Goal: Task Accomplishment & Management: Manage account settings

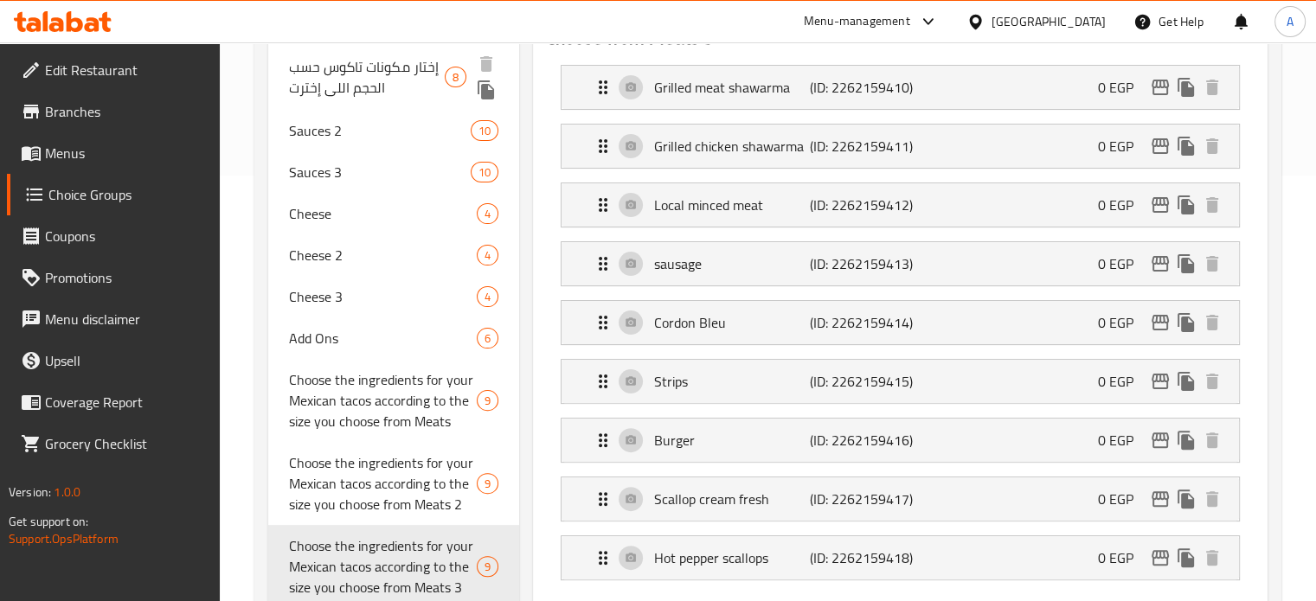
scroll to position [406, 0]
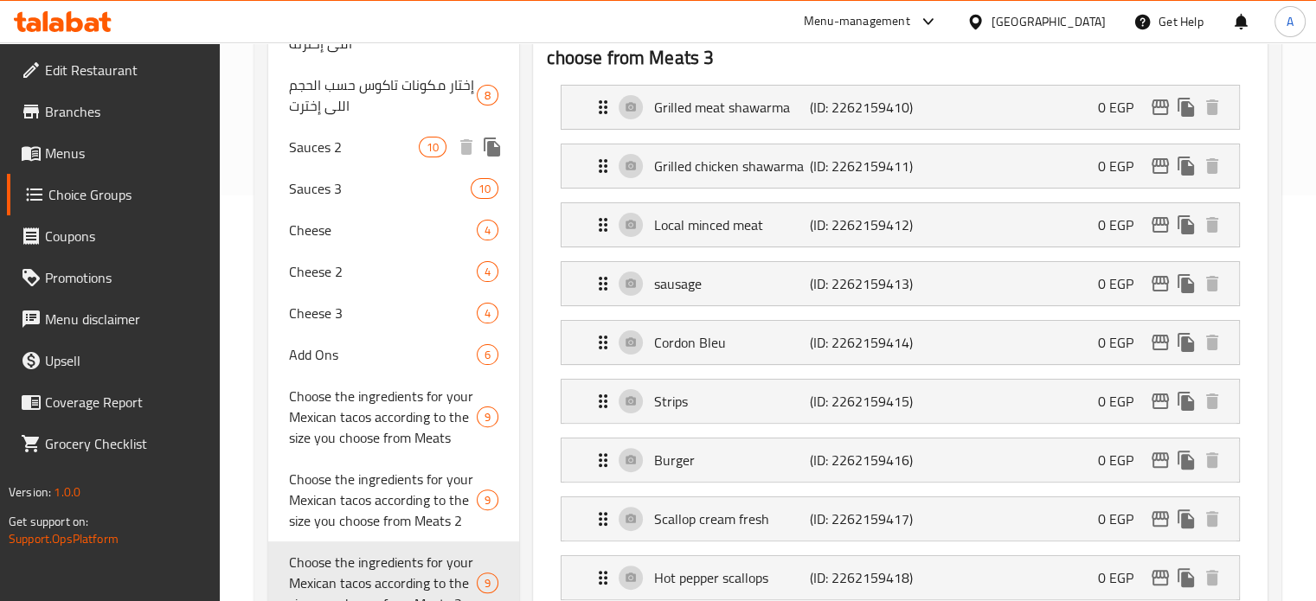
click at [318, 148] on span "Sauces 2" at bounding box center [354, 147] width 131 height 21
type input "Sauces 2"
type input "صوص2"
type input "2"
type input "10"
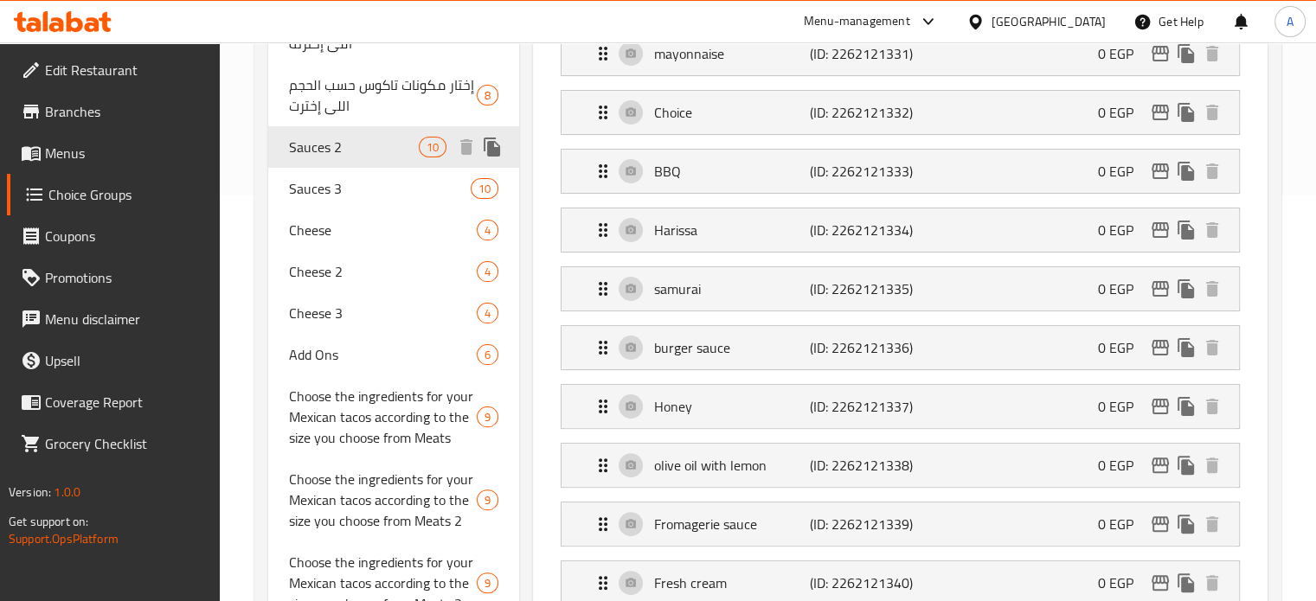
click at [489, 148] on icon "duplicate" at bounding box center [492, 147] width 16 height 19
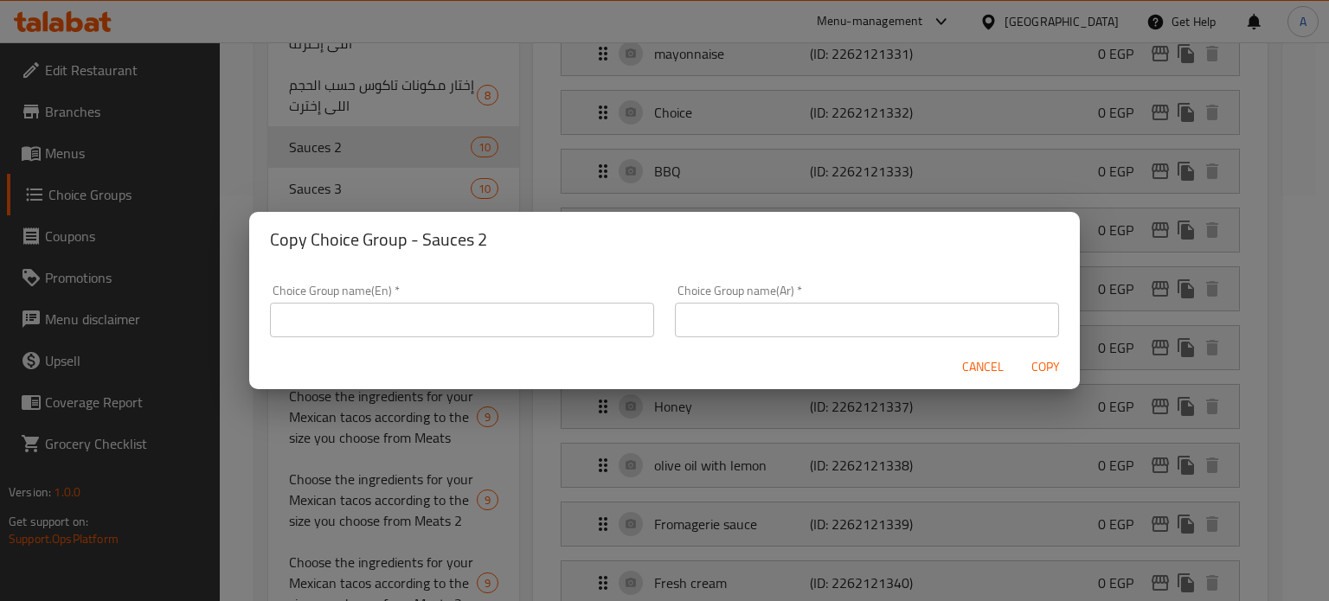
click at [478, 322] on input "text" at bounding box center [462, 320] width 384 height 35
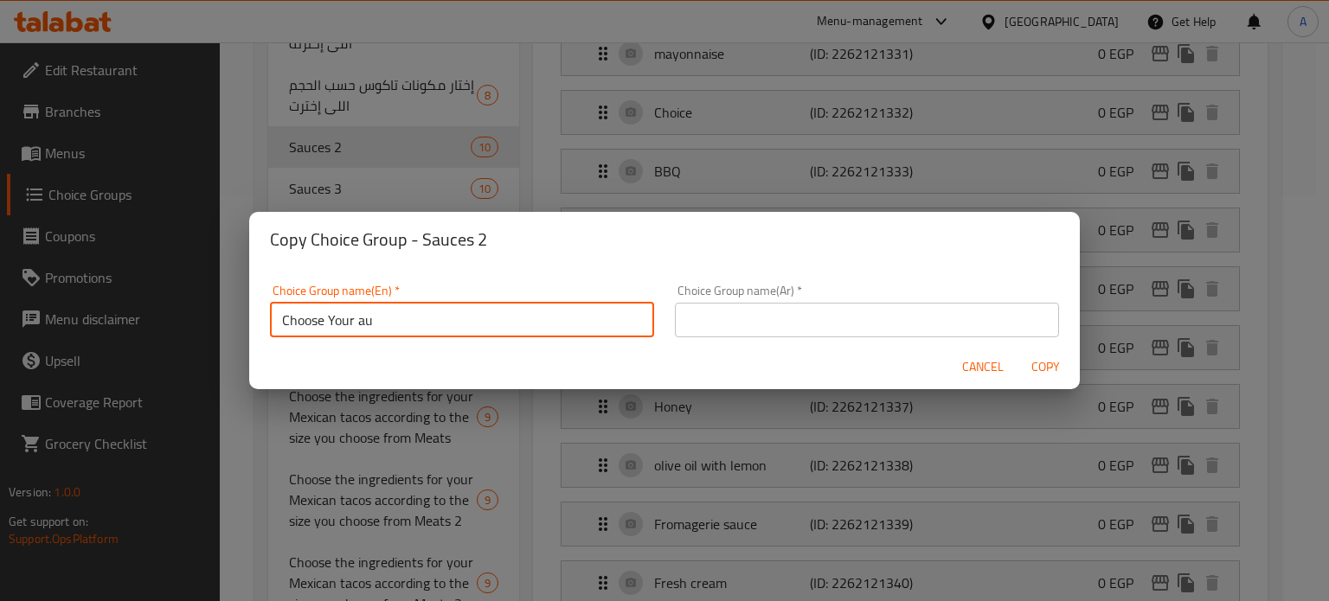
click at [516, 321] on input "Choose Your au" at bounding box center [462, 320] width 384 height 35
click at [370, 324] on input "Choose Your Sauce" at bounding box center [462, 320] width 384 height 35
type input "Choose Your Sauce"
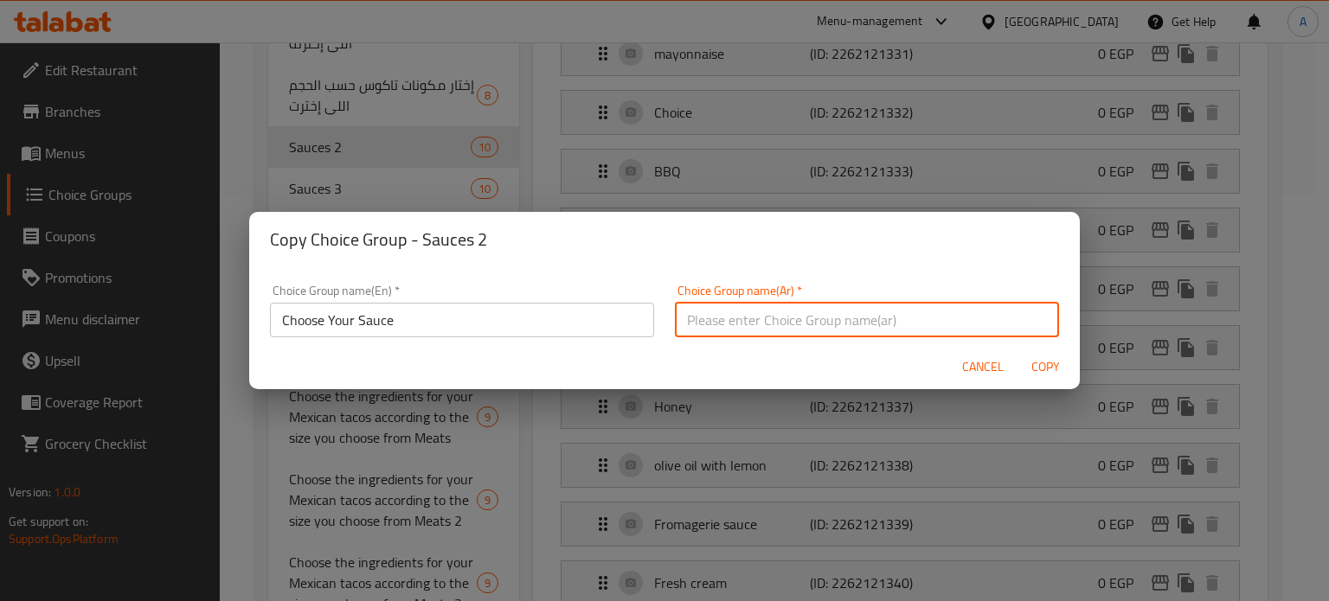
click at [701, 314] on input "text" at bounding box center [867, 320] width 384 height 35
paste input "اختر صلصتك"
type input "اختر صلصتك"
click at [1043, 369] on span "Copy" at bounding box center [1045, 367] width 42 height 22
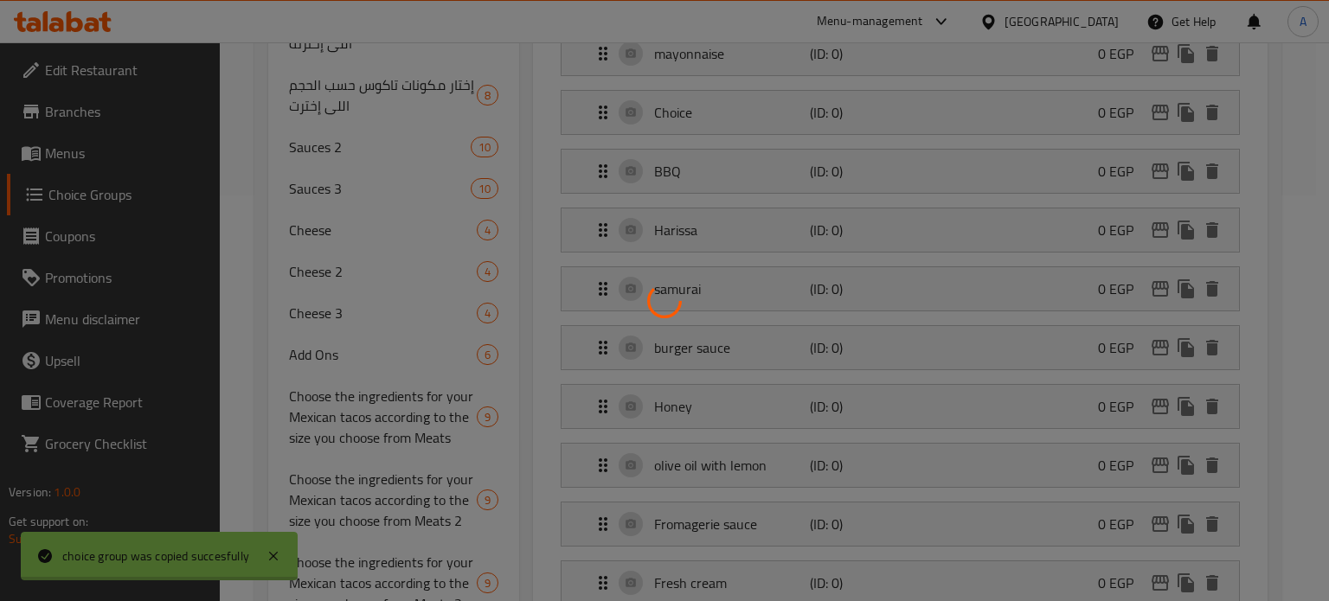
type input "Choose Your Sauce"
type input "اختر صلصتك"
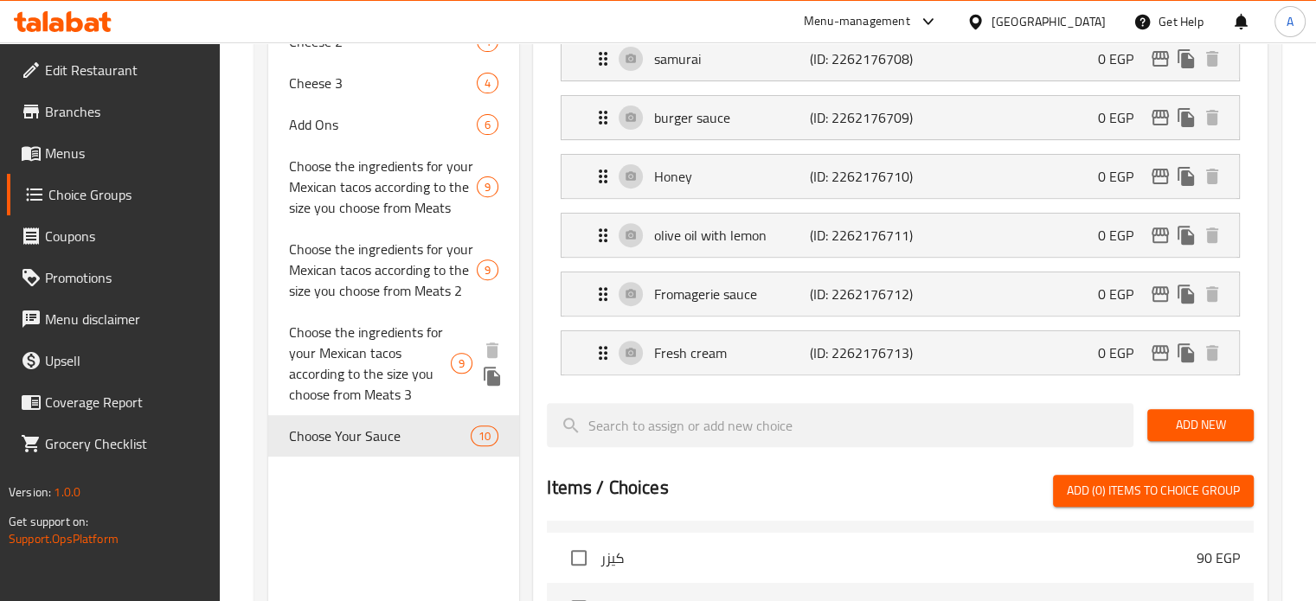
scroll to position [665, 0]
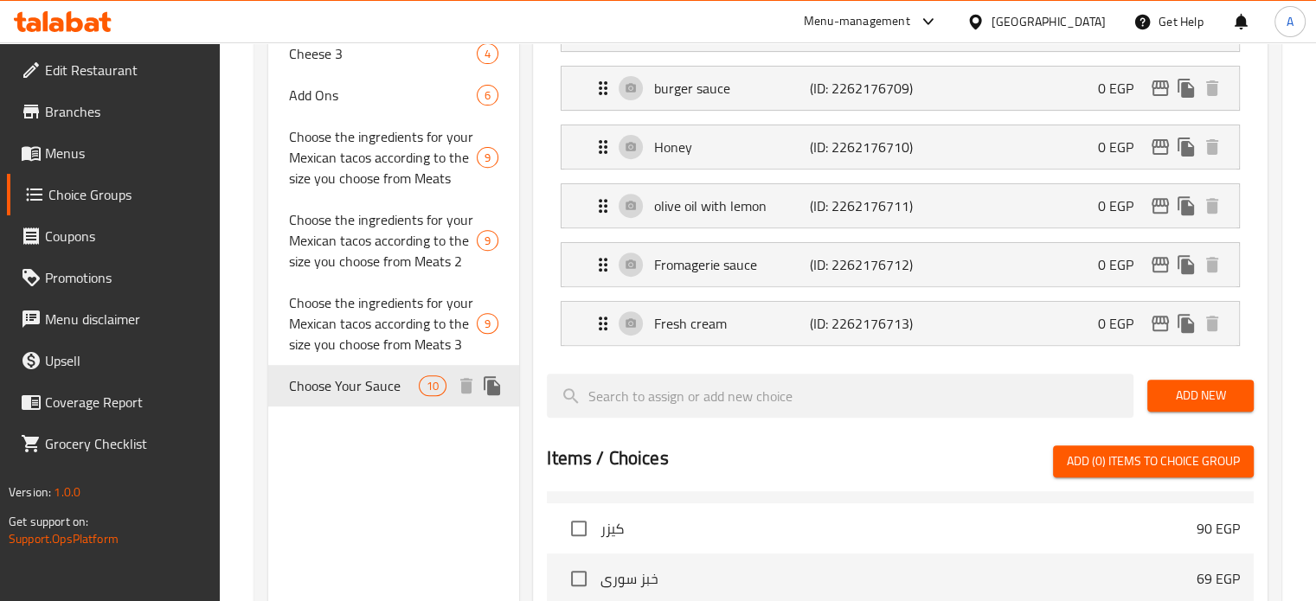
click at [377, 388] on span "Choose Your Sauce" at bounding box center [354, 385] width 131 height 21
click at [405, 389] on span "Choose Your Sauce" at bounding box center [354, 385] width 131 height 21
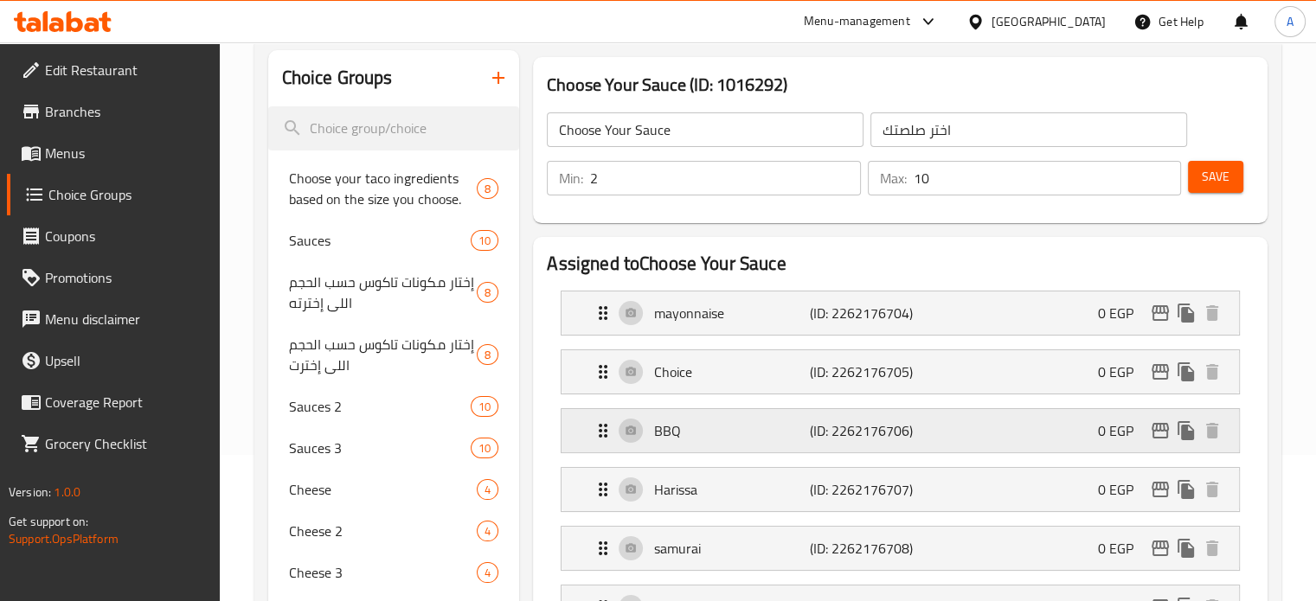
scroll to position [233, 0]
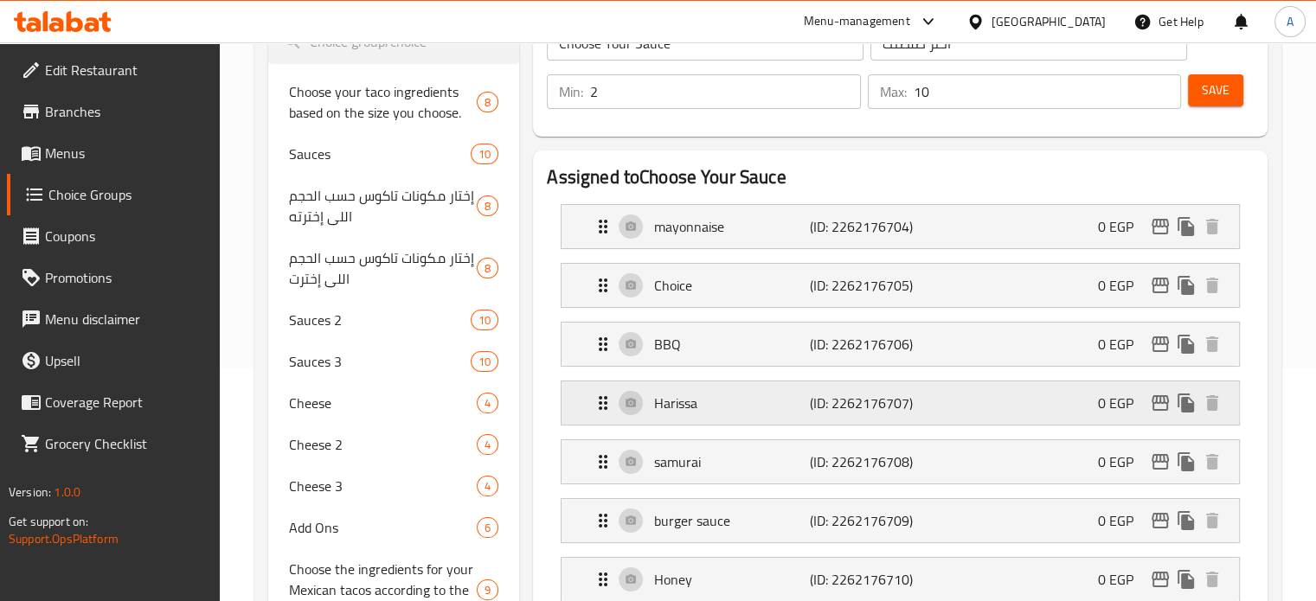
click at [960, 401] on div "Harissa (ID: 2262176707) 0 EGP" at bounding box center [905, 402] width 625 height 43
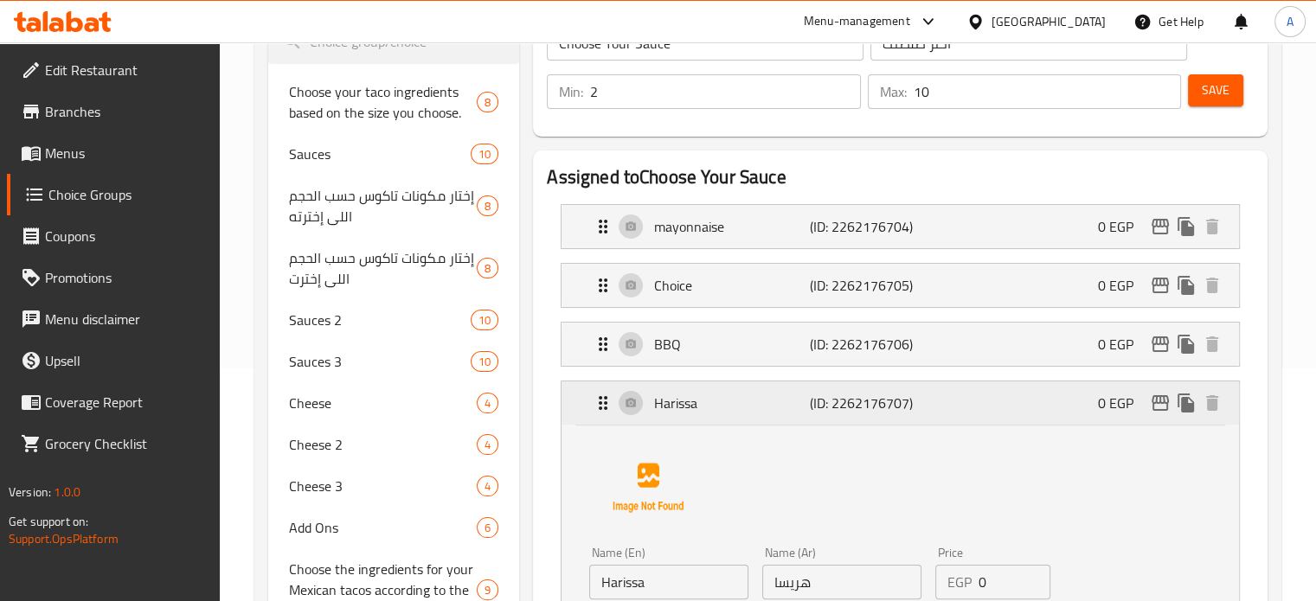
click at [708, 401] on p "Harissa" at bounding box center [731, 403] width 155 height 21
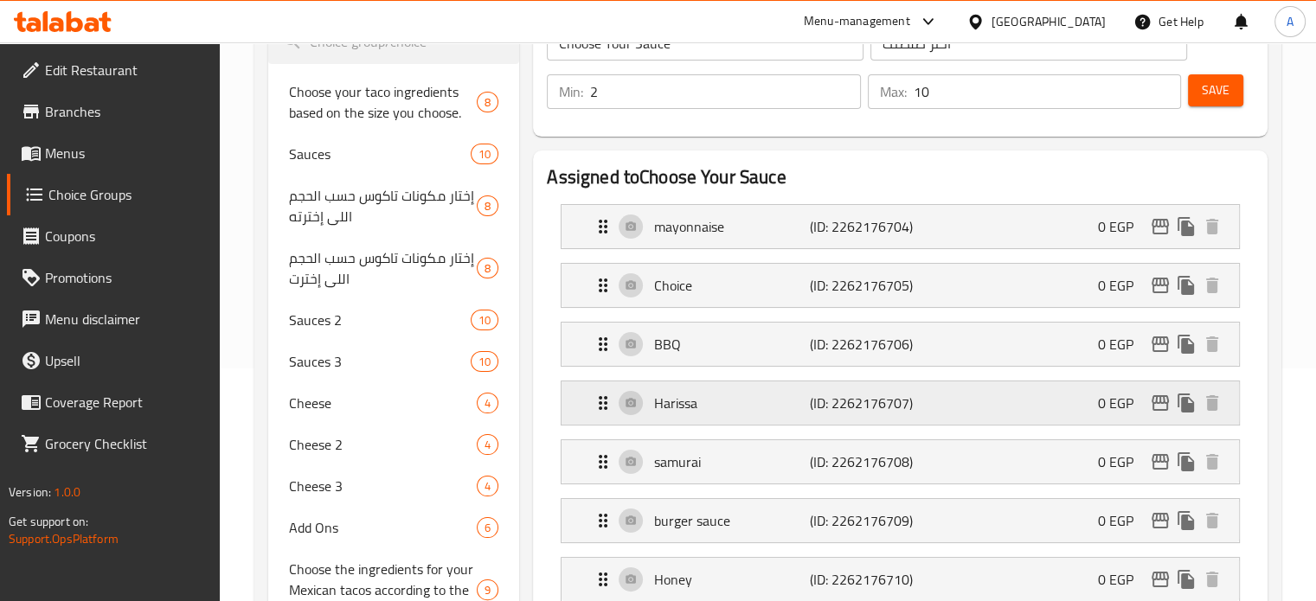
click at [704, 404] on p "Harissa" at bounding box center [731, 403] width 155 height 21
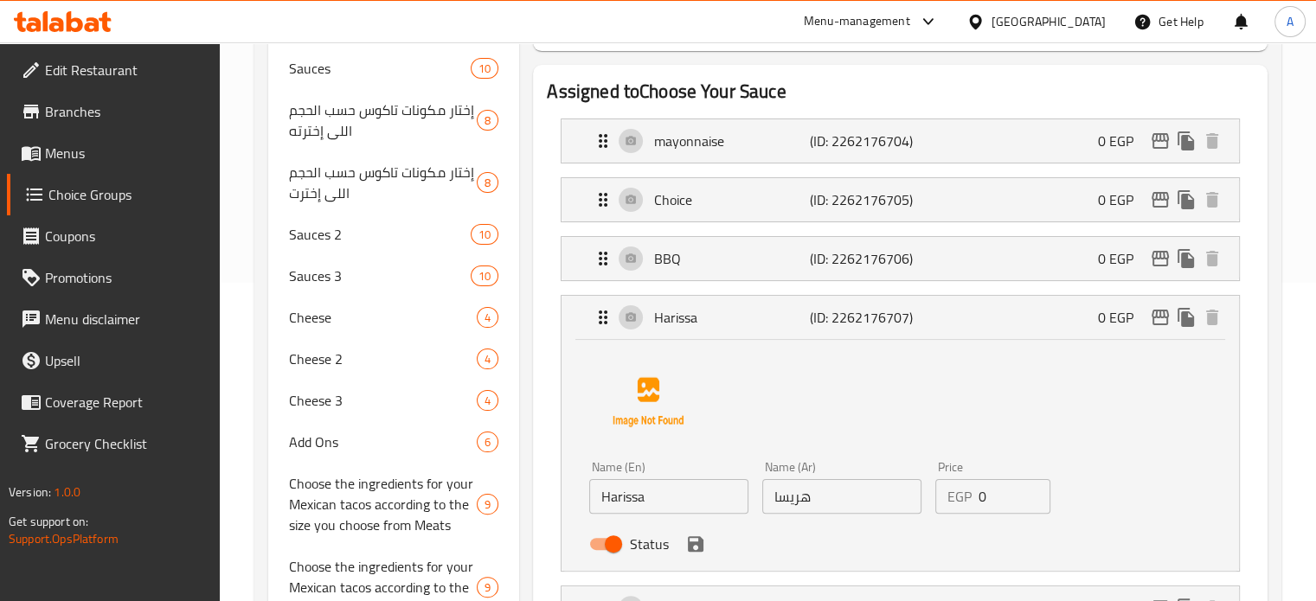
scroll to position [319, 0]
drag, startPoint x: 632, startPoint y: 499, endPoint x: 581, endPoint y: 499, distance: 51.0
click at [581, 499] on div "Name (En) Harissa Name (En) Name (Ar) هريسا Name (Ar) Price EGP 0 Price Status" at bounding box center [899, 454] width 677 height 231
paste input "صوص فور ماجيير"
type input "صوص فور ماجيير"
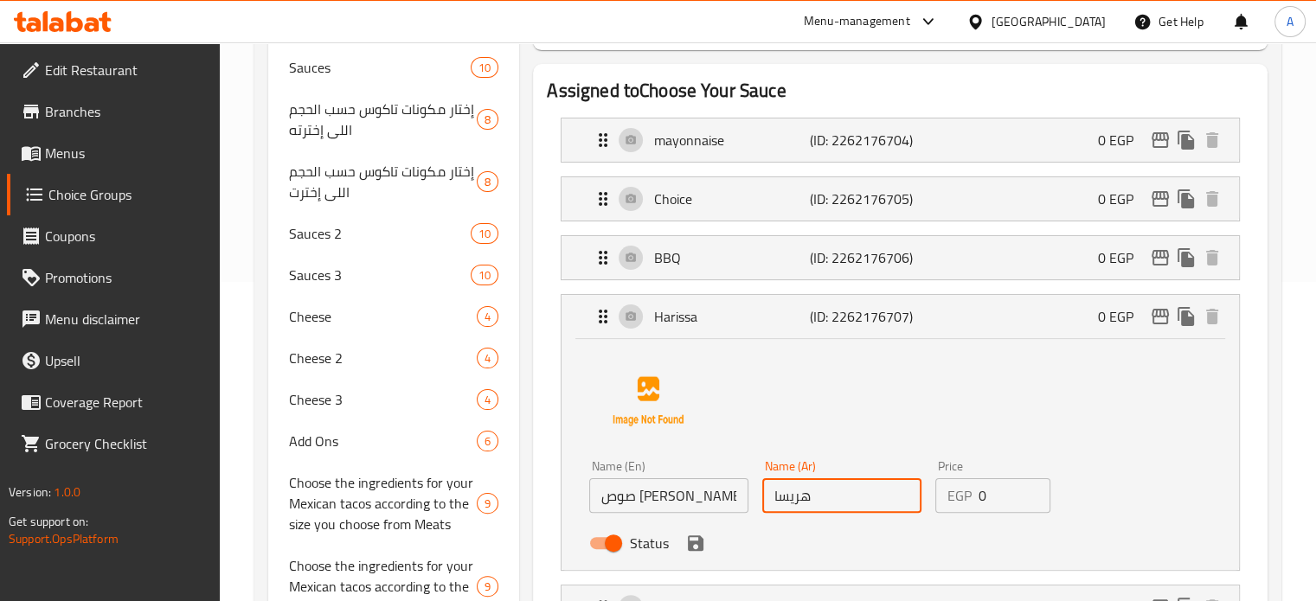
click at [799, 497] on input "هريسا" at bounding box center [841, 495] width 159 height 35
paste input "صوص فور ماجيير"
type input "صوص فور ماجيير"
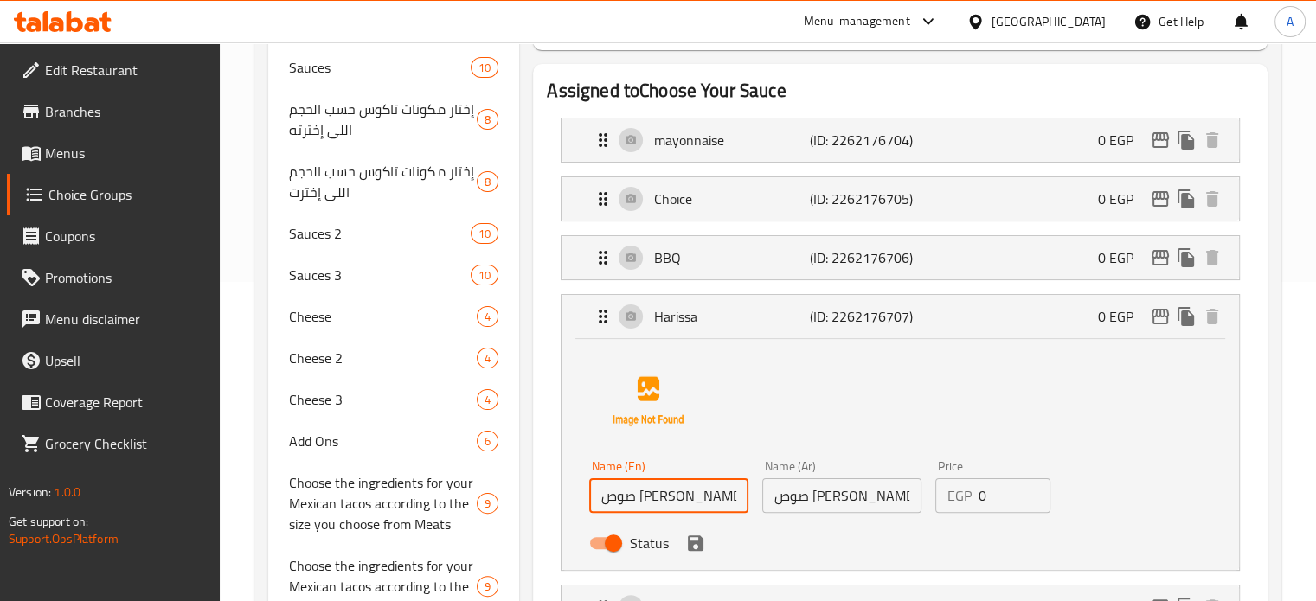
drag, startPoint x: 705, startPoint y: 497, endPoint x: 578, endPoint y: 497, distance: 127.2
click at [578, 497] on div "Name (En) صوص فور ماجيير Name (En) Name (Ar) صوص فور ماجيير Name (Ar) Price EGP…" at bounding box center [899, 454] width 677 height 231
paste input "Fromagerie sauce"
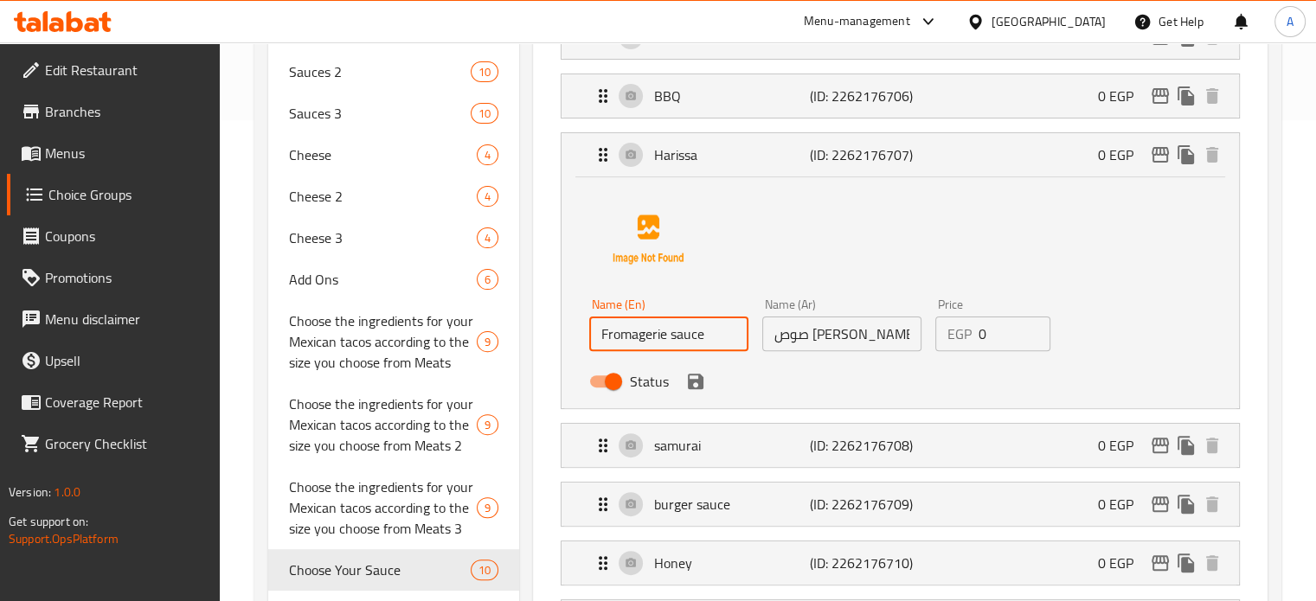
scroll to position [492, 0]
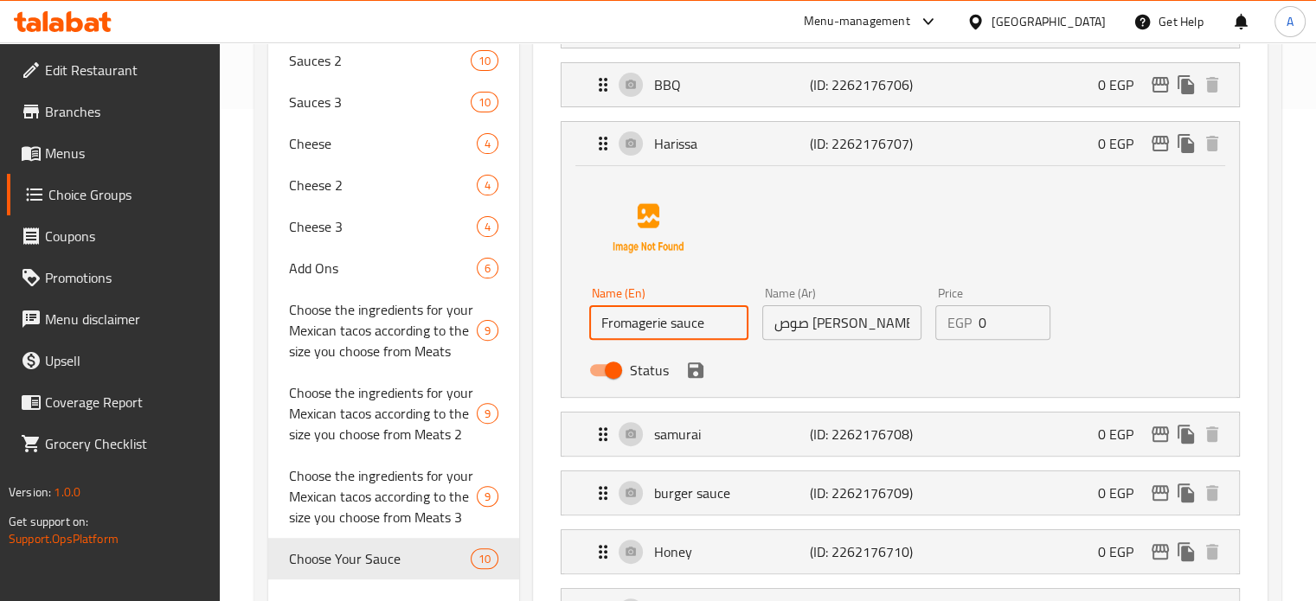
click at [702, 381] on div "Status" at bounding box center [841, 370] width 518 height 47
click at [695, 369] on icon "save" at bounding box center [696, 370] width 16 height 16
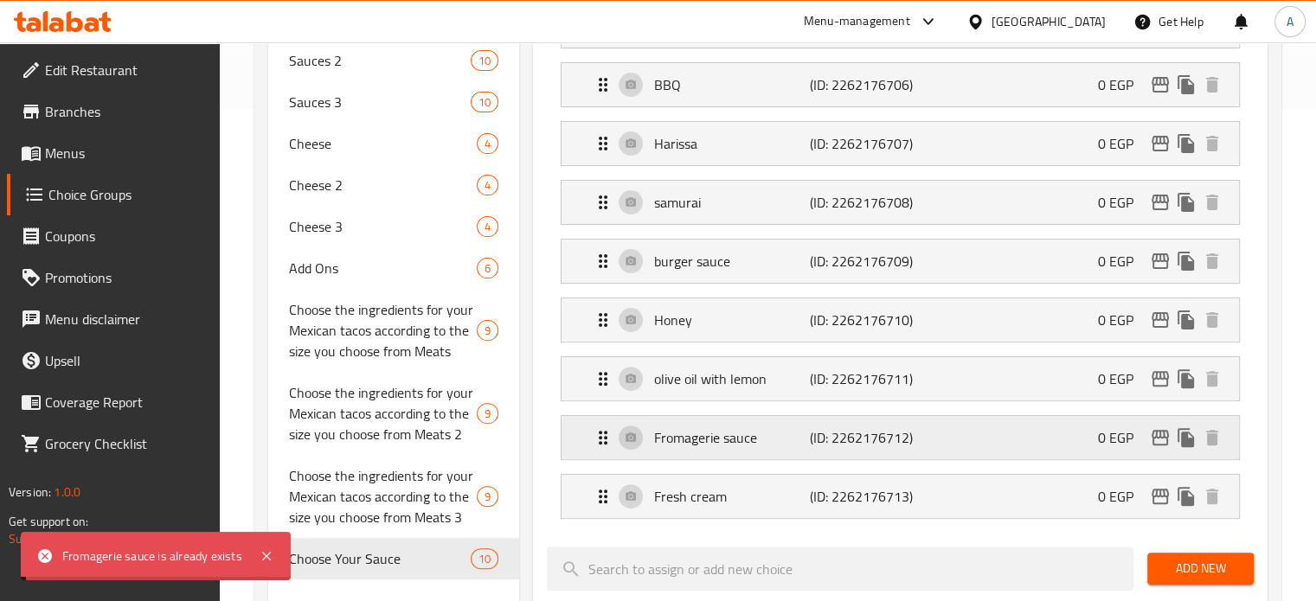
type input "Fromagerie sauce"
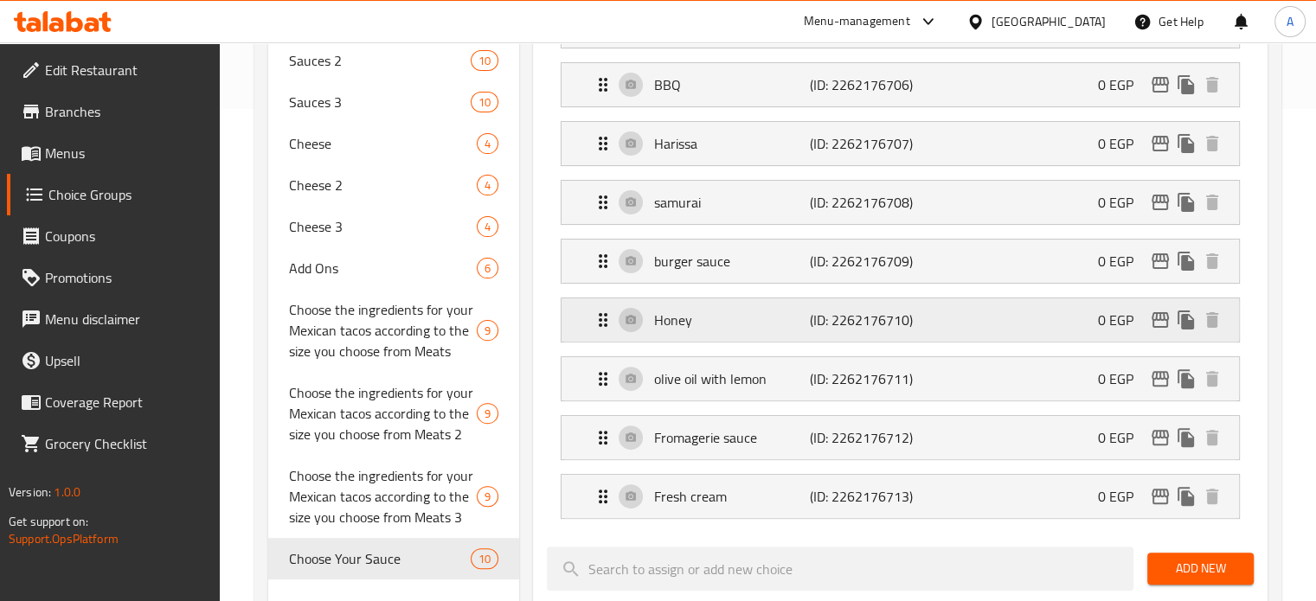
scroll to position [406, 0]
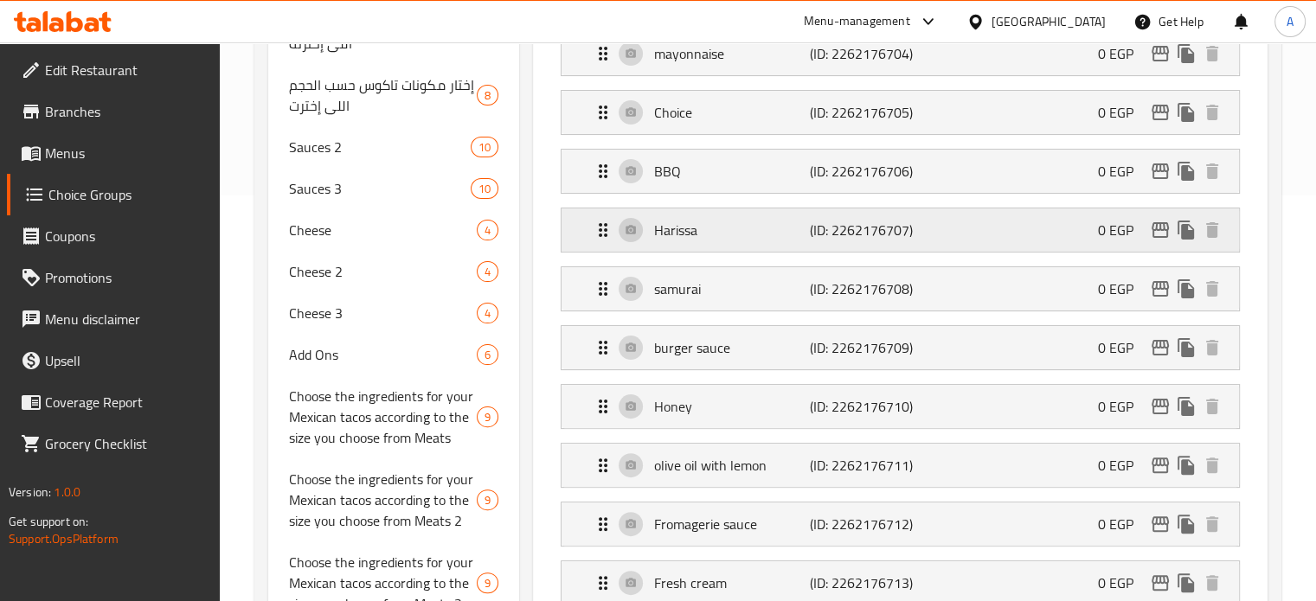
click at [697, 228] on p "Harissa" at bounding box center [731, 230] width 155 height 21
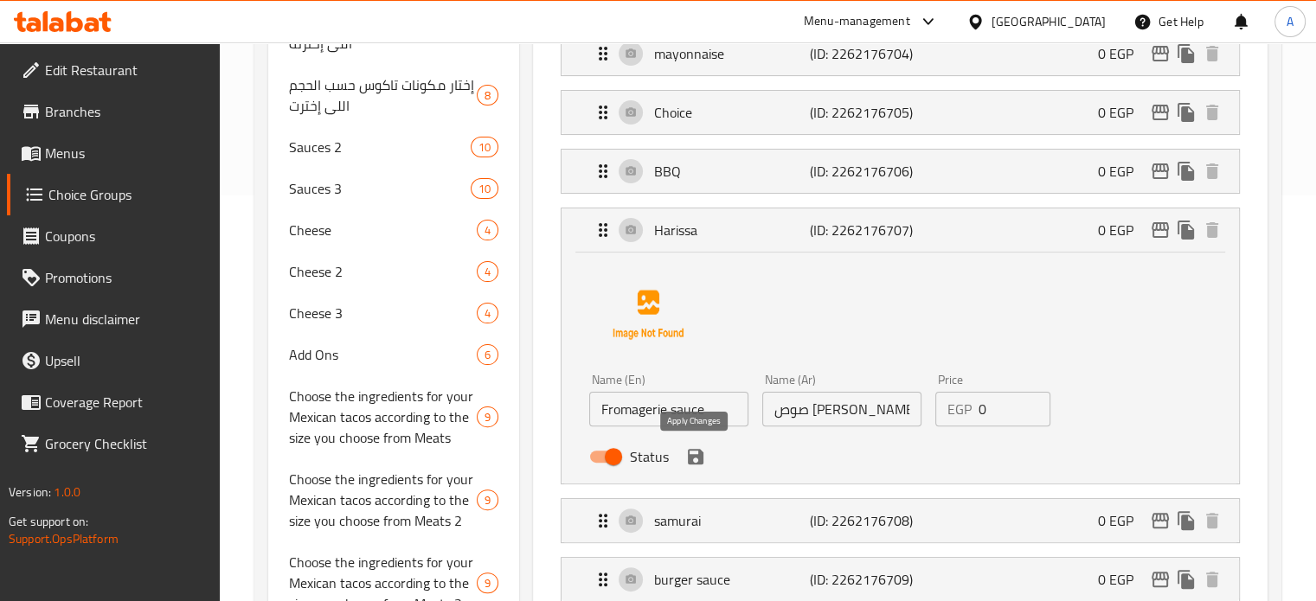
click at [694, 463] on icon "save" at bounding box center [695, 456] width 21 height 21
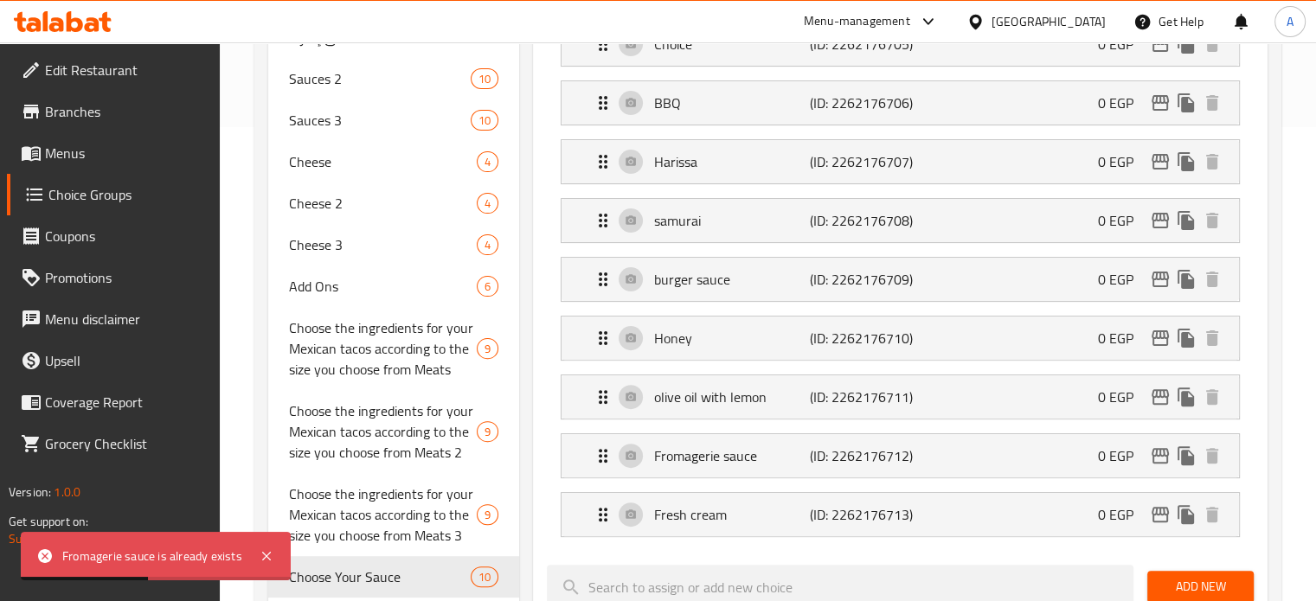
scroll to position [492, 0]
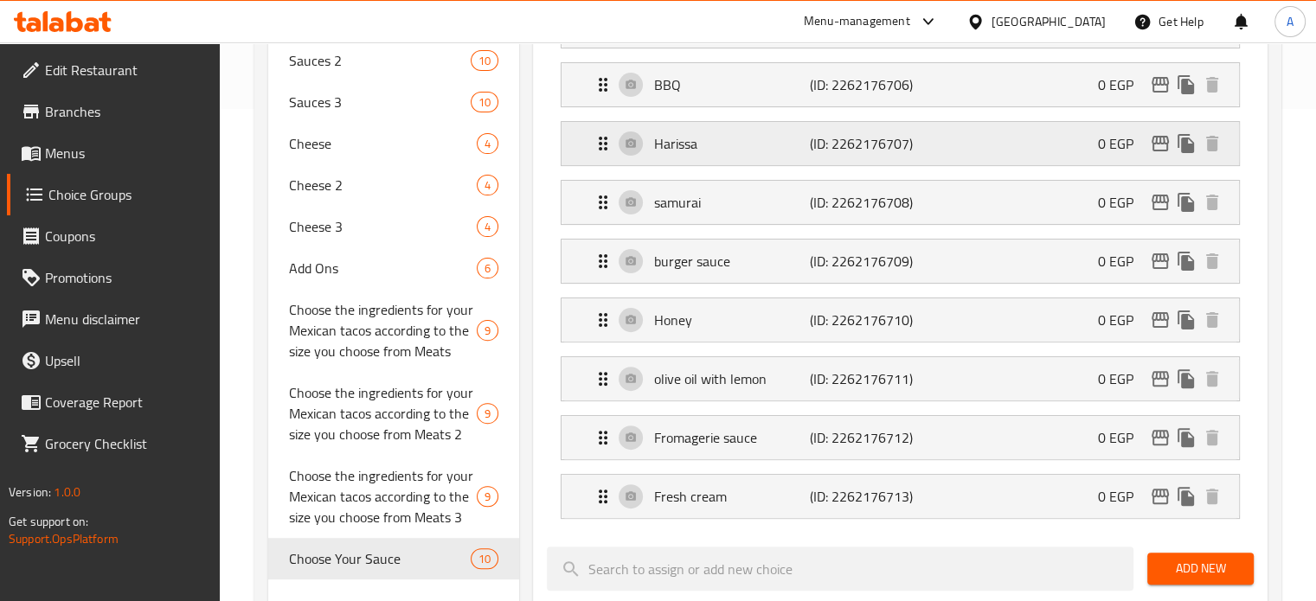
click at [701, 158] on div "Harissa (ID: 2262176707) 0 EGP" at bounding box center [905, 143] width 625 height 43
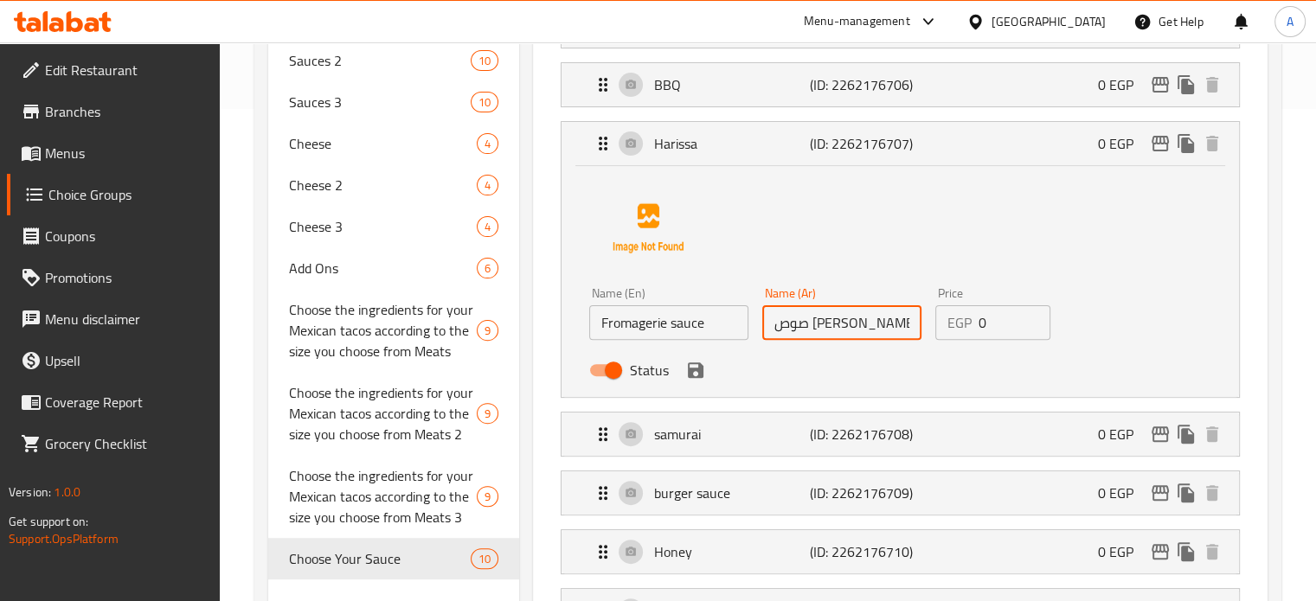
drag, startPoint x: 880, startPoint y: 325, endPoint x: 758, endPoint y: 317, distance: 122.2
click at [758, 317] on div "Name (Ar) صوص فور ماجيير Name (Ar)" at bounding box center [841, 313] width 173 height 67
paste input "الجريان"
type input "صوص الجريان"
click at [663, 331] on input "Fromagerie sauce" at bounding box center [668, 322] width 159 height 35
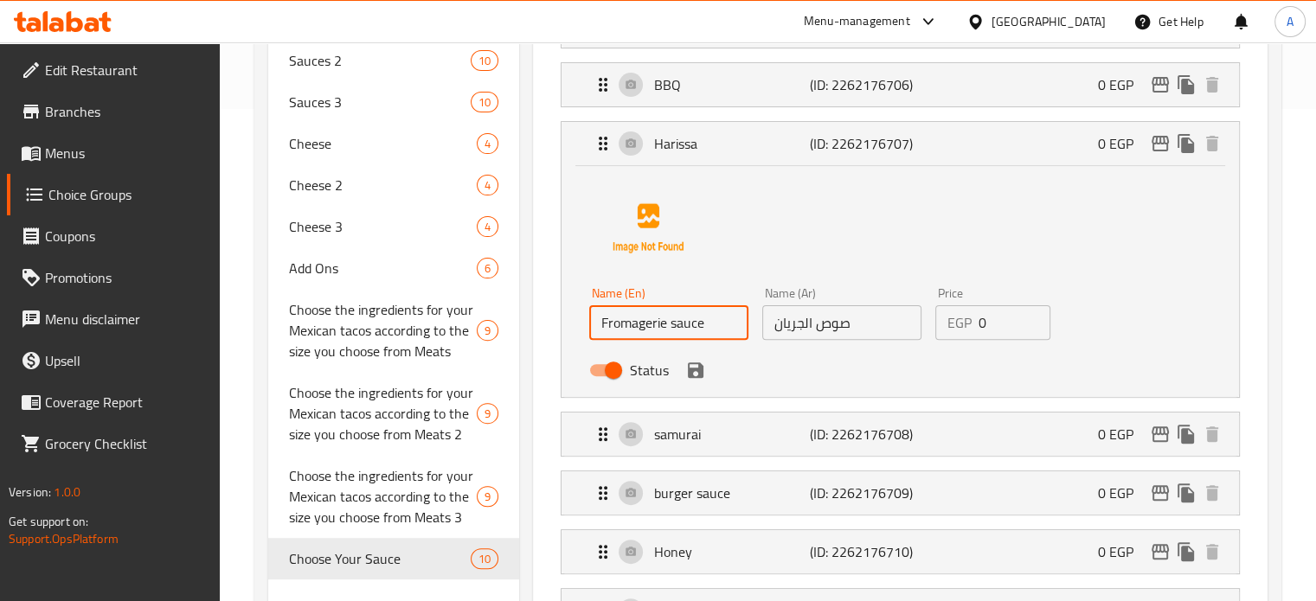
click at [663, 331] on input "Fromagerie sauce" at bounding box center [668, 322] width 159 height 35
paste input "Garyan"
drag, startPoint x: 625, startPoint y: 324, endPoint x: 613, endPoint y: 321, distance: 11.8
click at [613, 321] on input "Garyan sauce" at bounding box center [668, 322] width 159 height 35
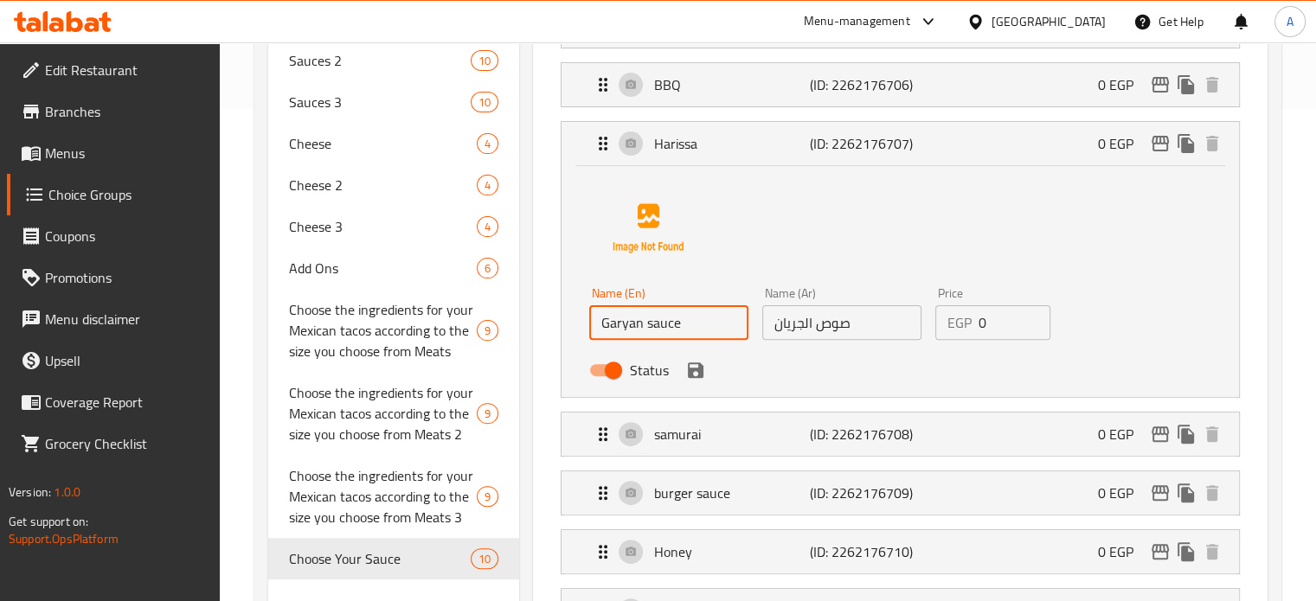
click at [613, 321] on input "Garyan sauce" at bounding box center [668, 322] width 159 height 35
type input "Garyan sauce"
click at [699, 379] on icon "save" at bounding box center [695, 370] width 21 height 21
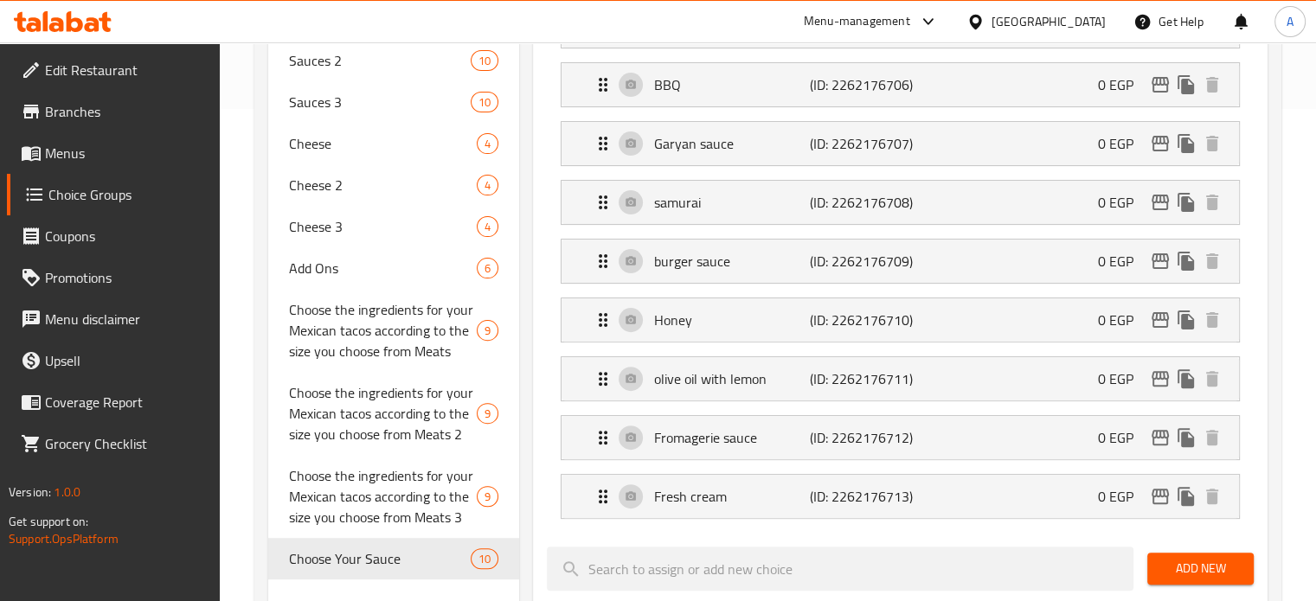
click at [693, 369] on nav "mayonnaise (ID: 2262176704) 0 EGP Name (En) mayonnaise Name (En) Name (Ar) مايو…" at bounding box center [900, 232] width 707 height 602
click at [603, 197] on nav "mayonnaise (ID: 2262176704) 0 EGP Name (En) mayonnaise Name (En) Name (Ar) مايو…" at bounding box center [900, 232] width 707 height 602
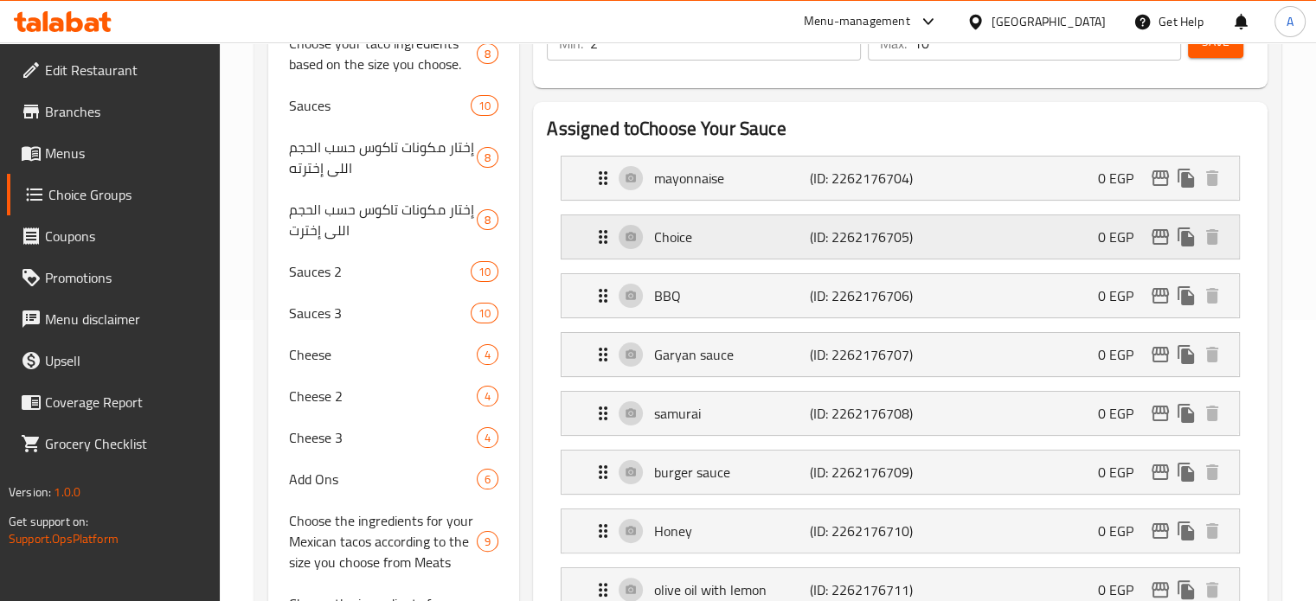
scroll to position [319, 0]
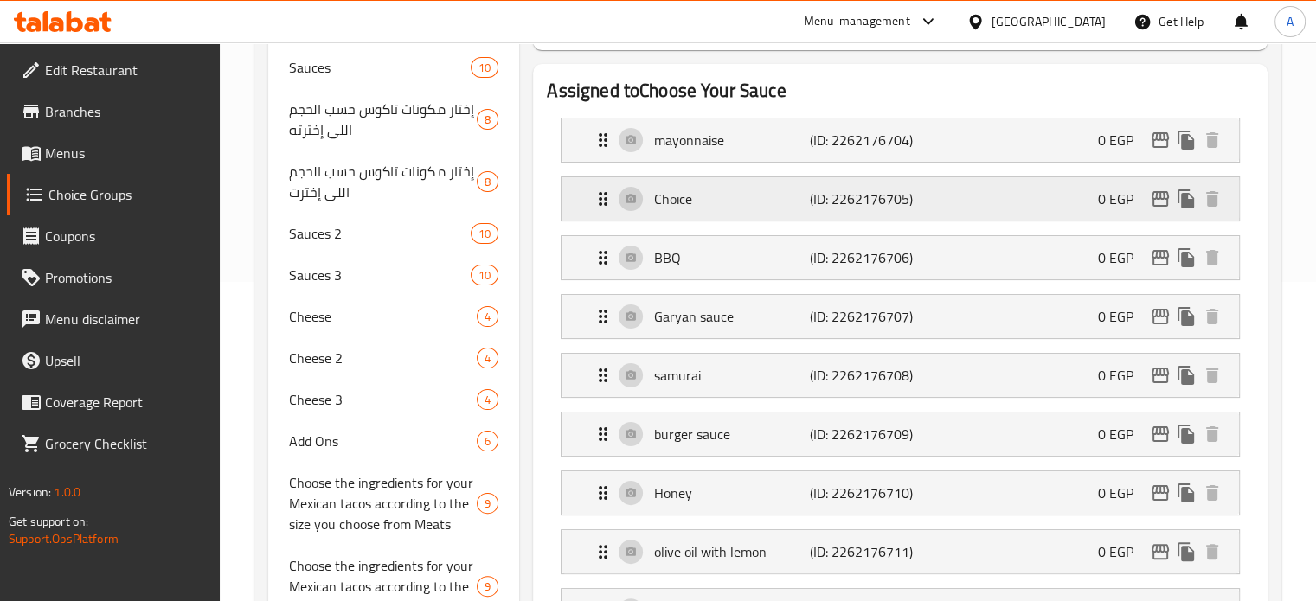
click at [687, 200] on p "Choice" at bounding box center [731, 199] width 155 height 21
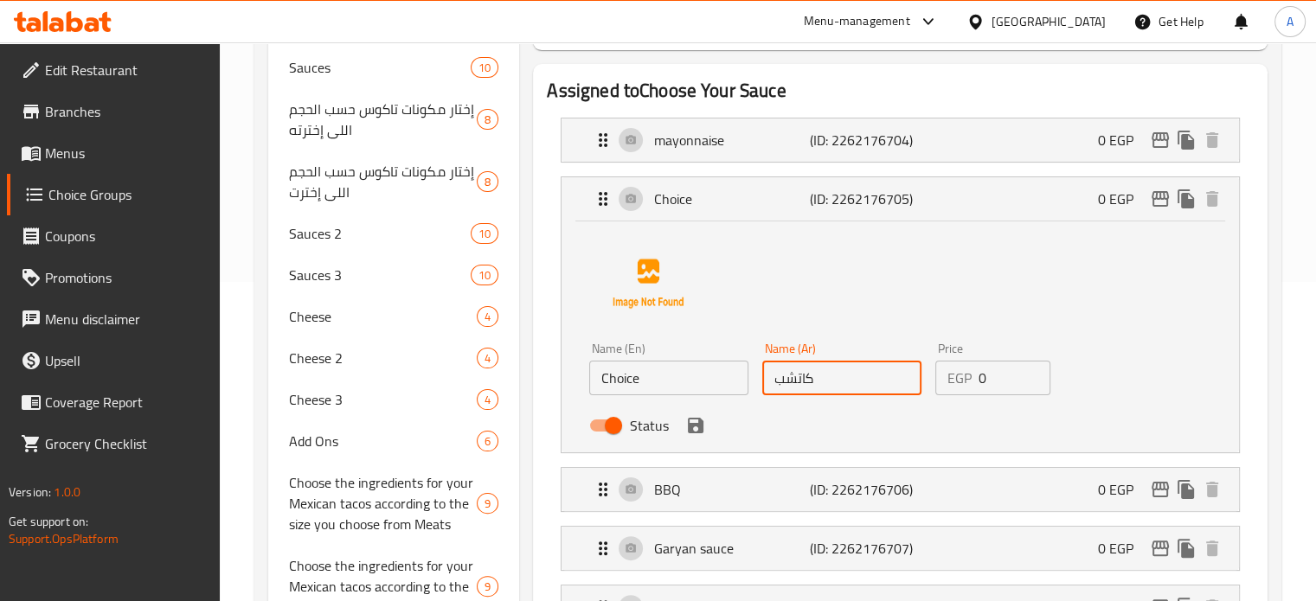
click at [792, 376] on input "كاتشب" at bounding box center [841, 378] width 159 height 35
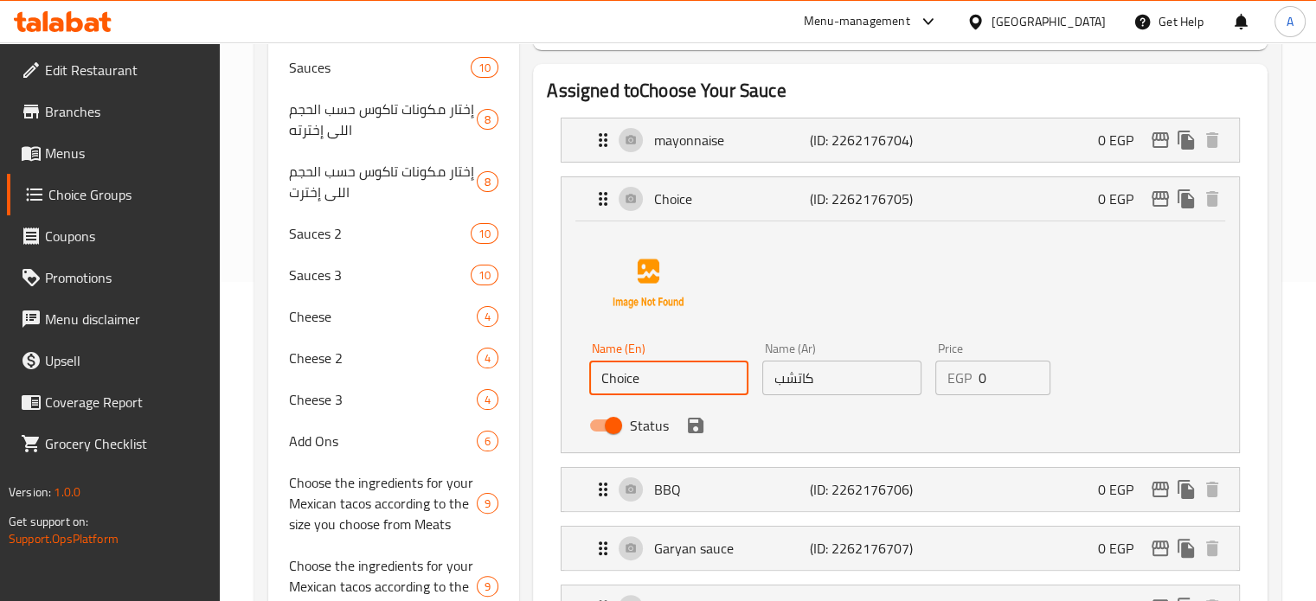
click at [630, 386] on input "Choice" at bounding box center [668, 378] width 159 height 35
paste input "ketchup"
click at [695, 431] on icon "save" at bounding box center [696, 426] width 16 height 16
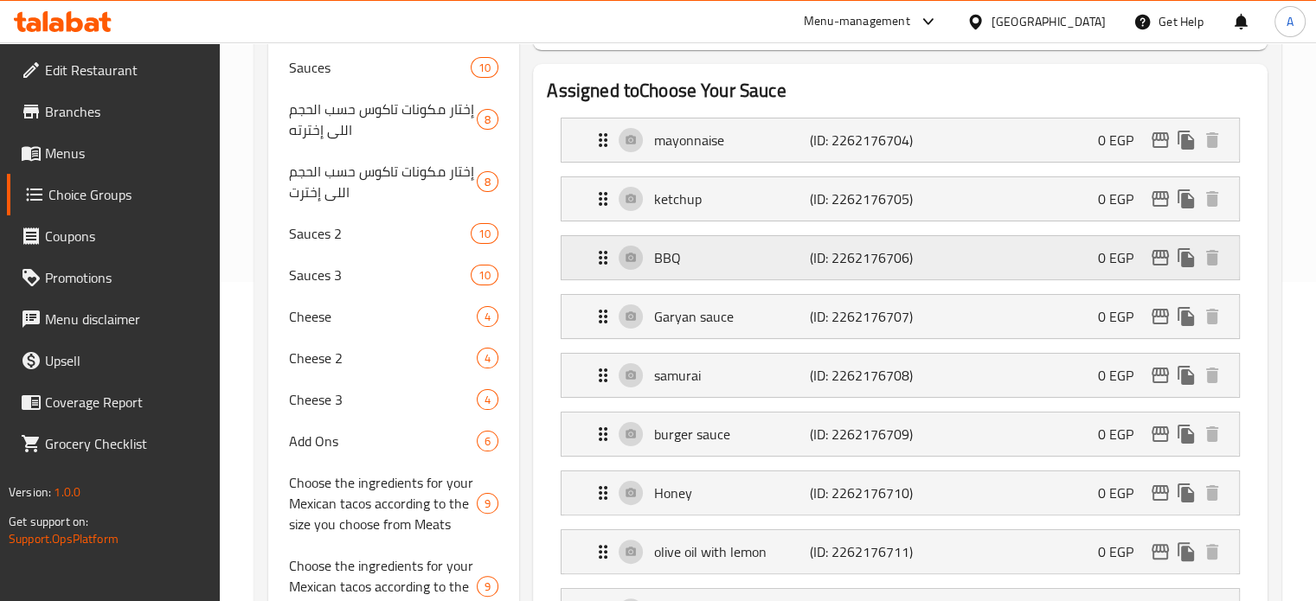
type input "ketchup"
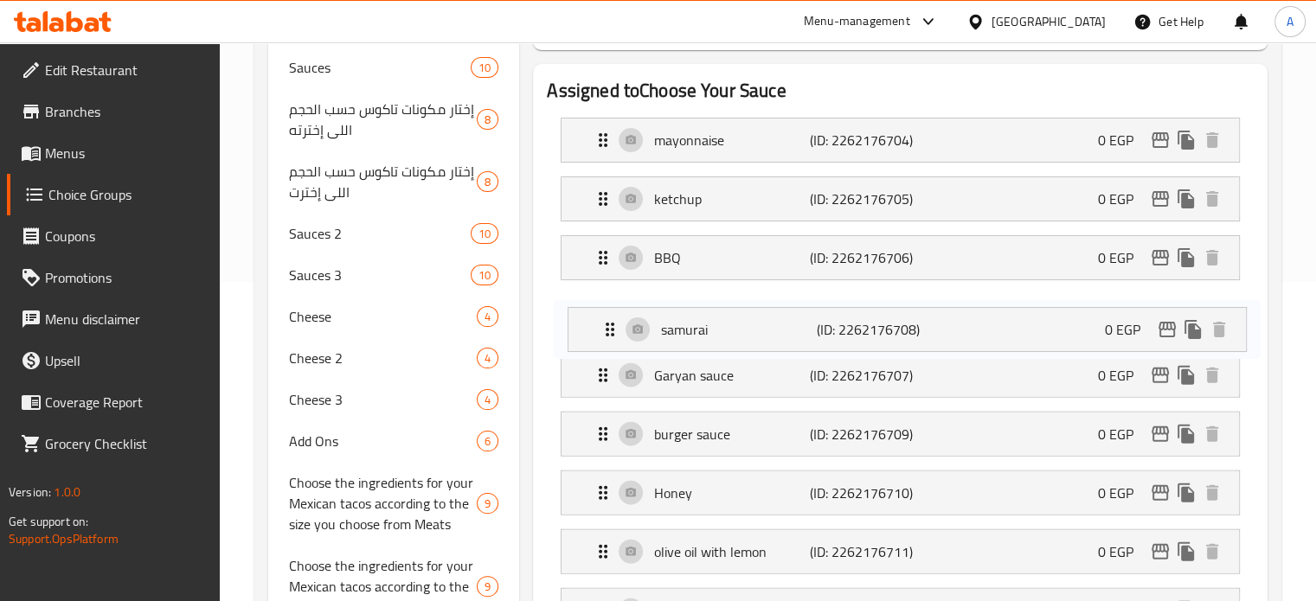
drag, startPoint x: 593, startPoint y: 374, endPoint x: 602, endPoint y: 317, distance: 56.9
click at [602, 320] on nav "mayonnaise (ID: 2262176704) 0 EGP Name (En) mayonnaise Name (En) Name (Ar) مايو…" at bounding box center [900, 405] width 707 height 602
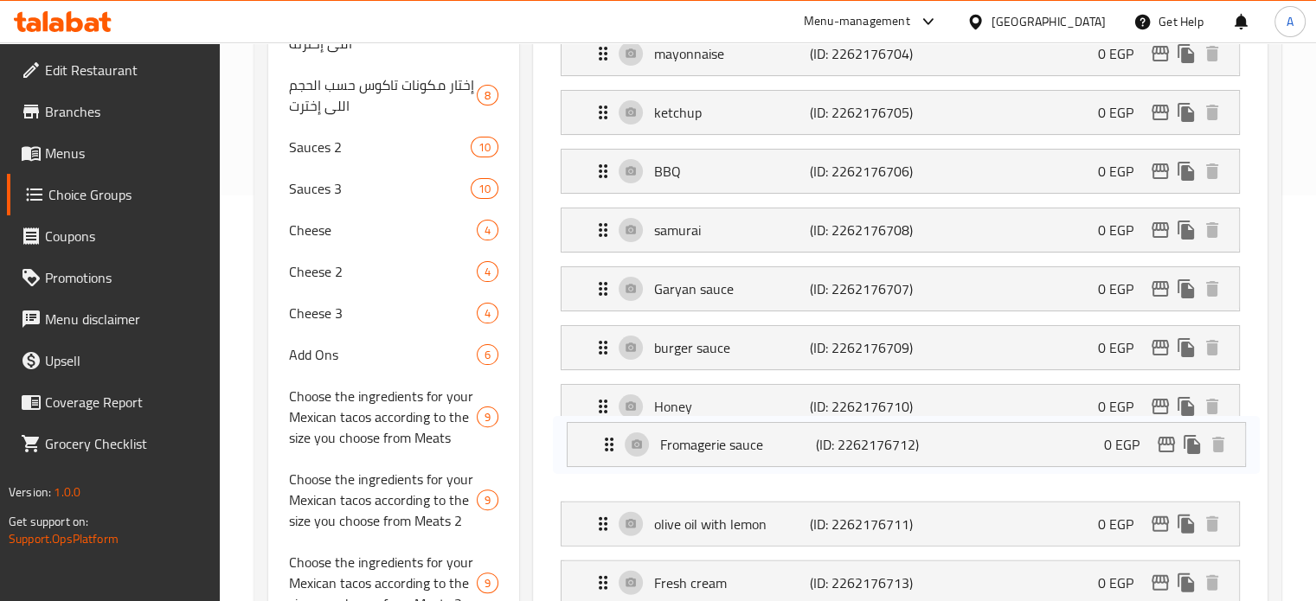
scroll to position [409, 0]
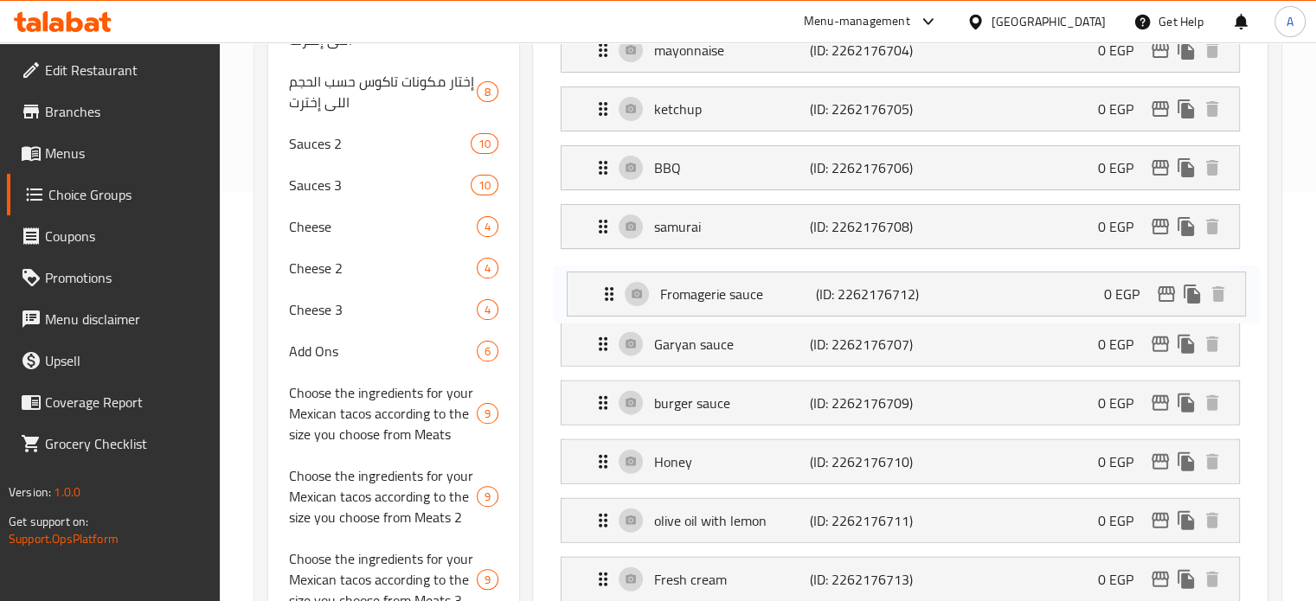
drag, startPoint x: 596, startPoint y: 518, endPoint x: 602, endPoint y: 286, distance: 231.9
click at [602, 286] on nav "mayonnaise (ID: 2262176704) 0 EGP Name (En) mayonnaise Name (En) Name (Ar) مايو…" at bounding box center [900, 315] width 707 height 602
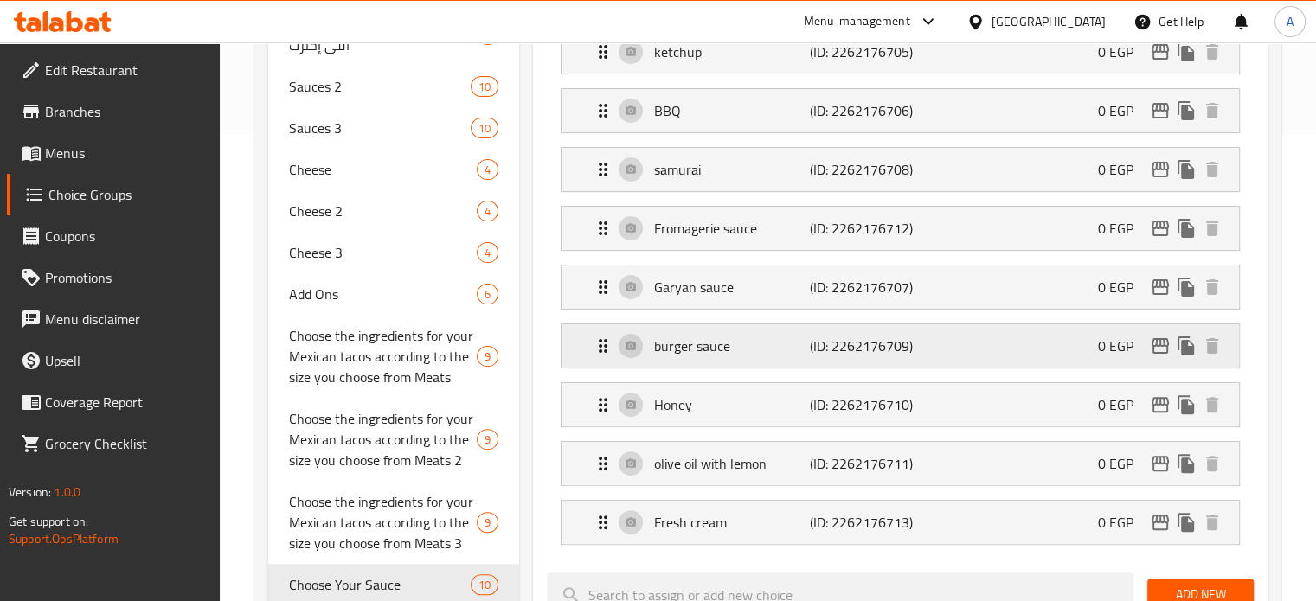
scroll to position [496, 0]
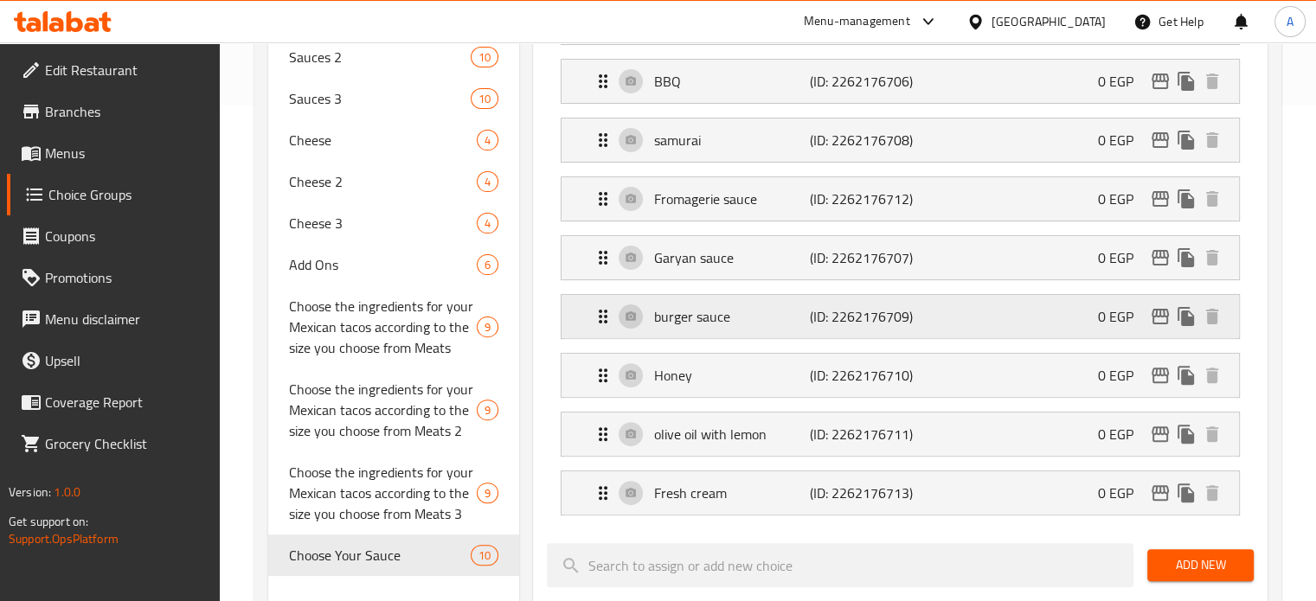
click at [747, 319] on p "burger sauce" at bounding box center [731, 316] width 155 height 21
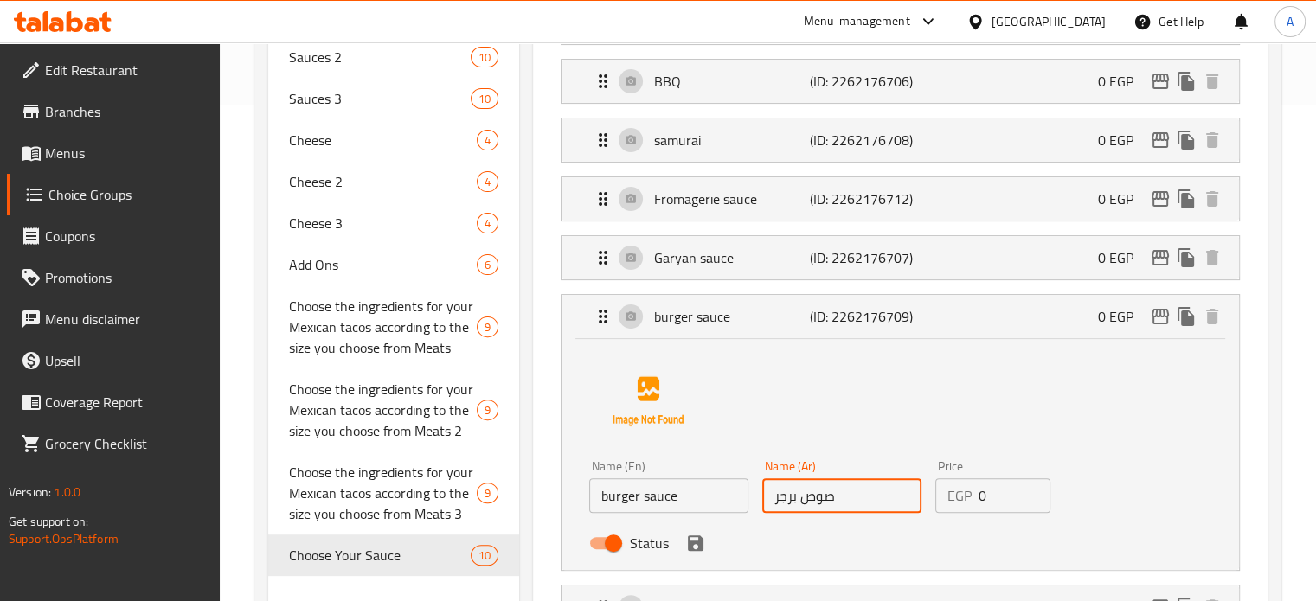
drag, startPoint x: 837, startPoint y: 497, endPoint x: 772, endPoint y: 497, distance: 65.7
click at [772, 497] on input "صوص برجر" at bounding box center [841, 495] width 159 height 35
paste input "لرانش"
type input "صوص الرانش"
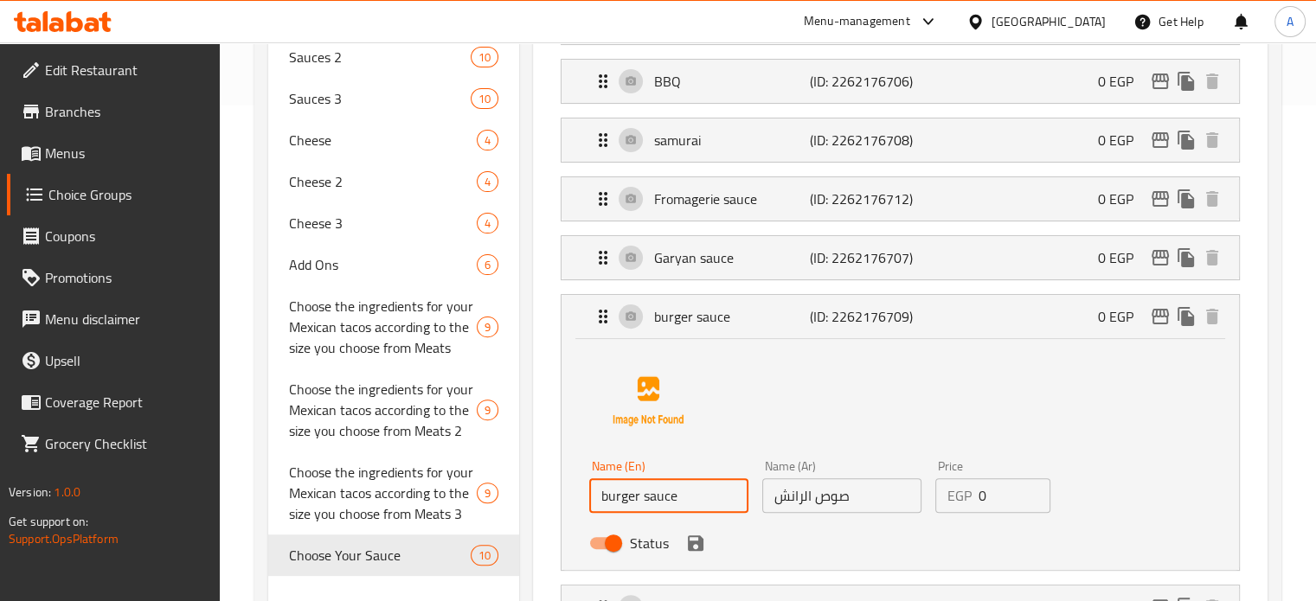
drag, startPoint x: 682, startPoint y: 494, endPoint x: 580, endPoint y: 486, distance: 101.5
click at [580, 486] on div "Name (En) burger sauce Name (En) Name (Ar) صوص الرانش Name (Ar) Price EGP 0 Pri…" at bounding box center [899, 454] width 677 height 231
paste input "Ranch"
click at [695, 542] on icon "save" at bounding box center [695, 543] width 21 height 21
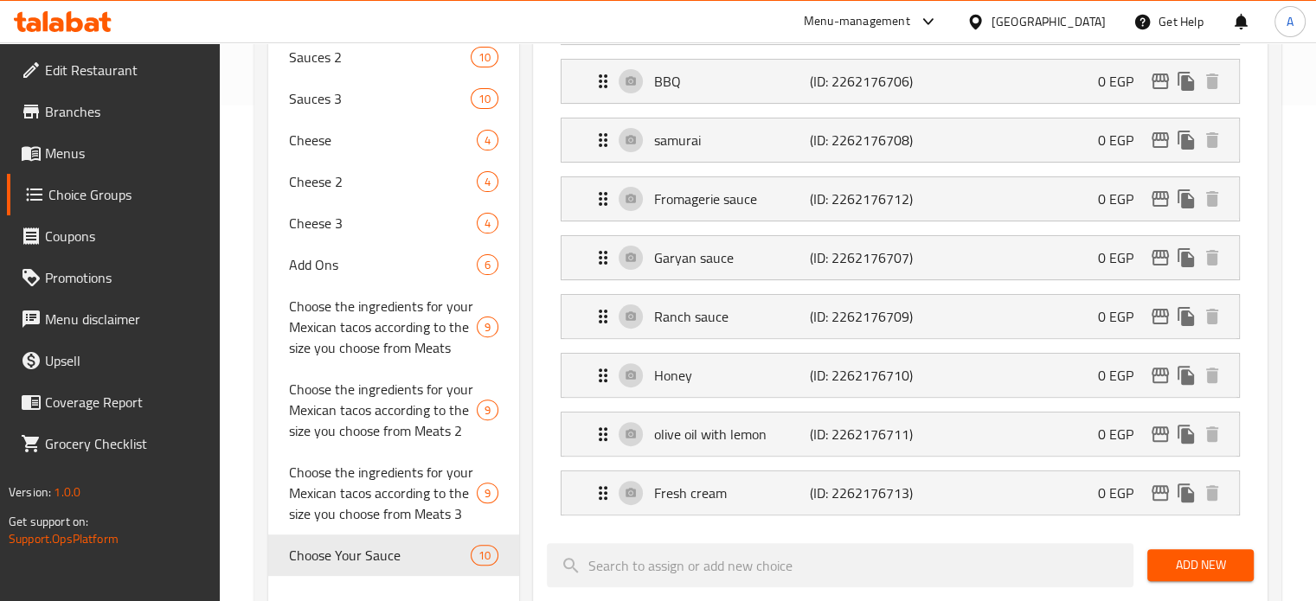
type input "Ranch sauce"
click at [847, 376] on p "(ID: 2262176710)" at bounding box center [862, 375] width 104 height 21
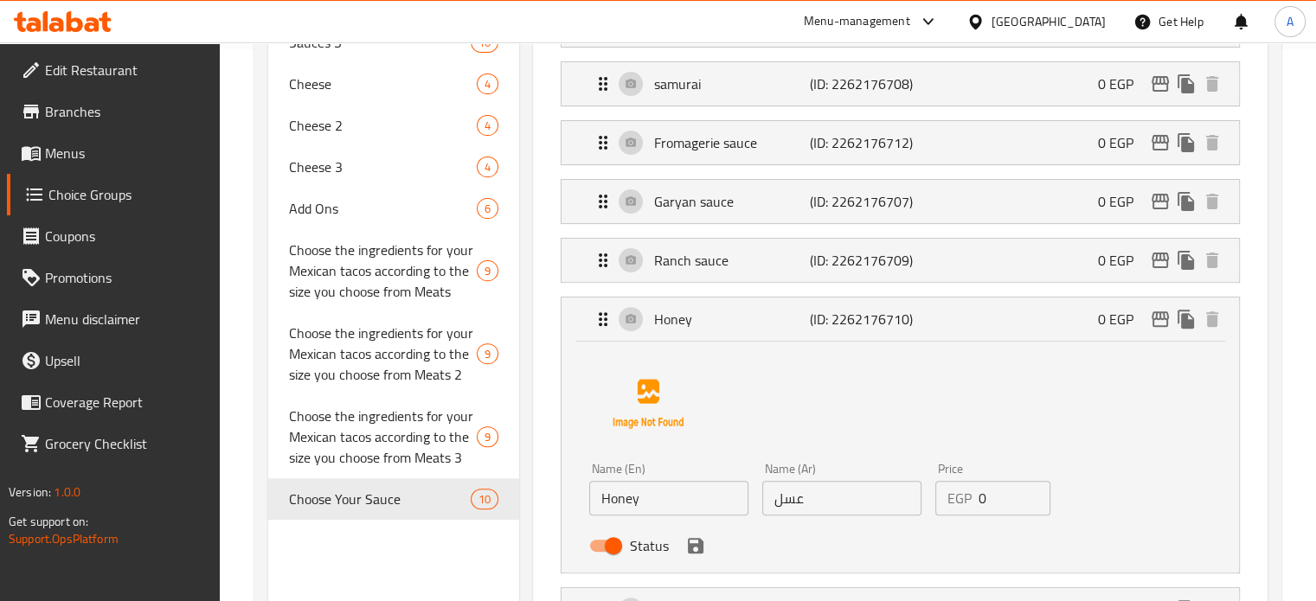
scroll to position [582, 0]
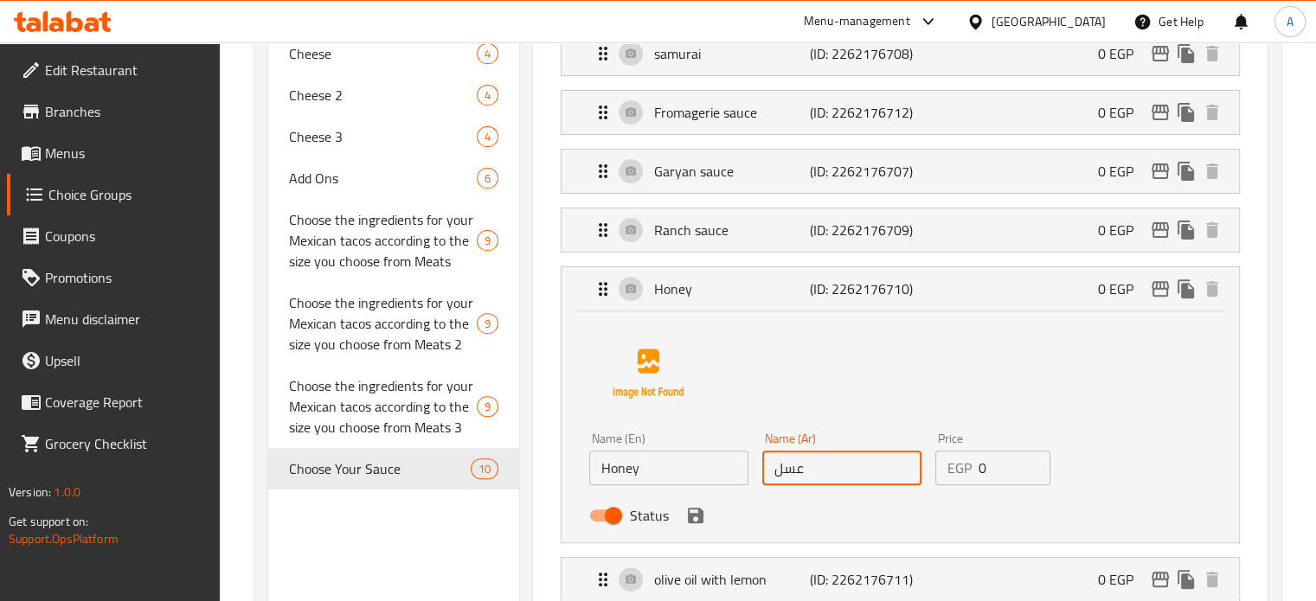
drag, startPoint x: 821, startPoint y: 470, endPoint x: 776, endPoint y: 470, distance: 45.0
click at [776, 470] on input "عسل" at bounding box center [841, 468] width 159 height 35
paste input "وص الهالينيو"
type input "صوص الهالينيو"
click at [626, 463] on input "Honey" at bounding box center [668, 468] width 159 height 35
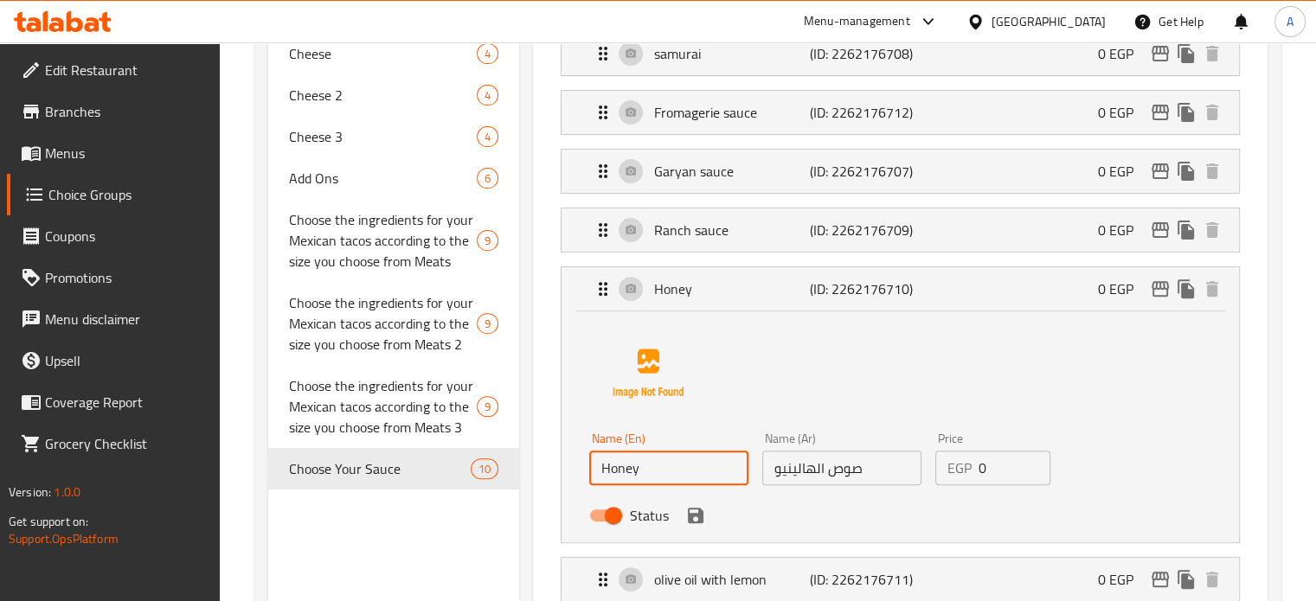
click at [626, 463] on input "Honey" at bounding box center [668, 468] width 159 height 35
paste input "Jalapeno sauce"
click at [695, 512] on icon "save" at bounding box center [696, 516] width 16 height 16
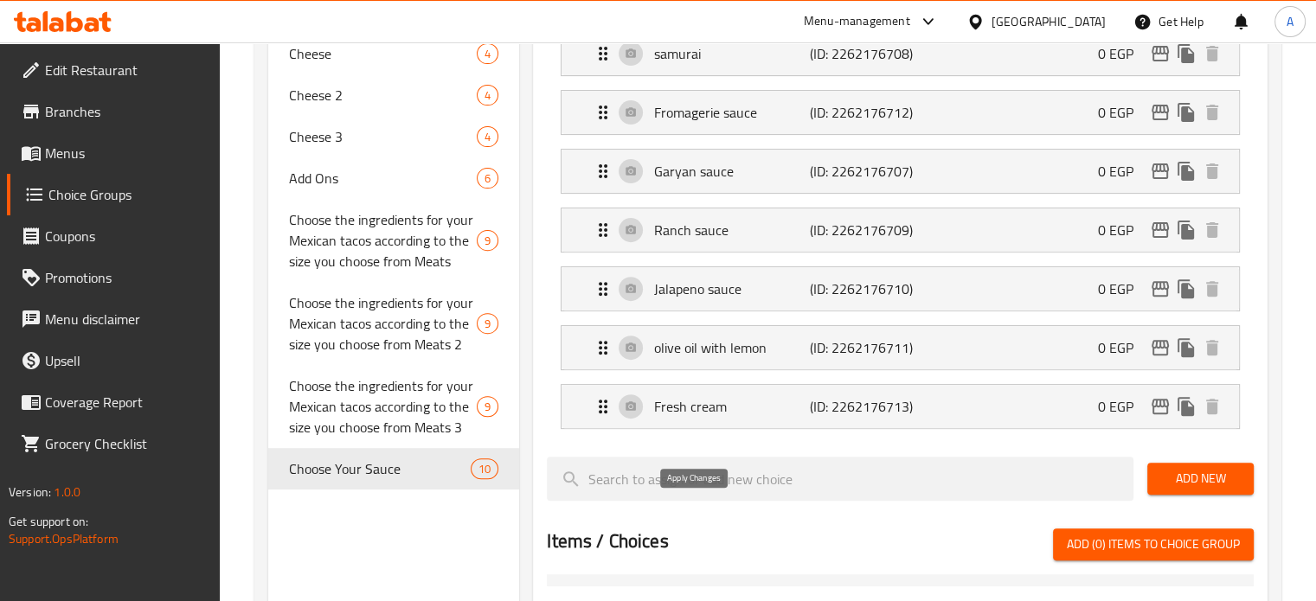
type input "Jalapeno sauce"
click at [709, 345] on p "olive oil with lemon" at bounding box center [731, 347] width 155 height 21
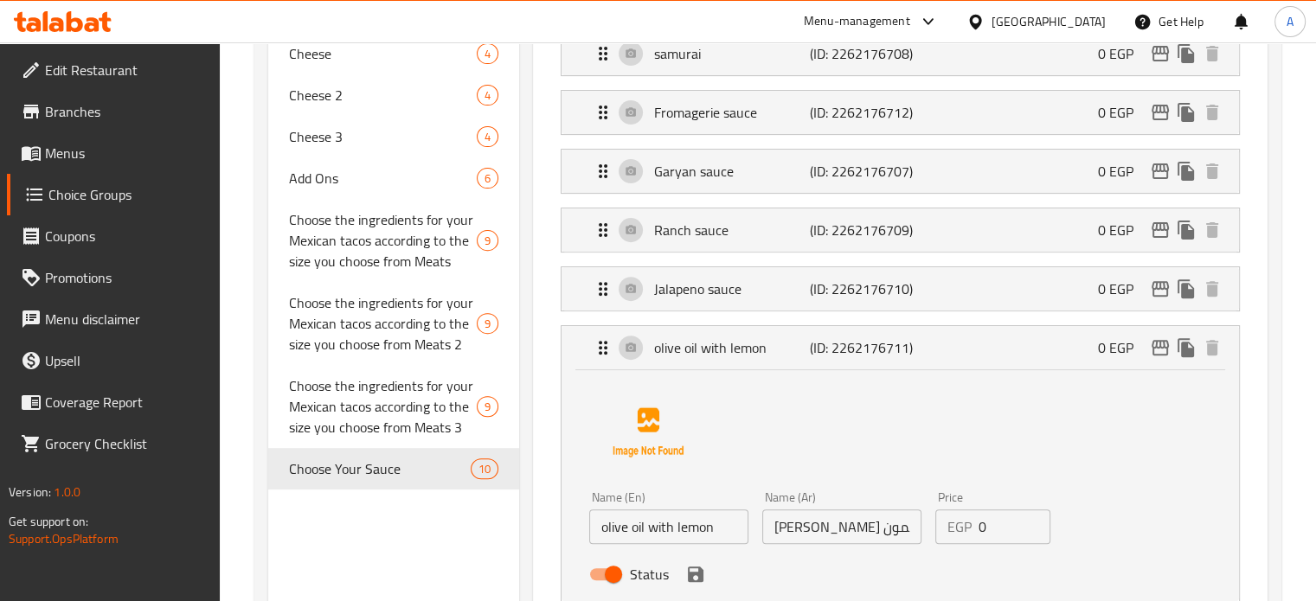
scroll to position [755, 0]
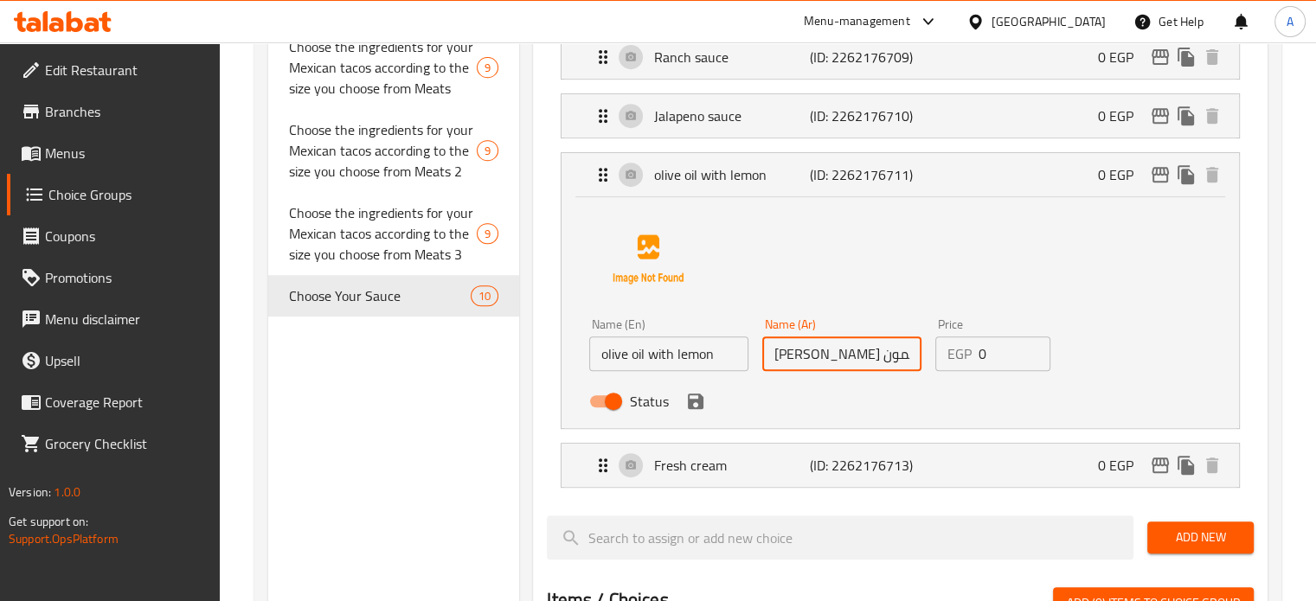
click at [841, 352] on input "[PERSON_NAME] يالليمون" at bounding box center [841, 354] width 159 height 35
paste input "وص الجواكامولي"
type input "صوص الجواكامولي"
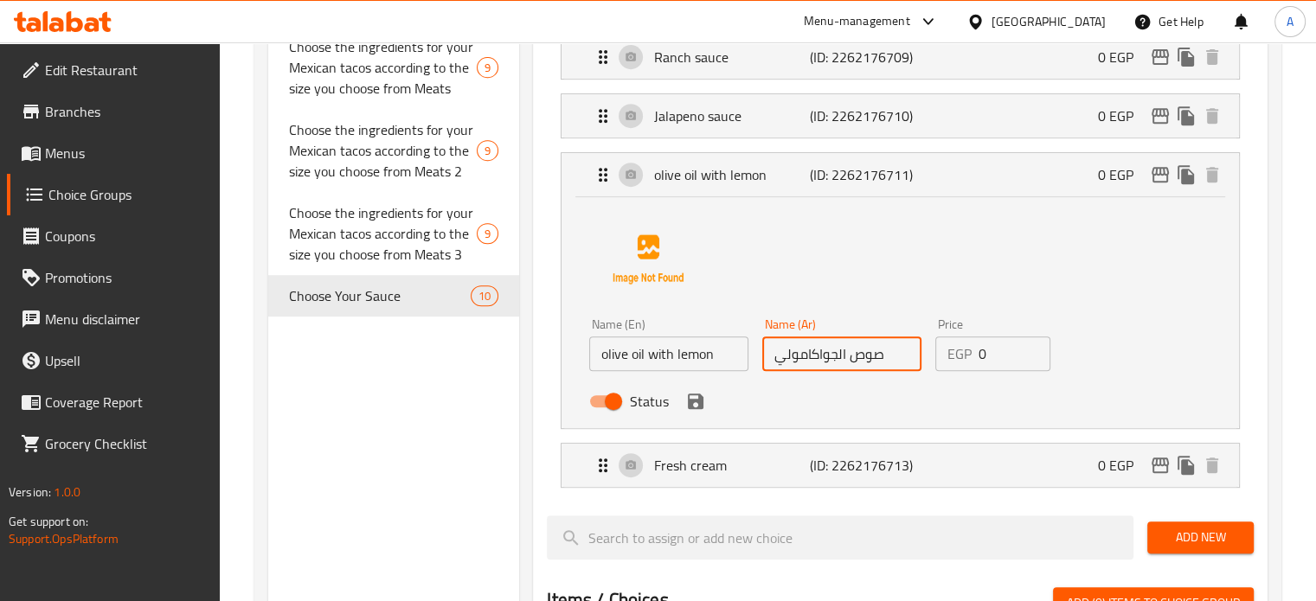
click at [644, 347] on input "olive oil with lemon" at bounding box center [668, 354] width 159 height 35
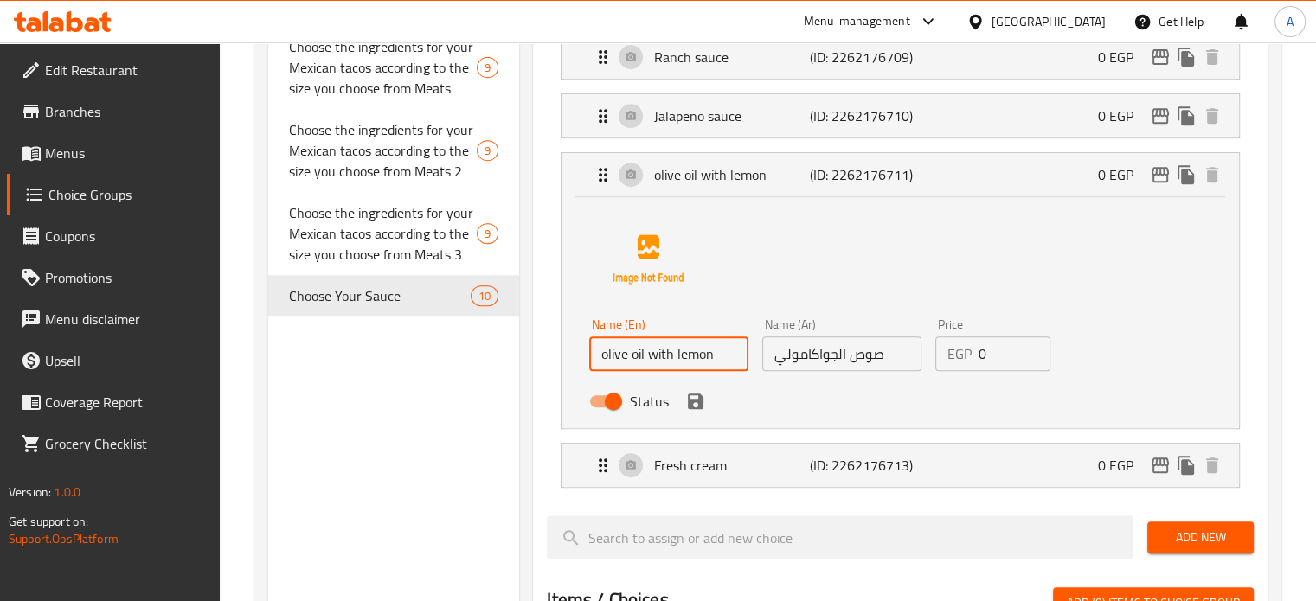
click at [644, 347] on input "olive oil with lemon" at bounding box center [668, 354] width 159 height 35
click at [644, 348] on input "olive oil with lemon" at bounding box center [668, 354] width 159 height 35
paste input "guacamole sauce"
click at [697, 400] on icon "save" at bounding box center [696, 402] width 16 height 16
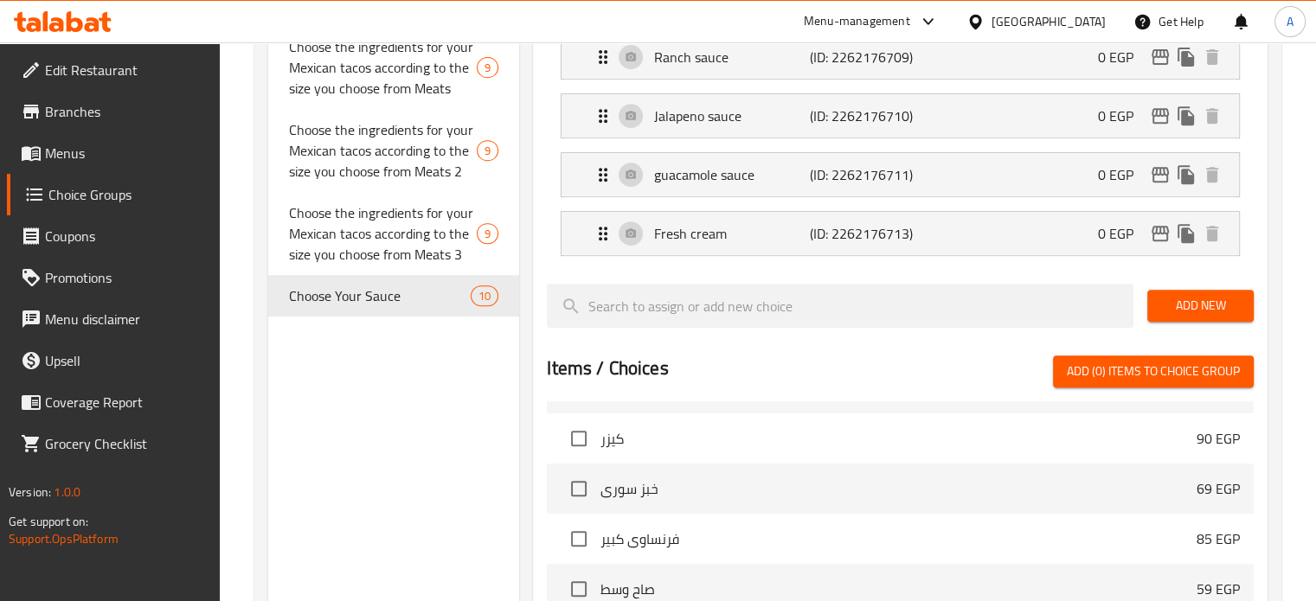
type input "guacamole sauce"
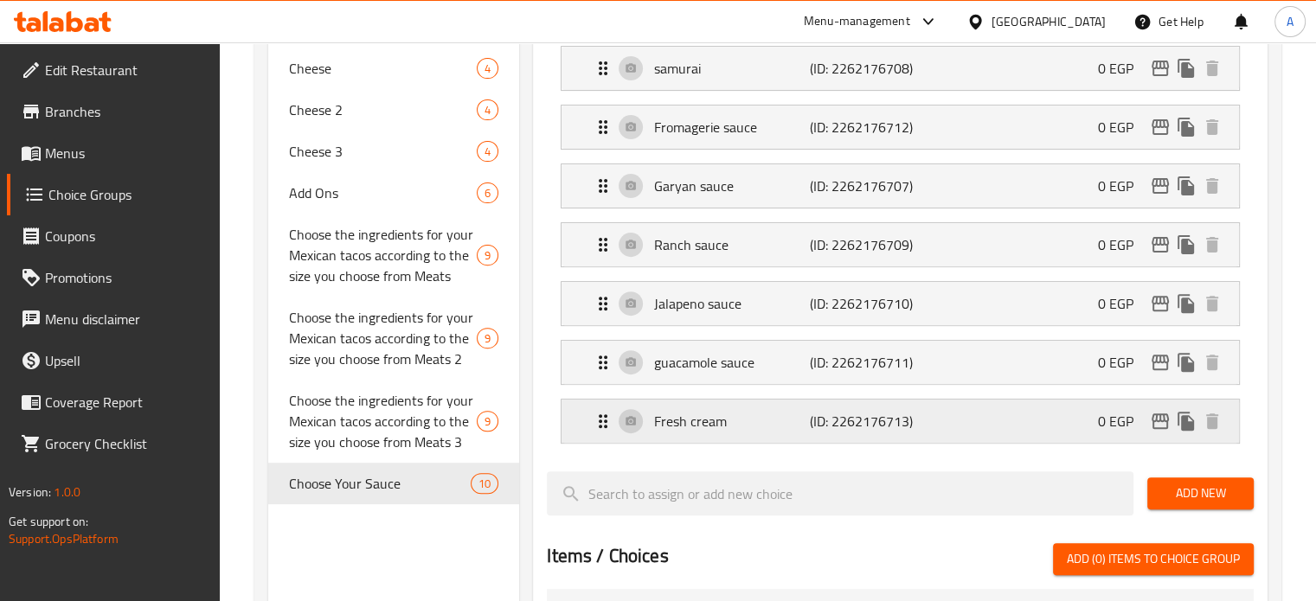
scroll to position [669, 0]
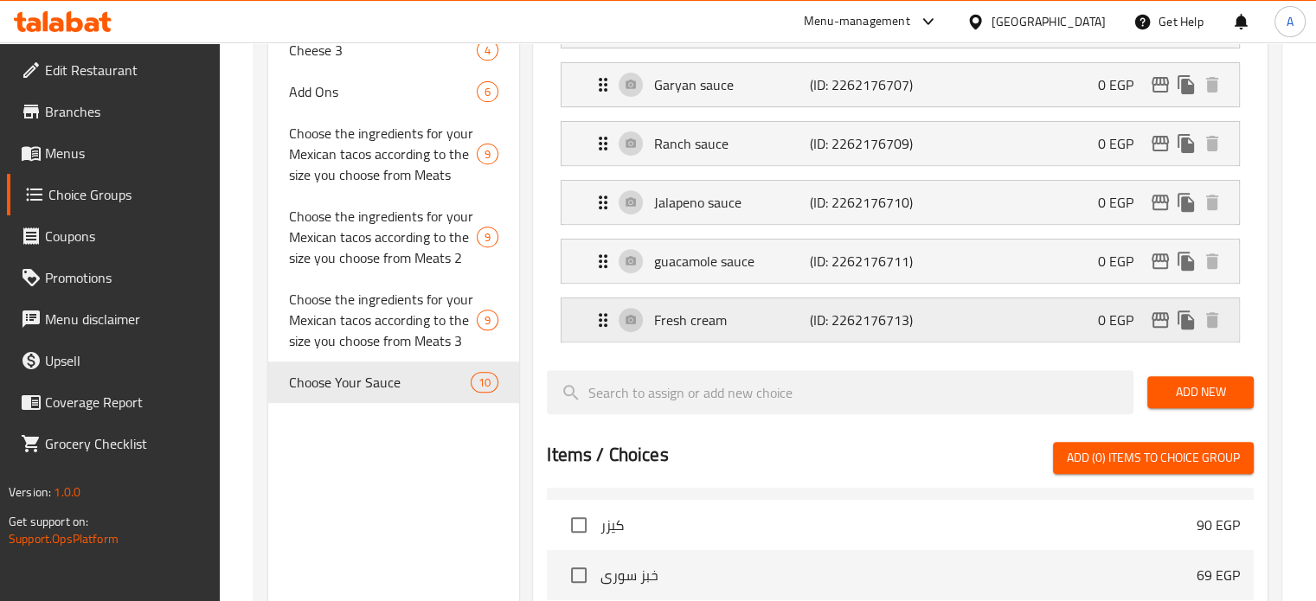
click at [605, 316] on icon "Expand" at bounding box center [603, 320] width 9 height 14
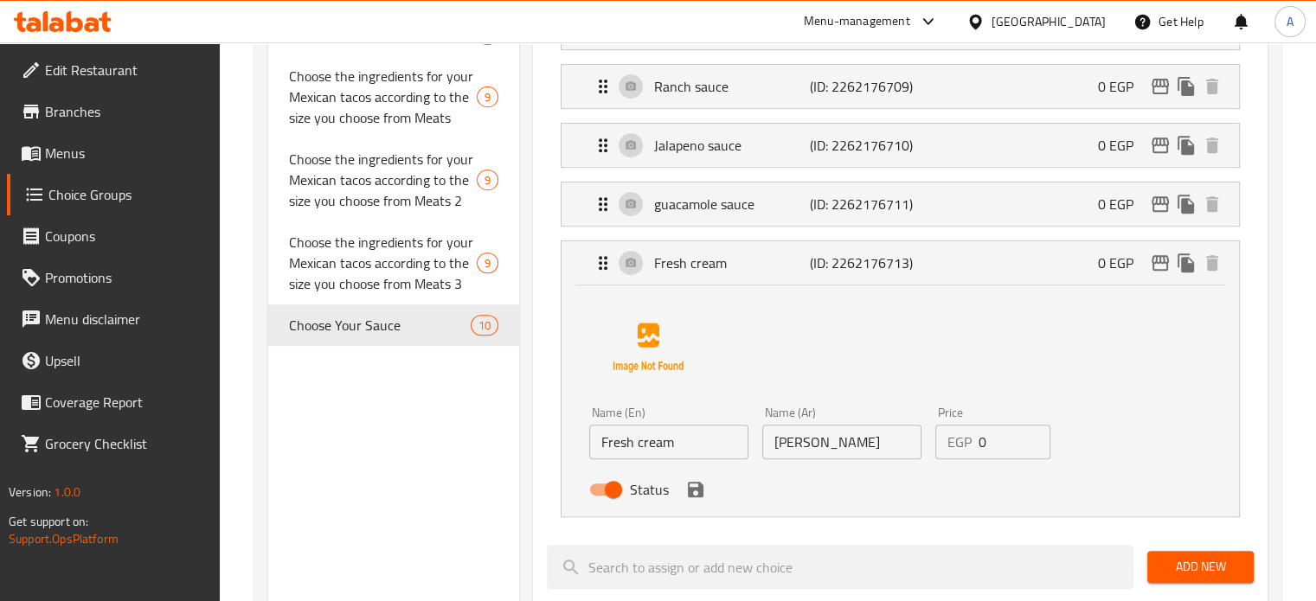
scroll to position [755, 0]
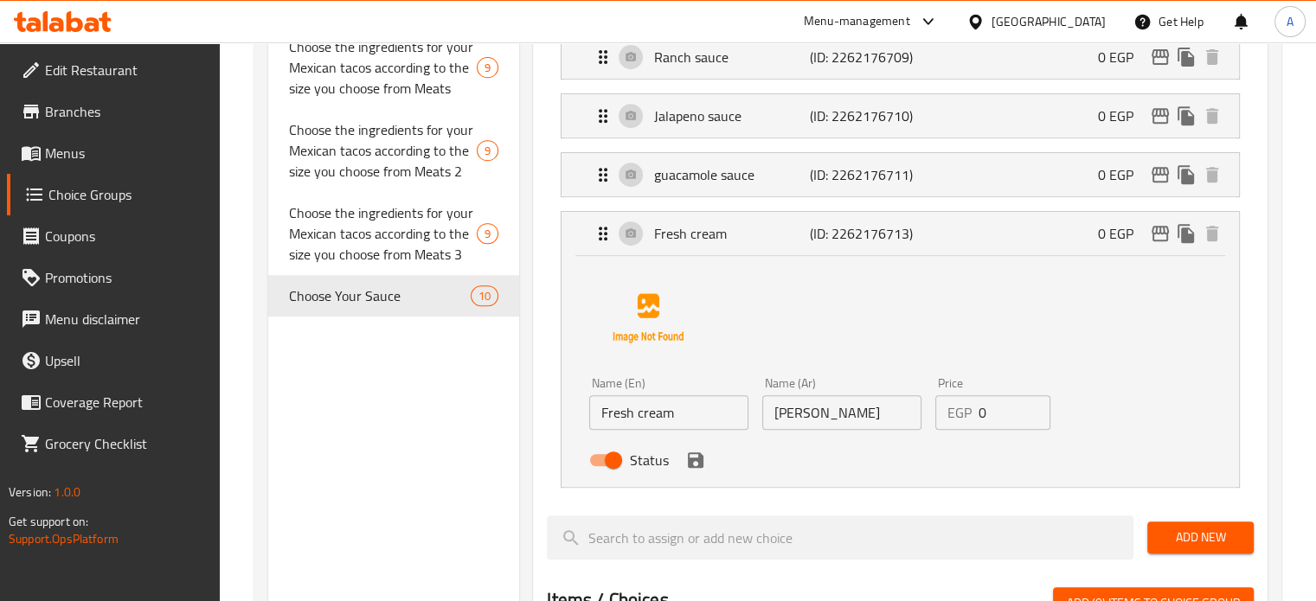
click at [648, 415] on input "Fresh cream" at bounding box center [668, 412] width 159 height 35
click at [800, 411] on input "[PERSON_NAME]" at bounding box center [841, 412] width 159 height 35
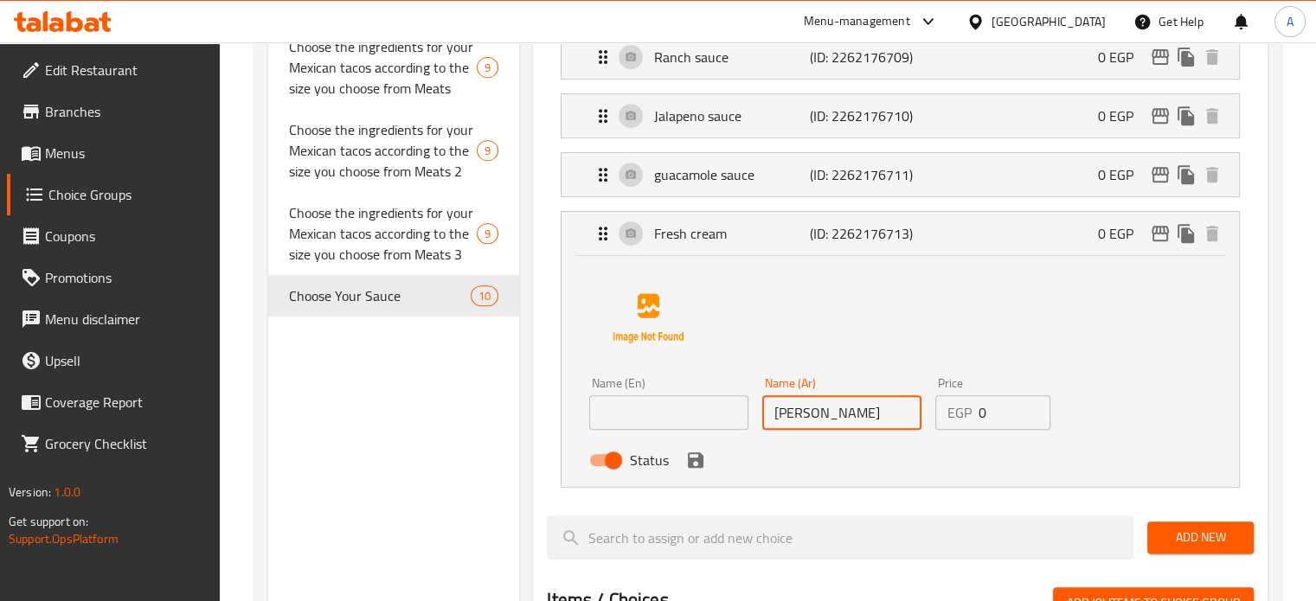
click at [800, 411] on input "[PERSON_NAME]" at bounding box center [841, 412] width 159 height 35
click at [698, 459] on icon "save" at bounding box center [696, 460] width 16 height 16
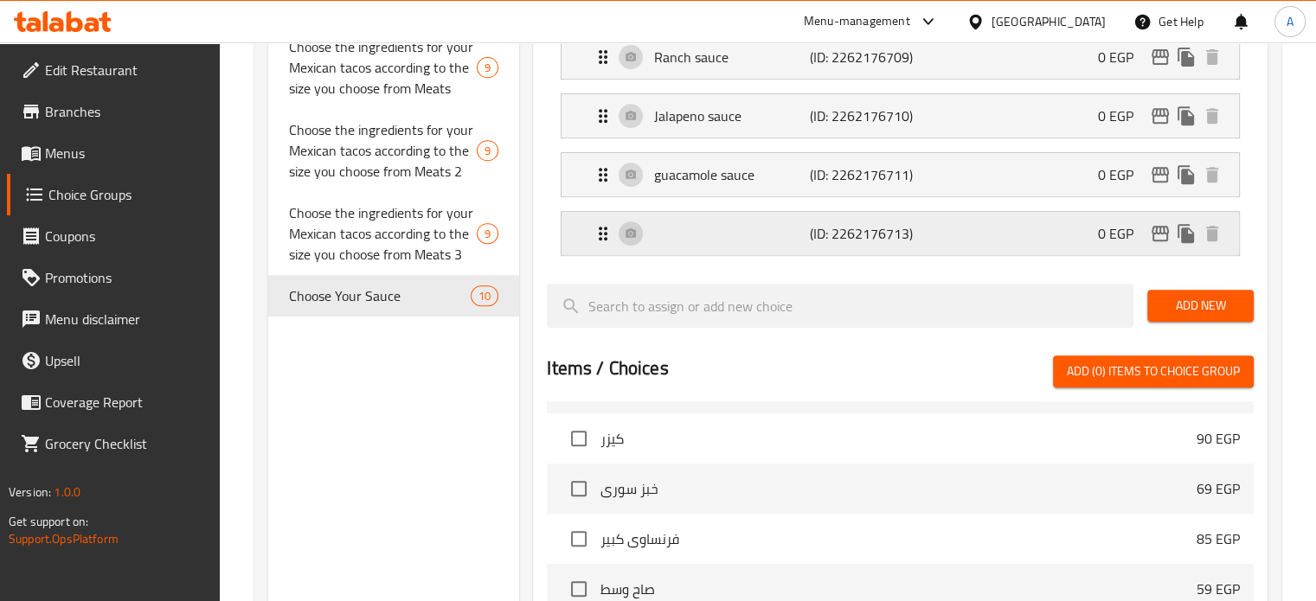
click at [604, 230] on icon "Expand" at bounding box center [603, 234] width 9 height 14
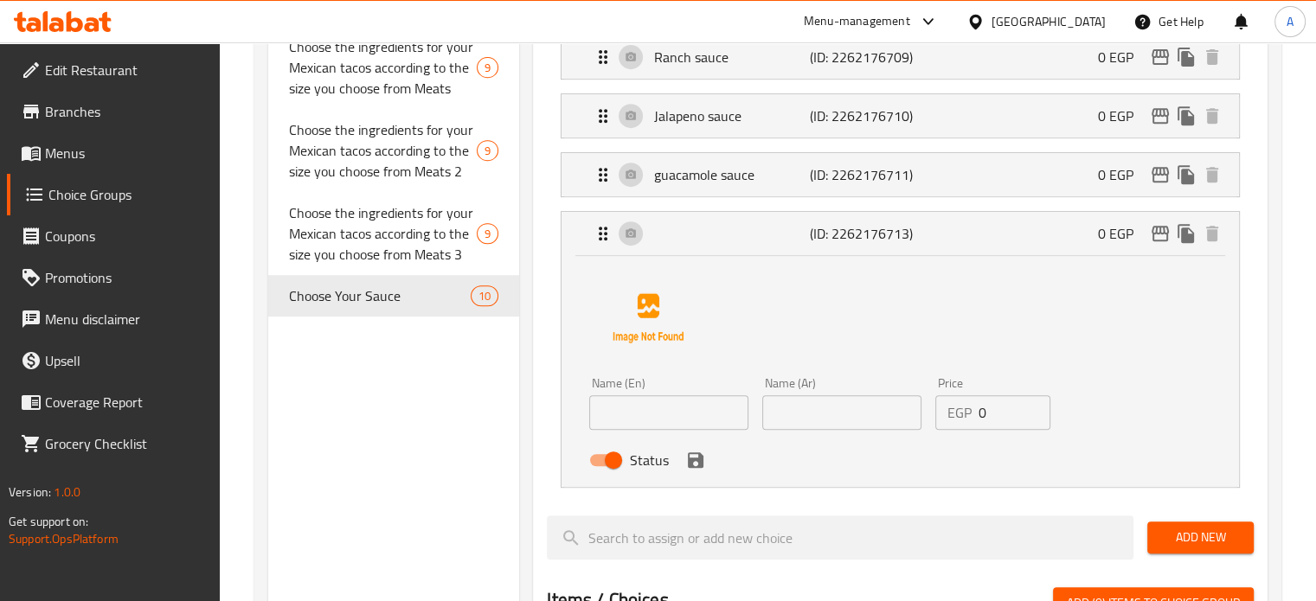
click at [612, 458] on input "Status" at bounding box center [613, 460] width 99 height 33
click at [691, 456] on icon "save" at bounding box center [696, 460] width 16 height 16
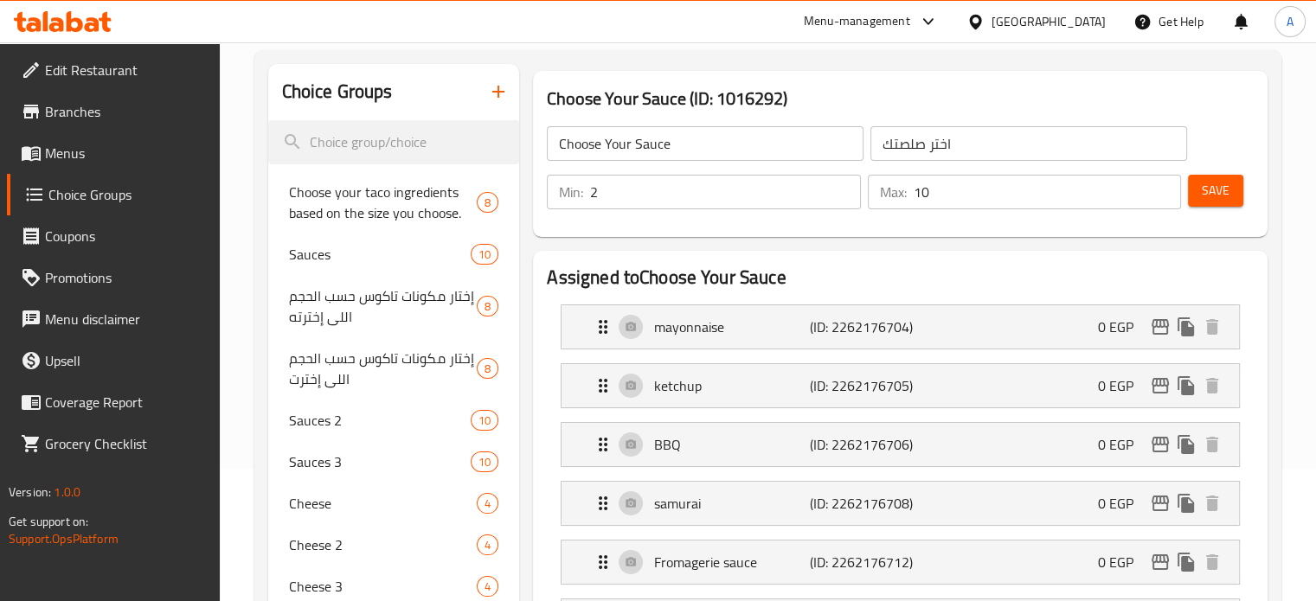
scroll to position [63, 0]
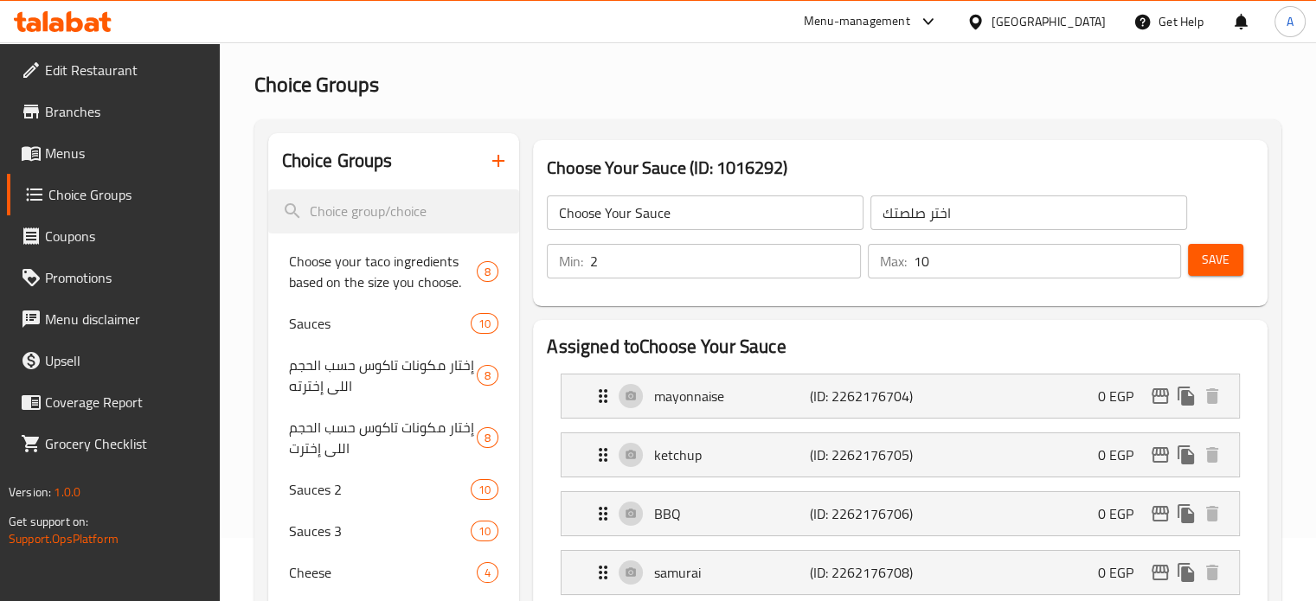
click at [1216, 260] on span "Save" at bounding box center [1216, 260] width 28 height 22
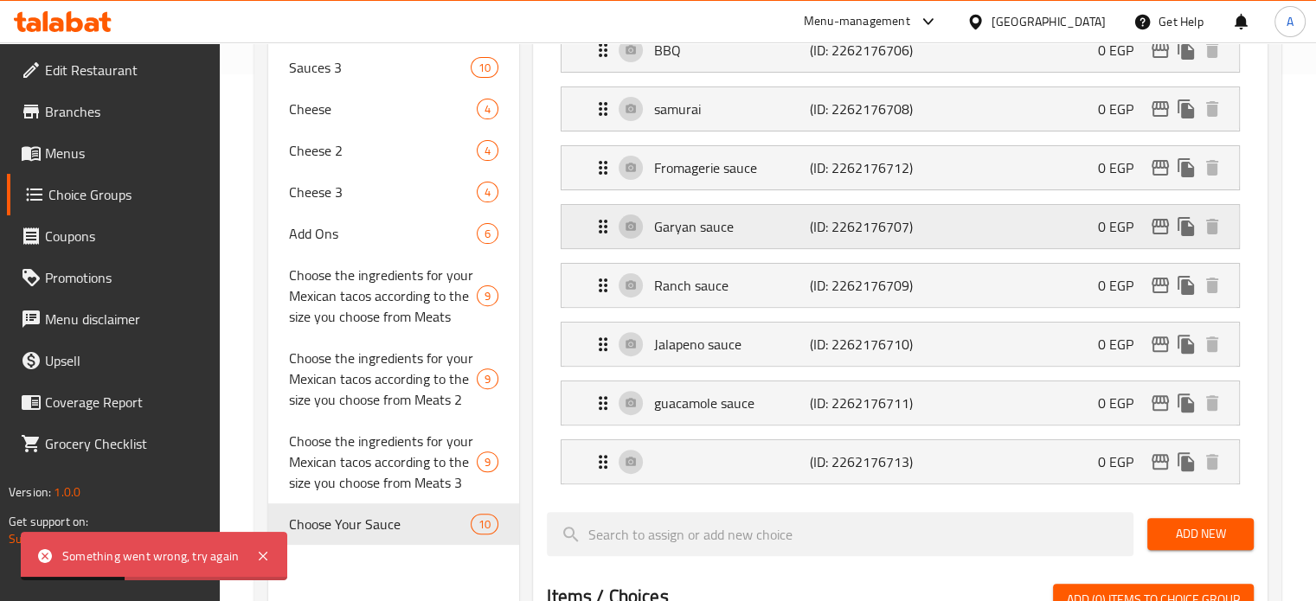
scroll to position [582, 0]
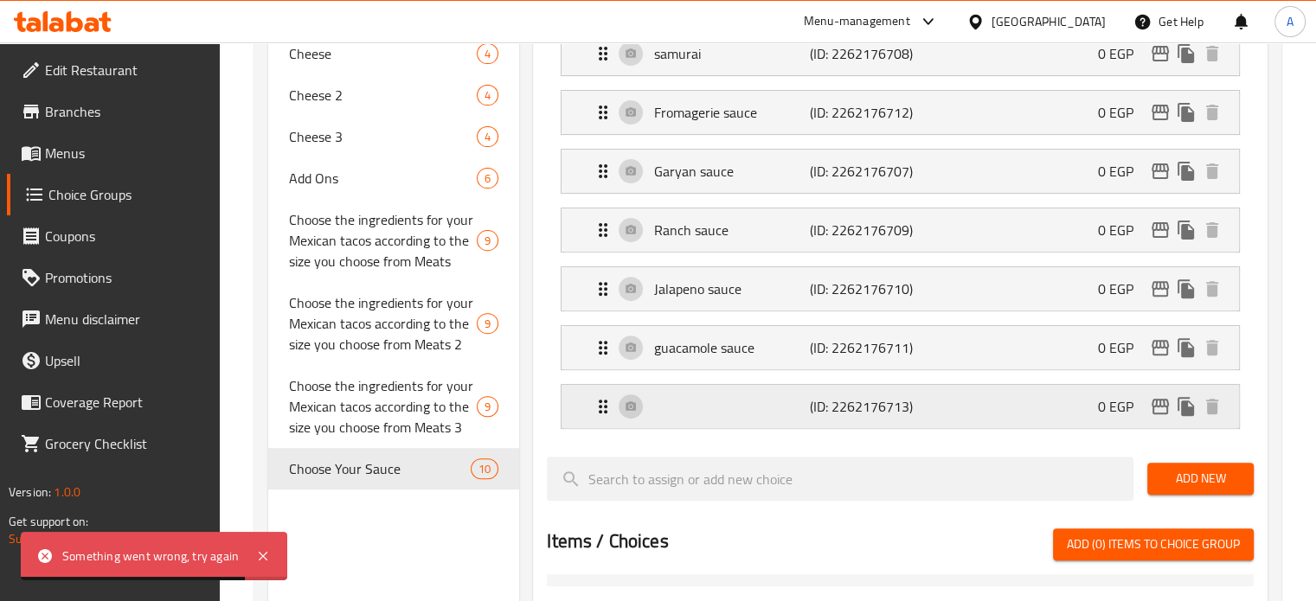
click at [666, 410] on div "(ID: 2262176713) 0 EGP" at bounding box center [905, 406] width 625 height 43
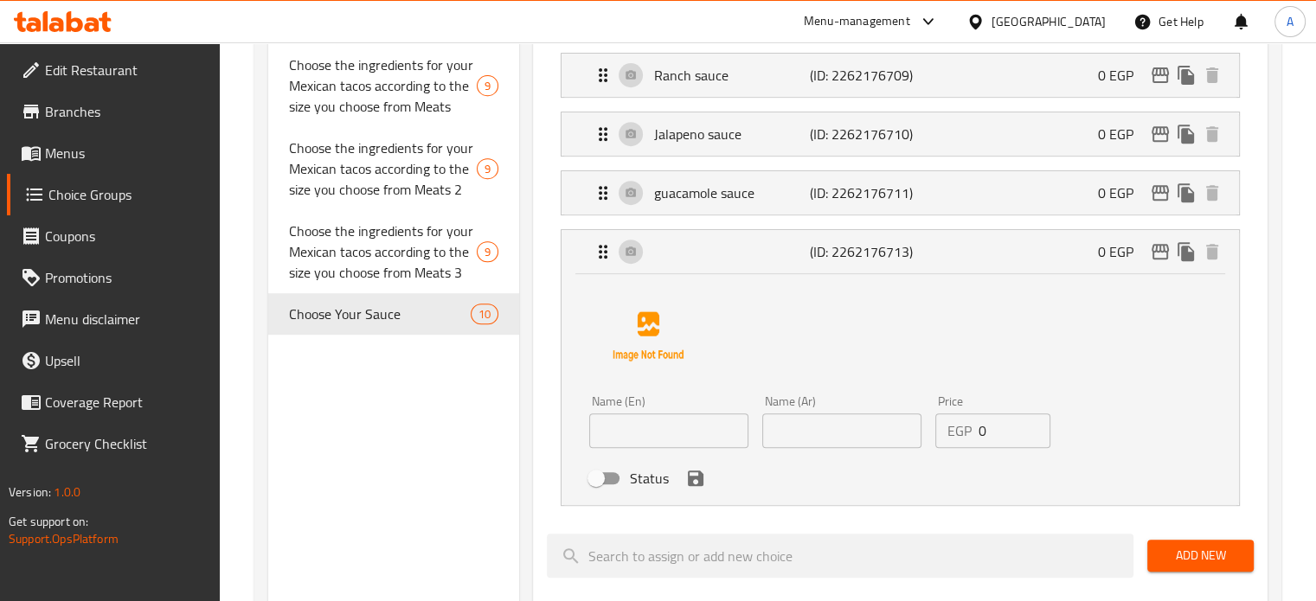
scroll to position [842, 0]
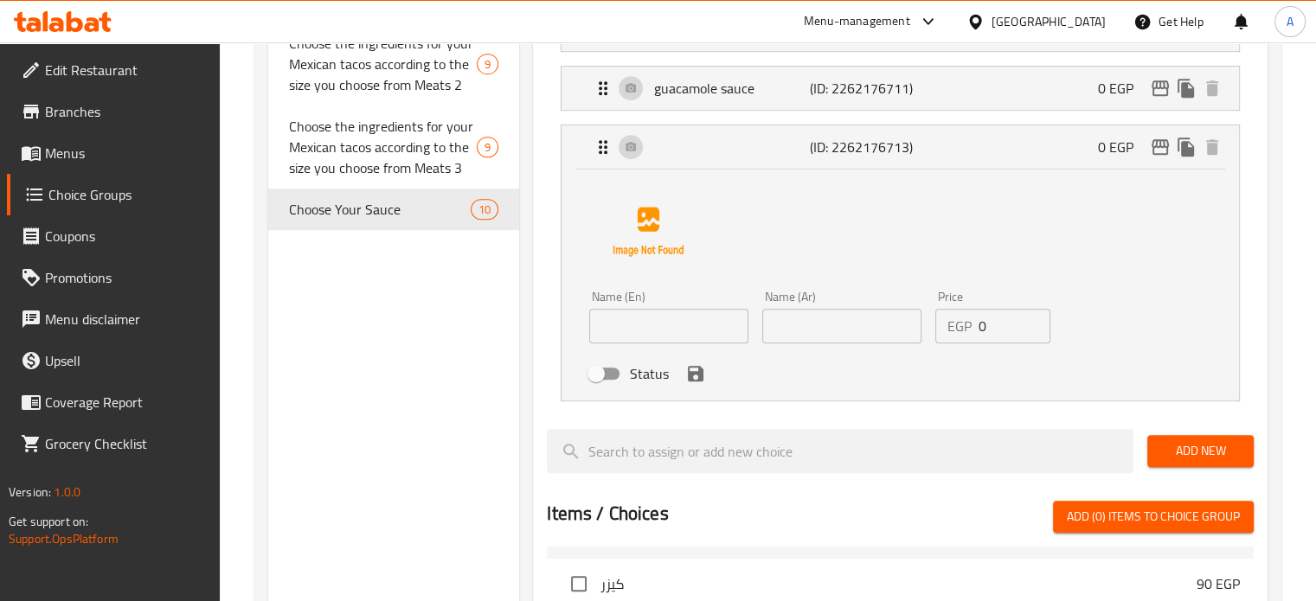
click at [623, 370] on input "Status" at bounding box center [596, 373] width 99 height 33
checkbox input "true"
click at [699, 376] on icon "save" at bounding box center [696, 374] width 16 height 16
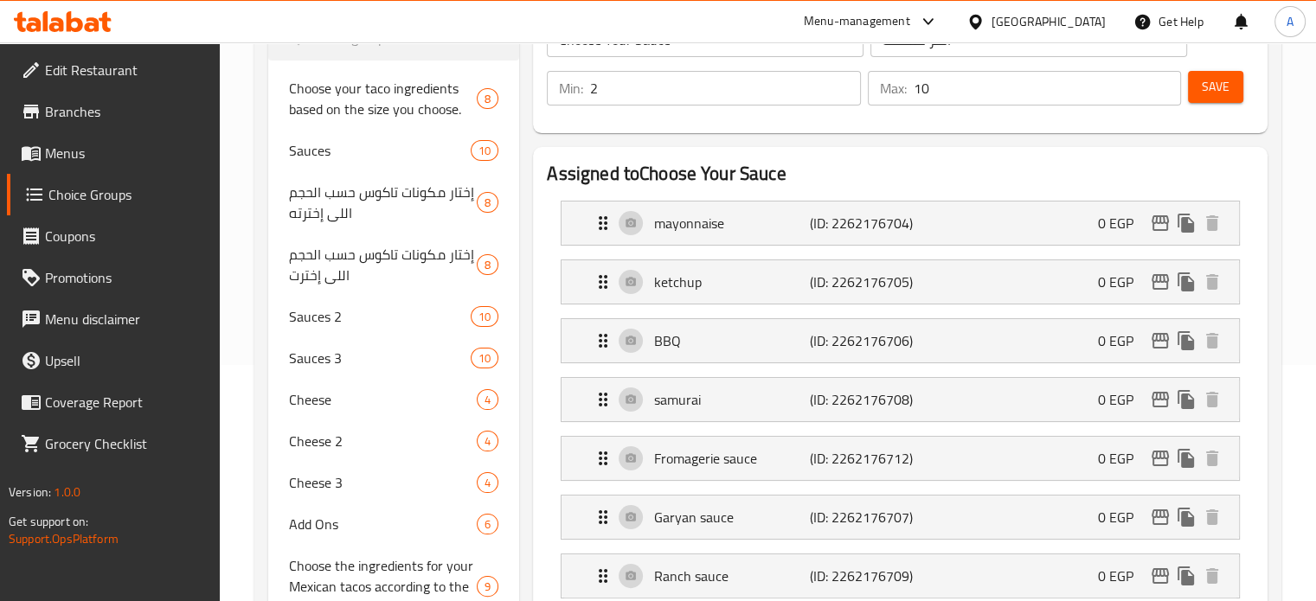
scroll to position [150, 0]
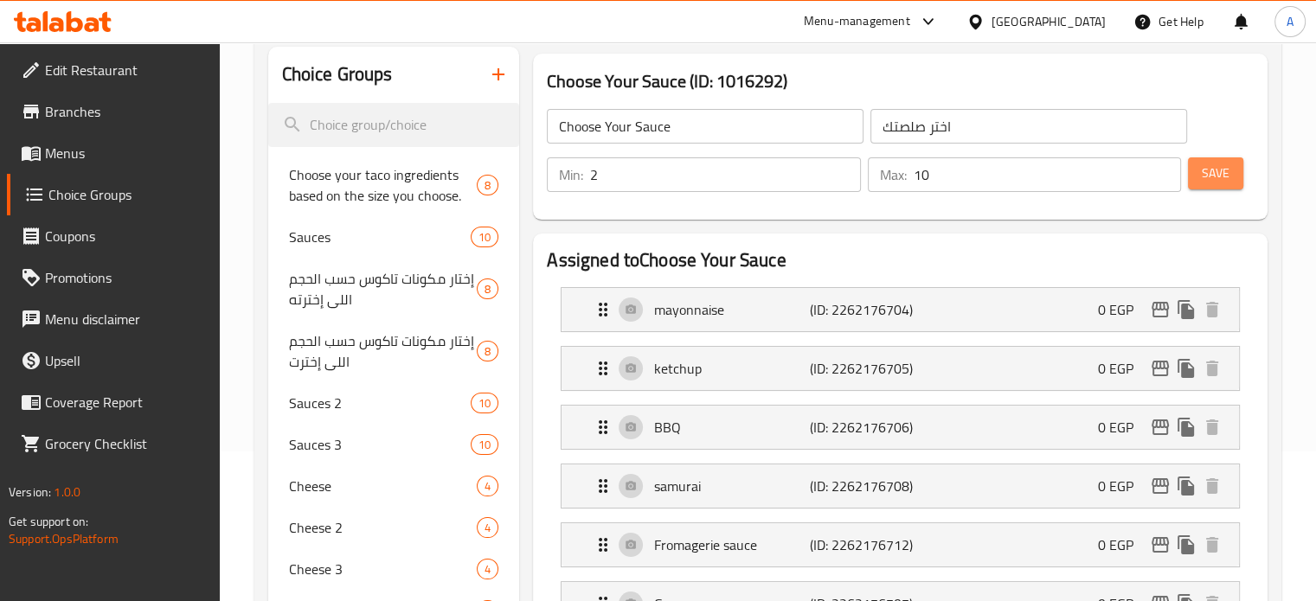
click at [1221, 176] on span "Save" at bounding box center [1216, 174] width 28 height 22
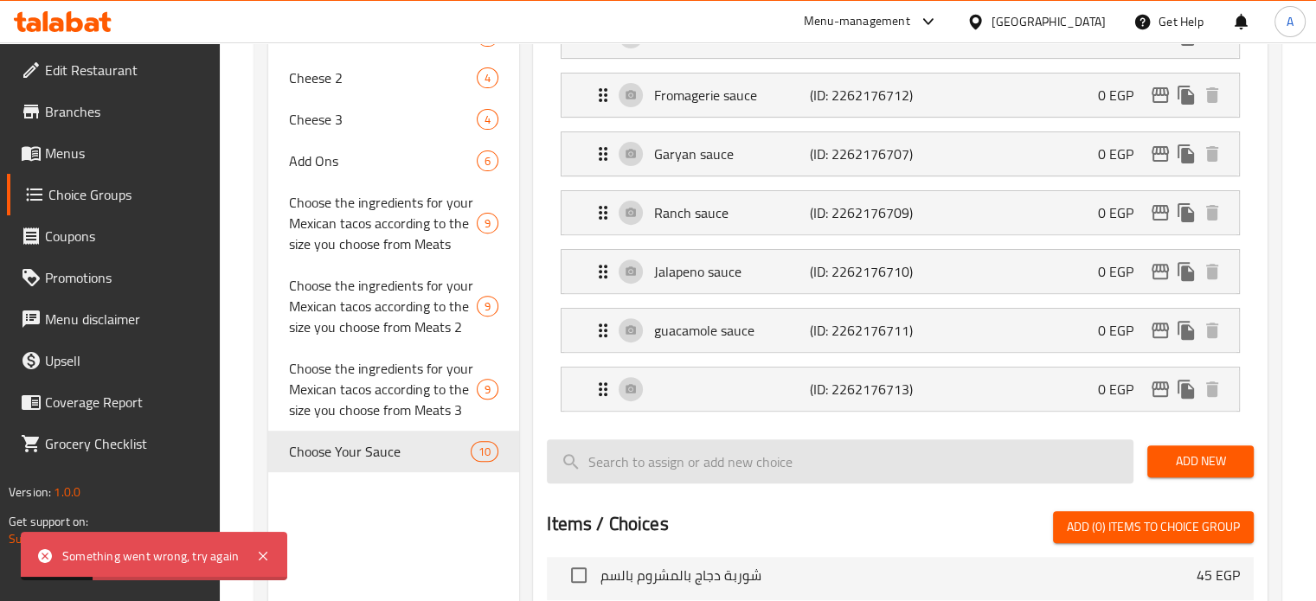
scroll to position [669, 0]
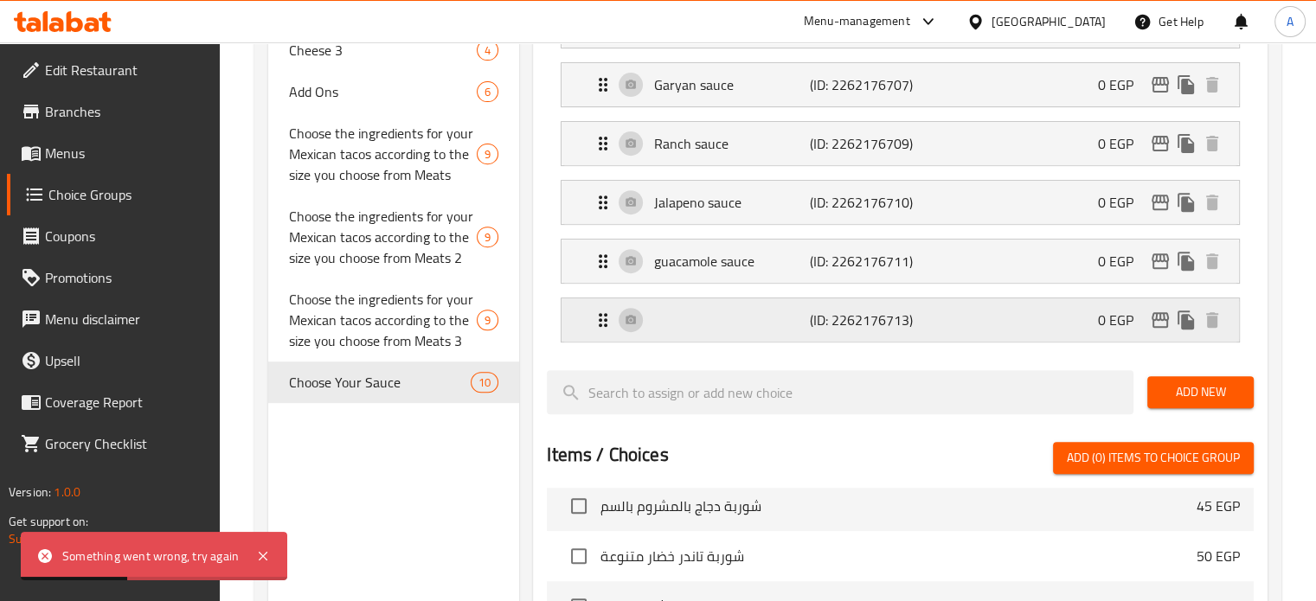
click at [670, 323] on div "(ID: 2262176713) 0 EGP" at bounding box center [905, 319] width 625 height 43
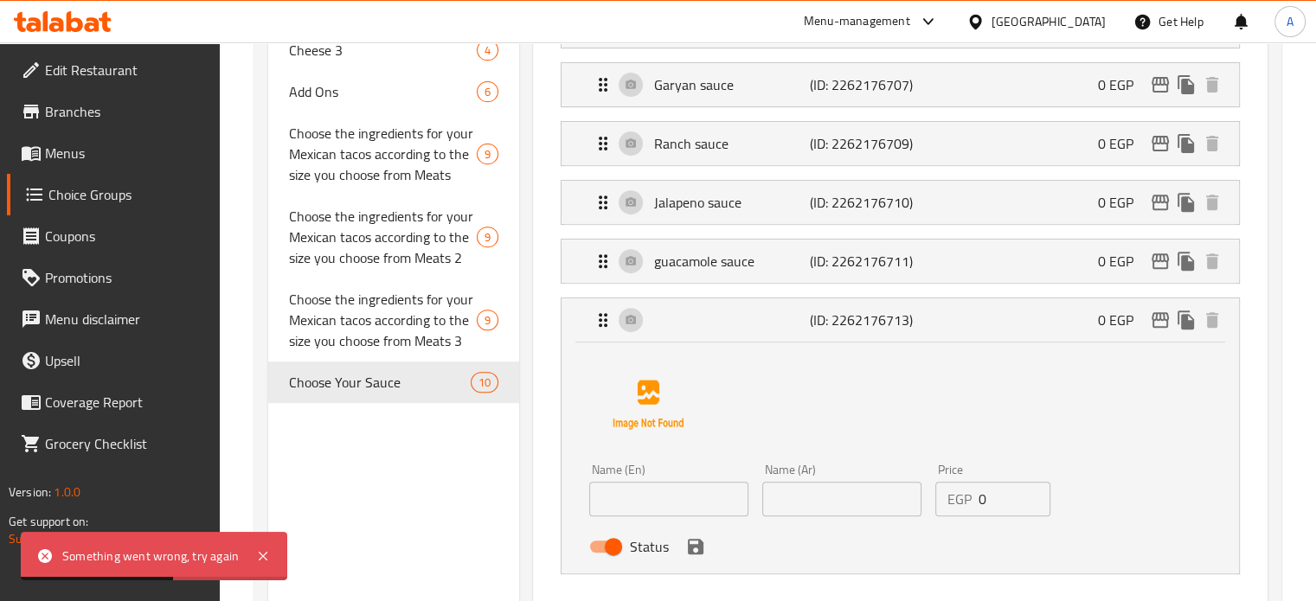
click at [689, 494] on input "text" at bounding box center [668, 499] width 159 height 35
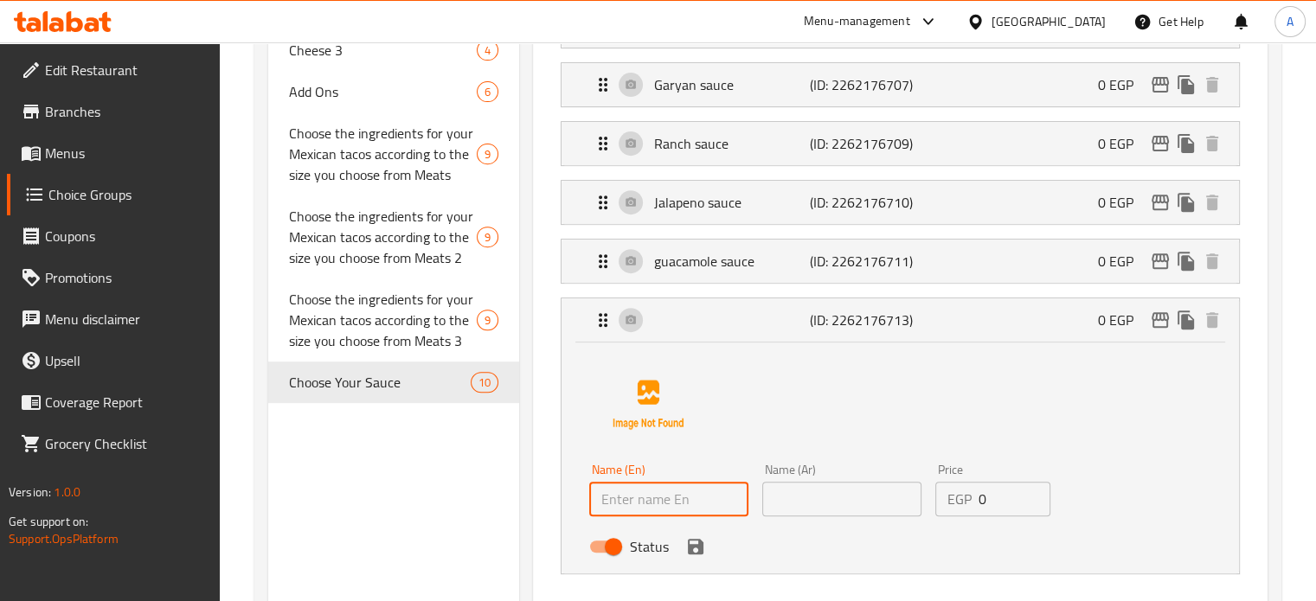
click at [654, 508] on input "text" at bounding box center [668, 499] width 159 height 35
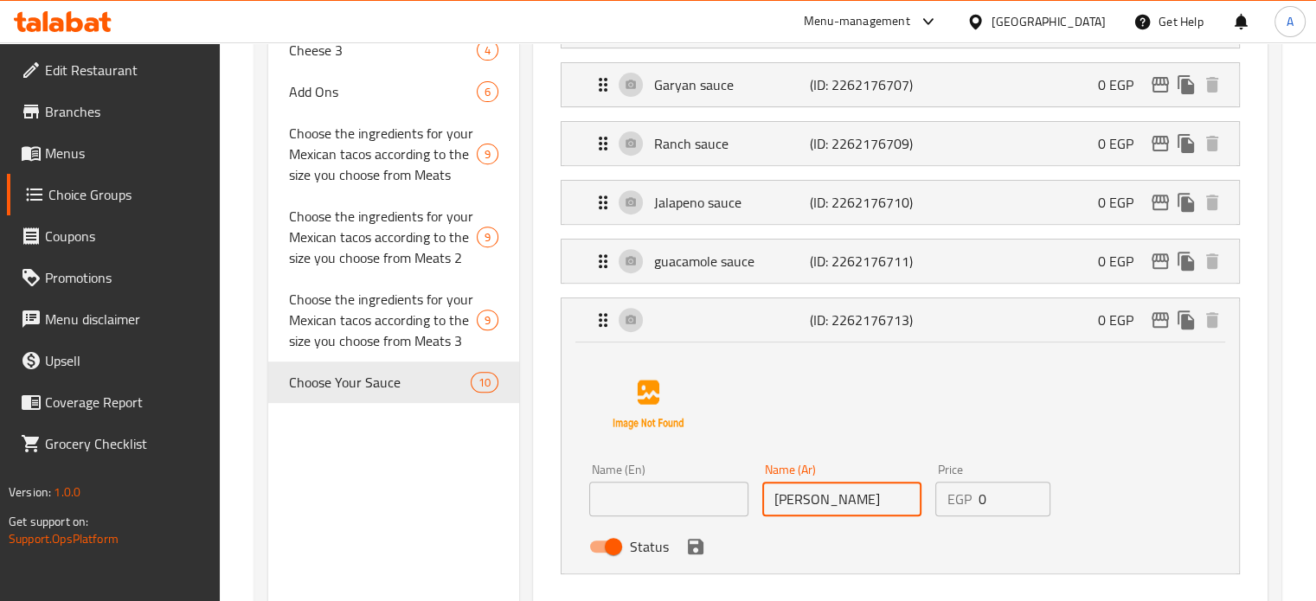
type input "[PERSON_NAME]"
click at [628, 503] on input "text" at bounding box center [668, 499] width 159 height 35
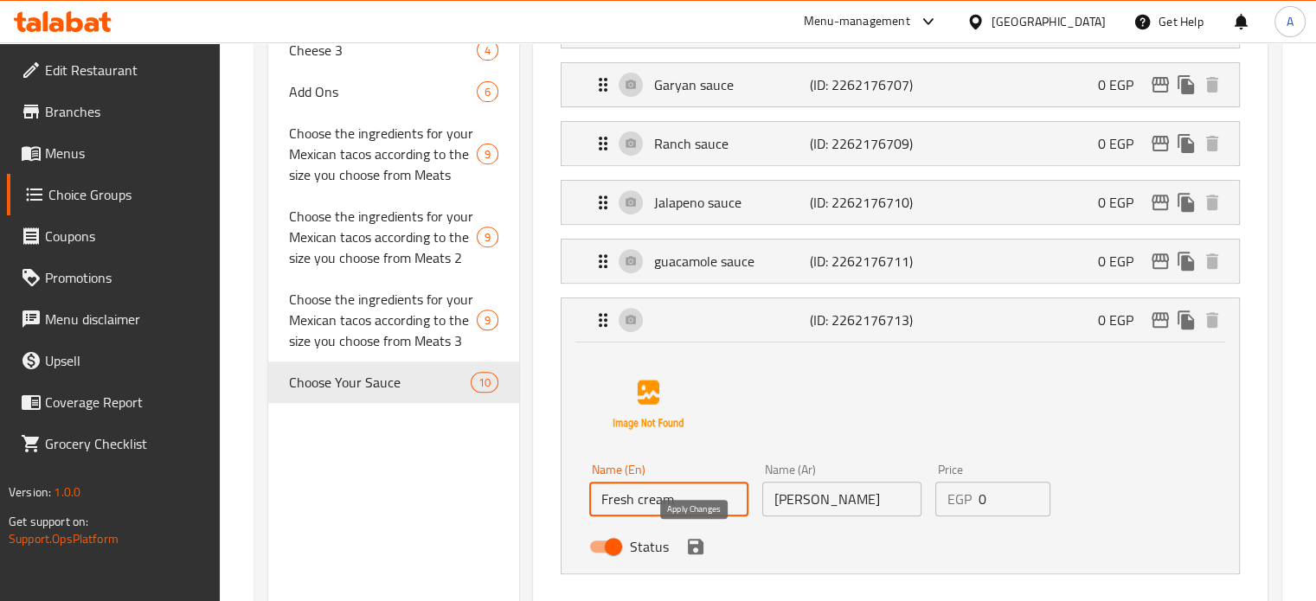
click at [700, 548] on icon "save" at bounding box center [696, 547] width 16 height 16
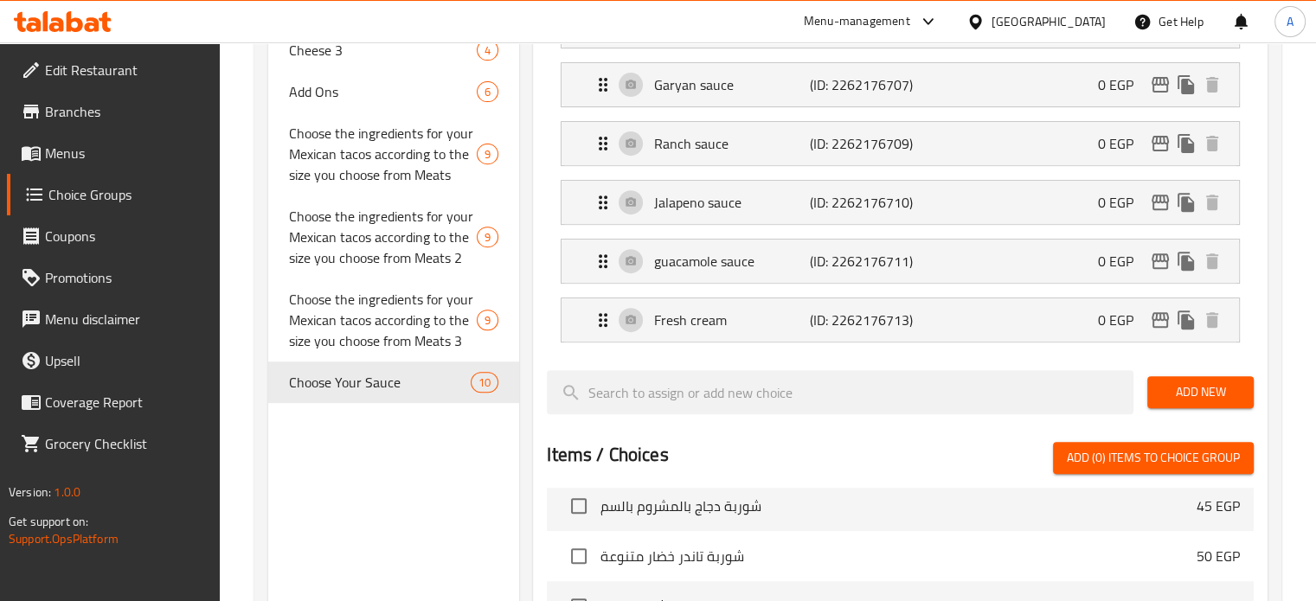
type input "Fresh cream"
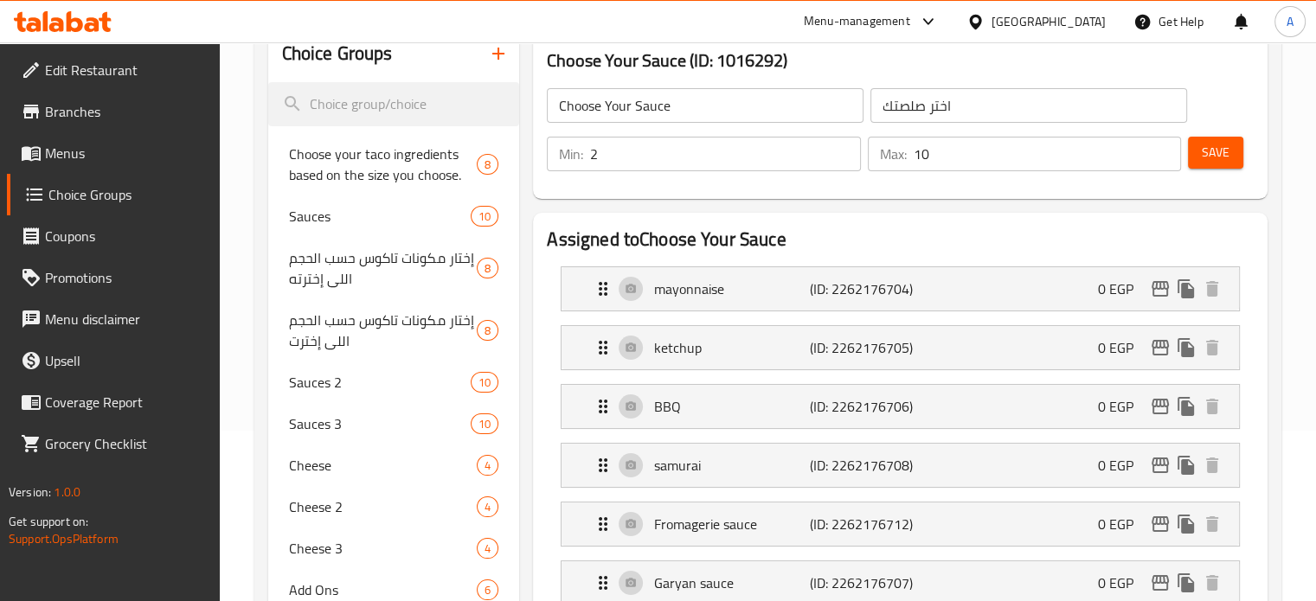
scroll to position [63, 0]
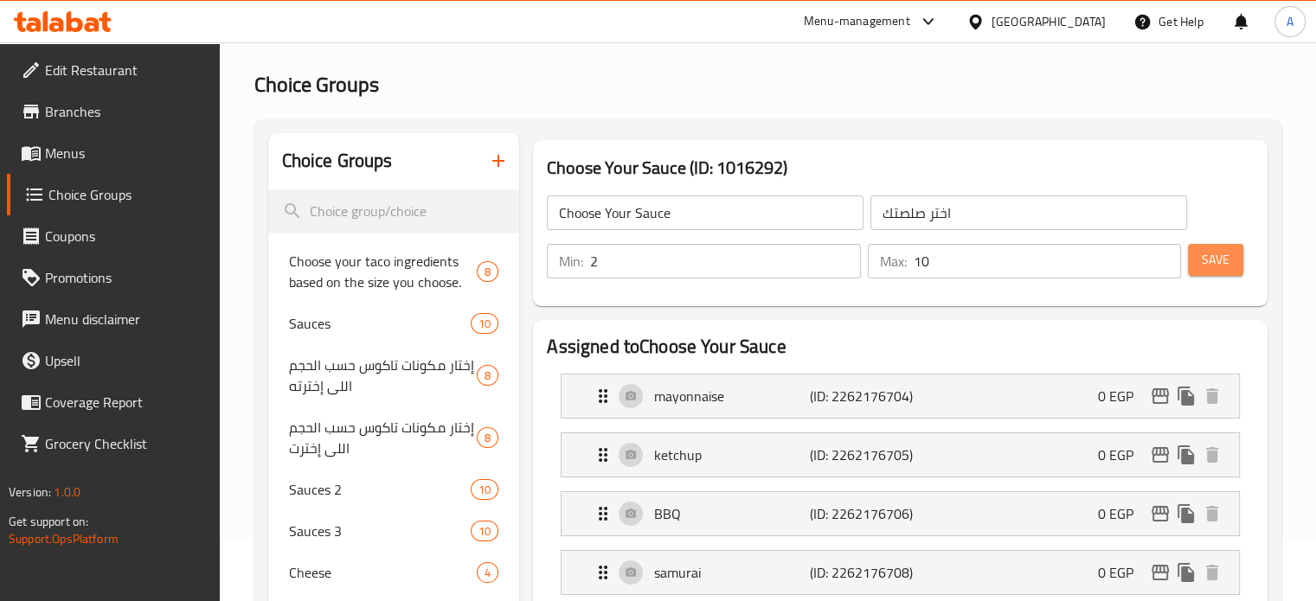
click at [1203, 266] on span "Save" at bounding box center [1216, 260] width 28 height 22
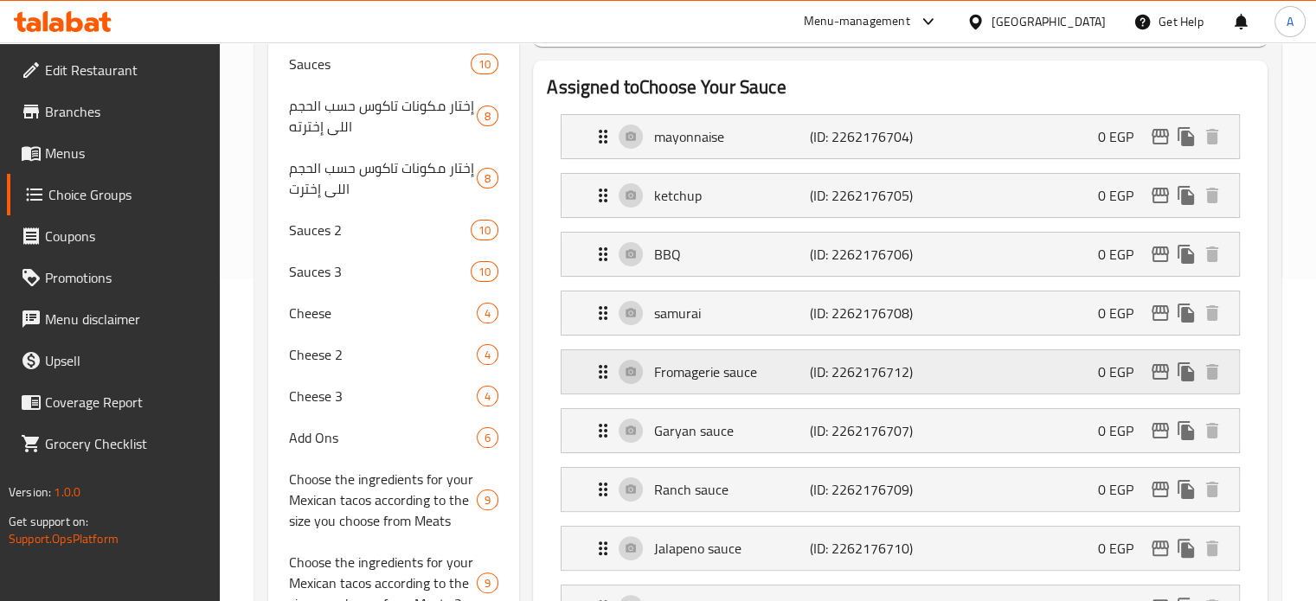
scroll to position [669, 0]
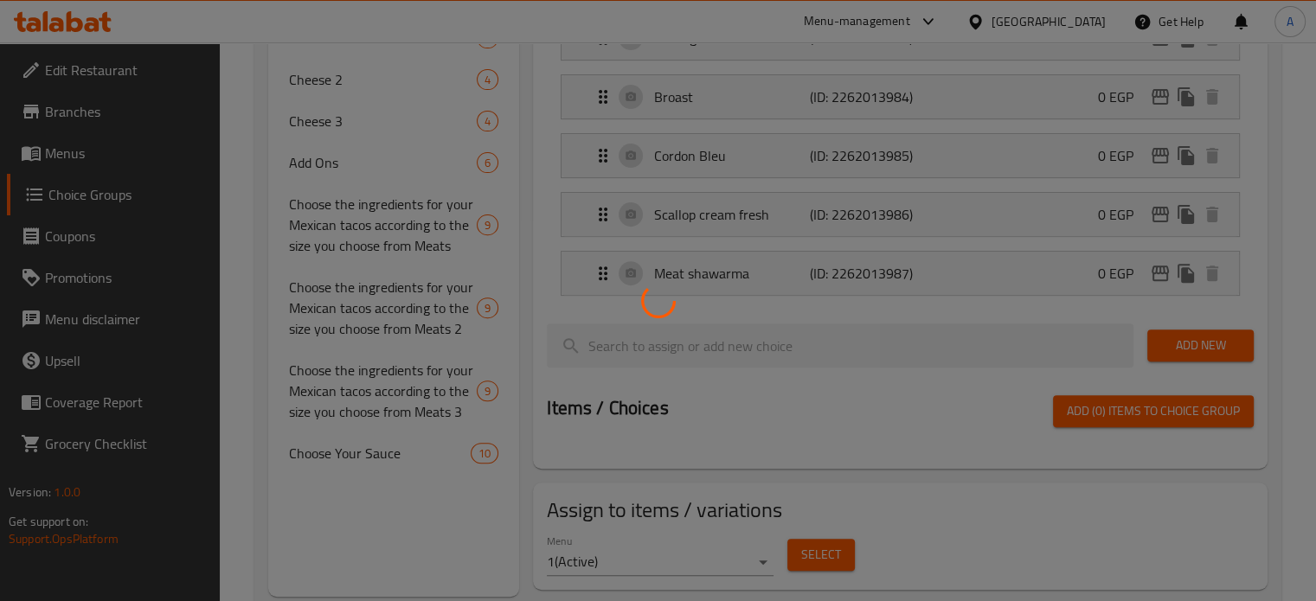
scroll to position [639, 0]
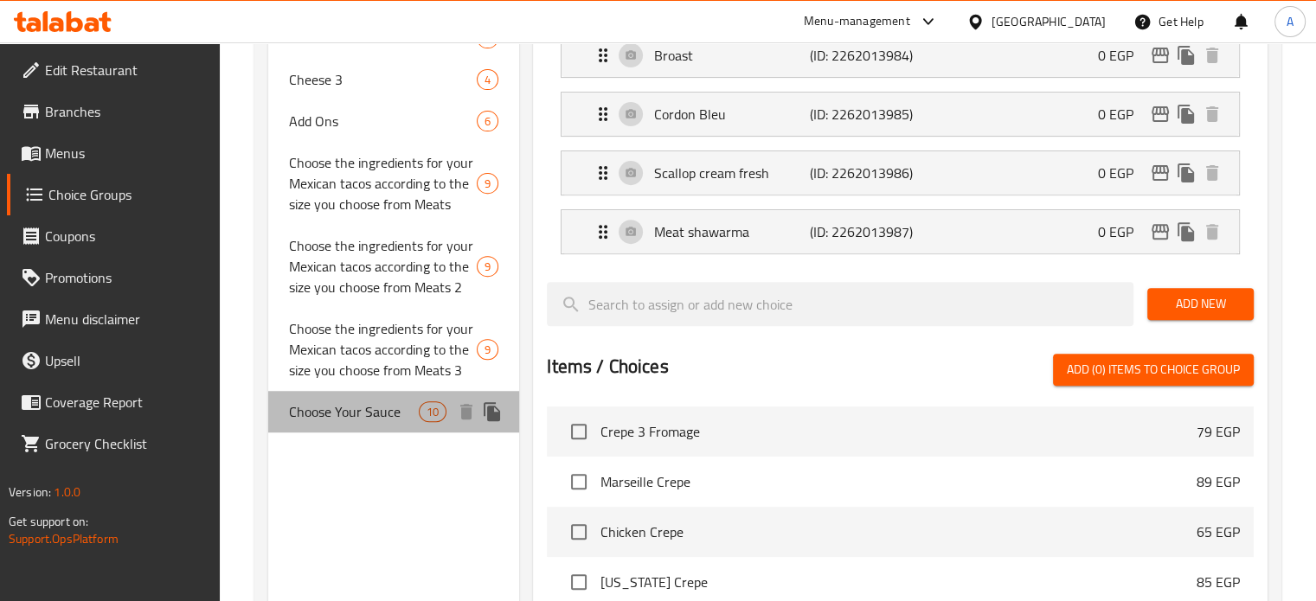
click at [363, 417] on span "Choose Your Sauce" at bounding box center [354, 411] width 131 height 21
type input "Choose Your Sauce"
type input "اختر صلصتك"
type input "2"
type input "10"
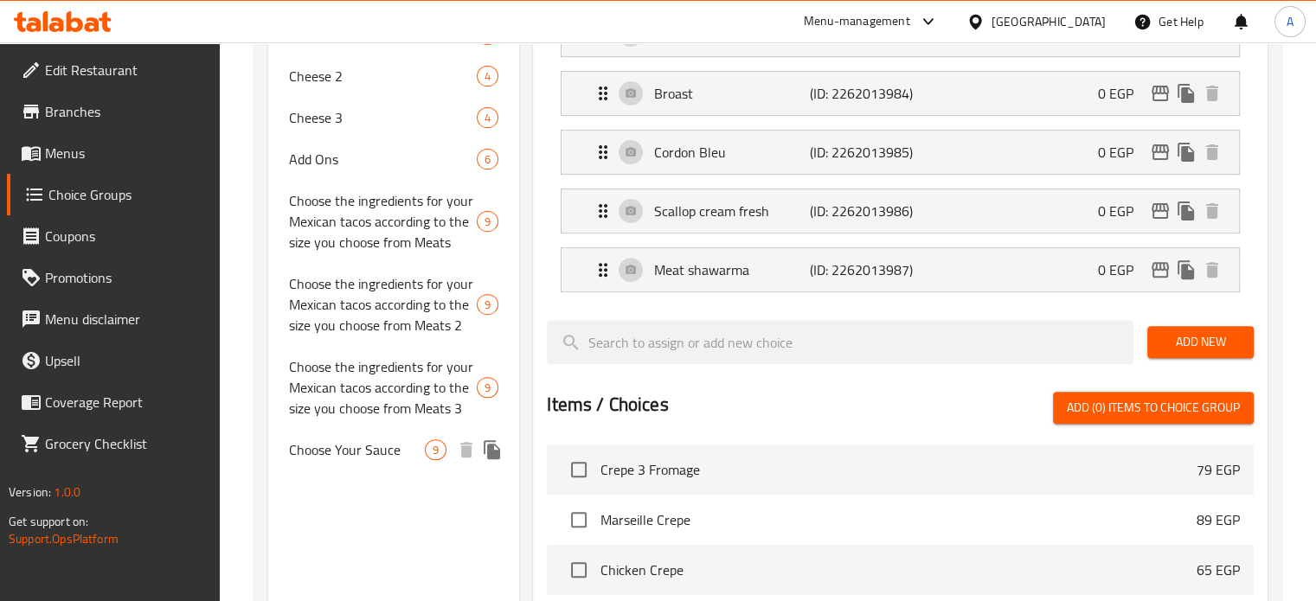
scroll to position [639, 0]
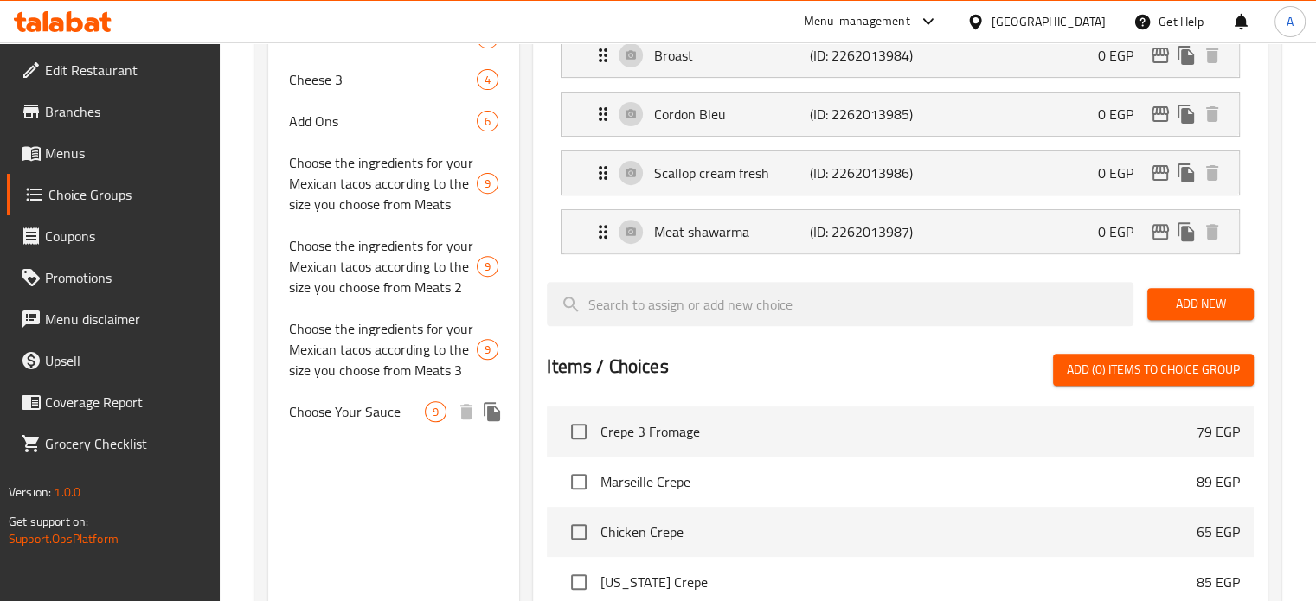
click at [367, 411] on span "Choose Your Sauce" at bounding box center [357, 411] width 137 height 21
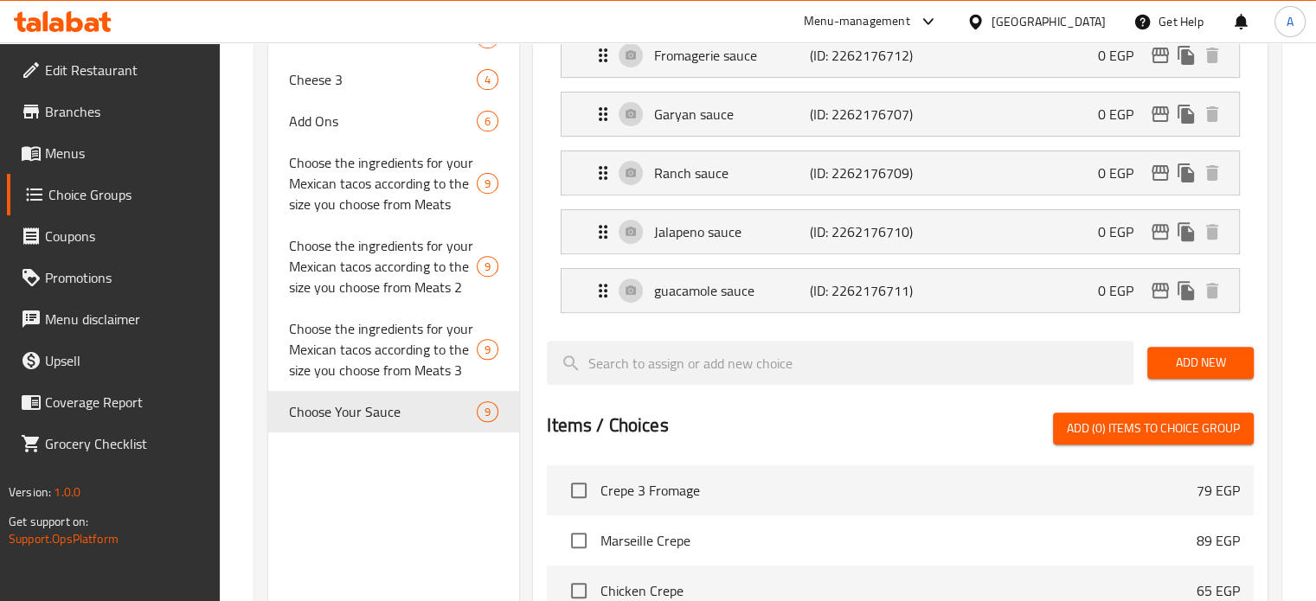
type input "Choose Your Sauce"
type input "اختر صلصتك"
type input "2"
type input "9"
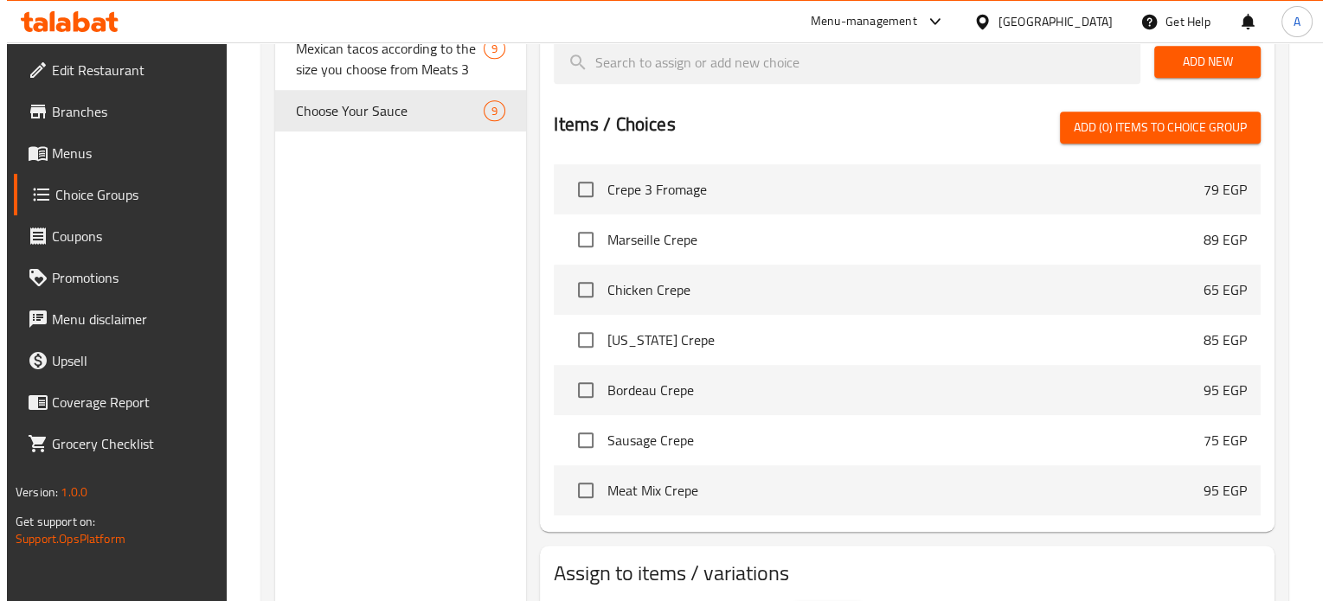
scroll to position [1045, 0]
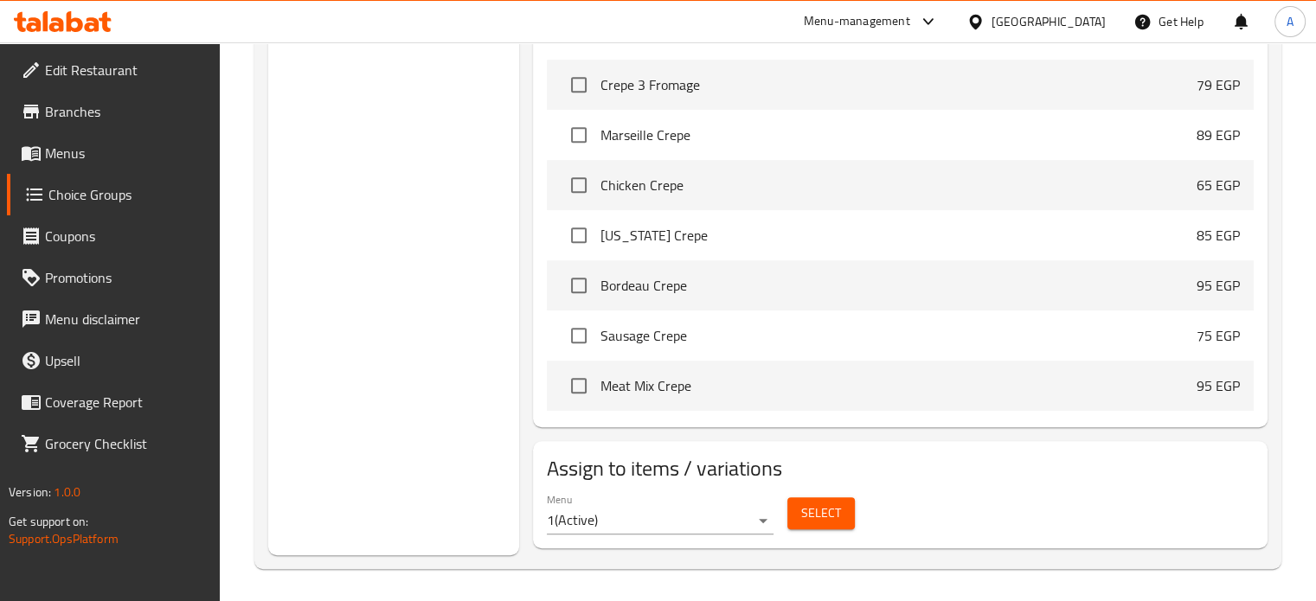
click at [812, 508] on span "Select" at bounding box center [821, 514] width 40 height 22
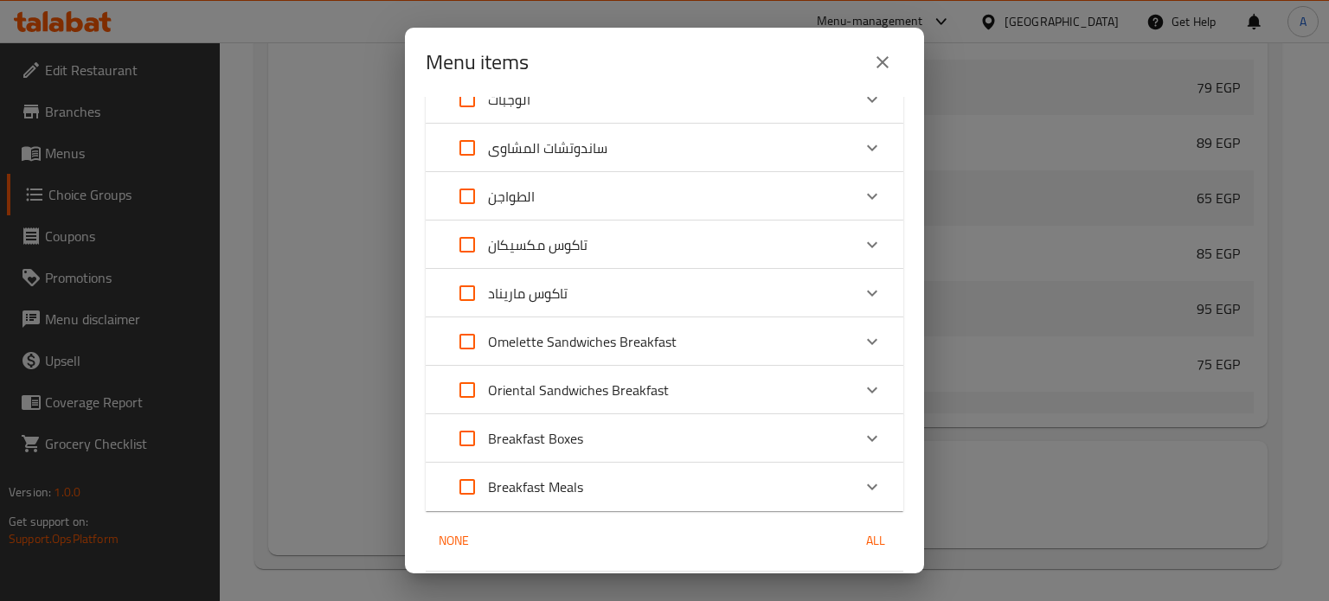
scroll to position [519, 0]
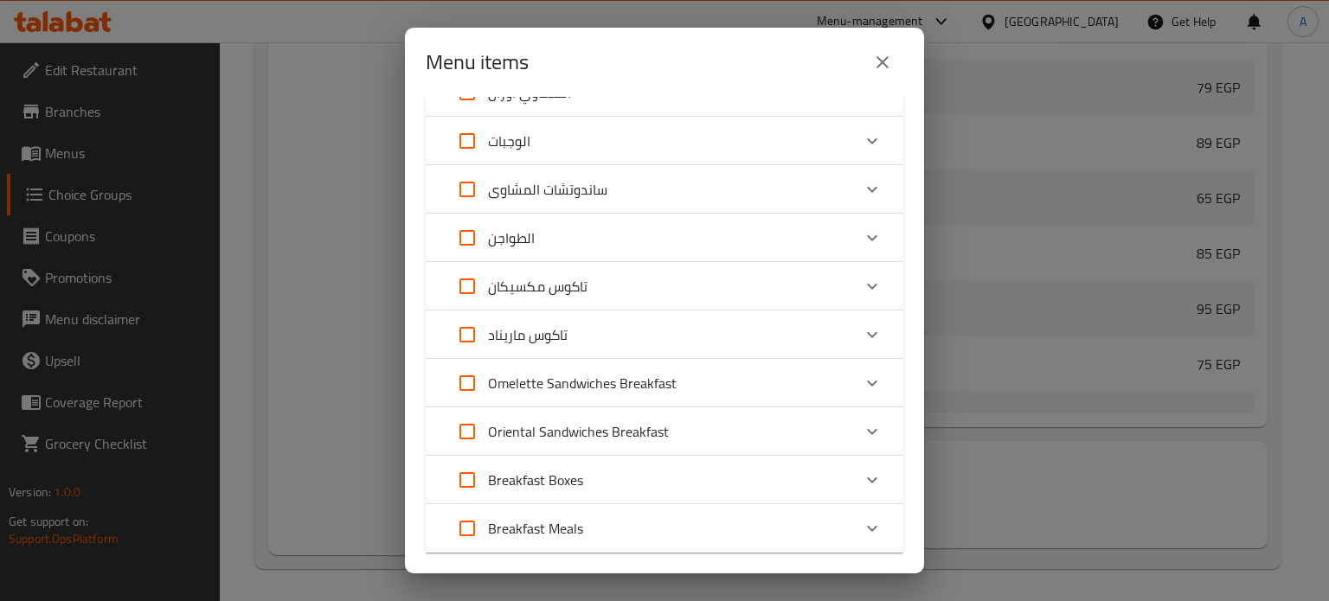
click at [581, 287] on p "تاكوس مكسيكان" at bounding box center [537, 286] width 99 height 21
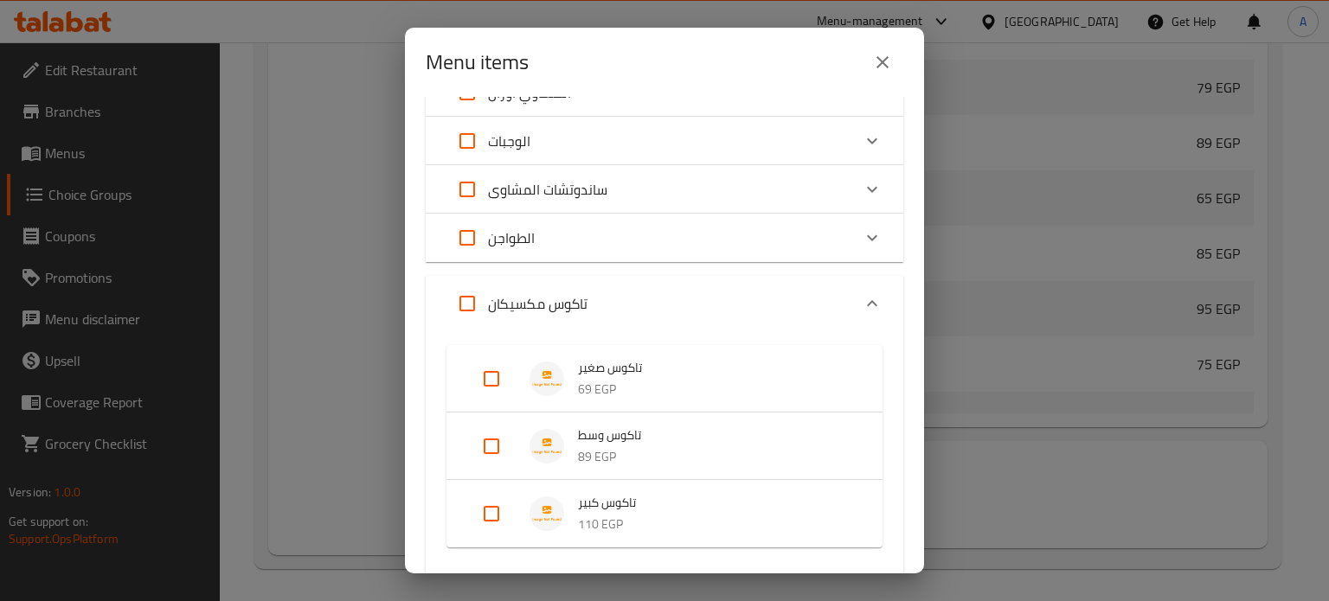
click at [587, 440] on span "تاكوس وسط" at bounding box center [713, 436] width 270 height 22
click at [494, 458] on input "Expand" at bounding box center [492, 460] width 42 height 42
checkbox input "true"
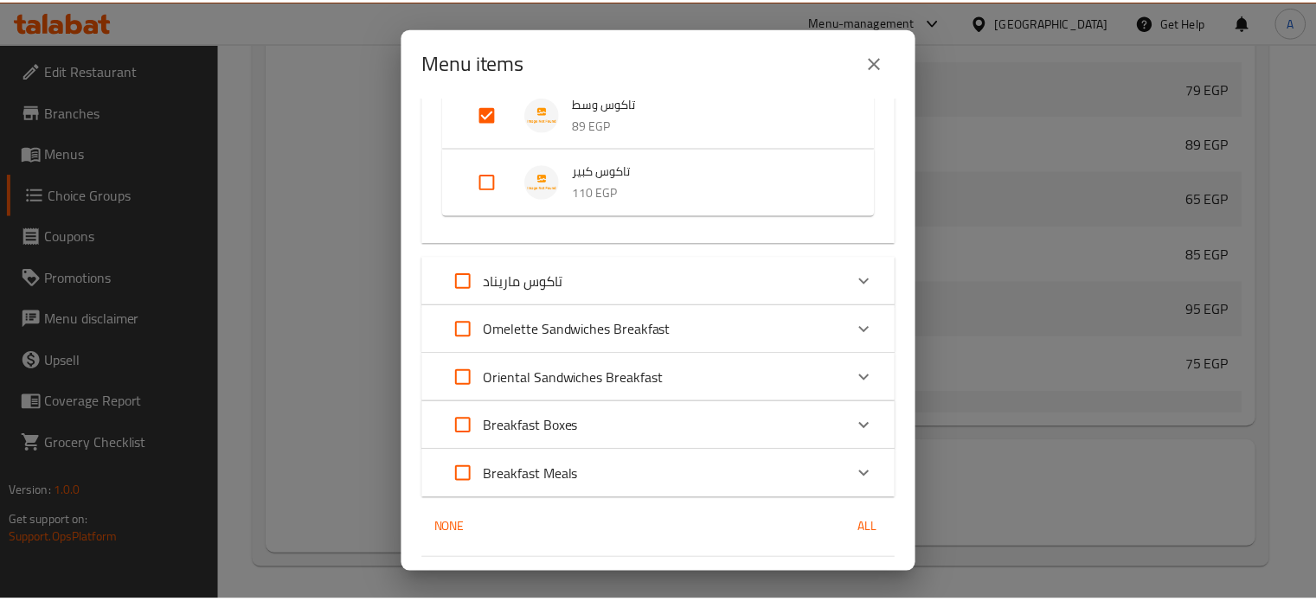
scroll to position [896, 0]
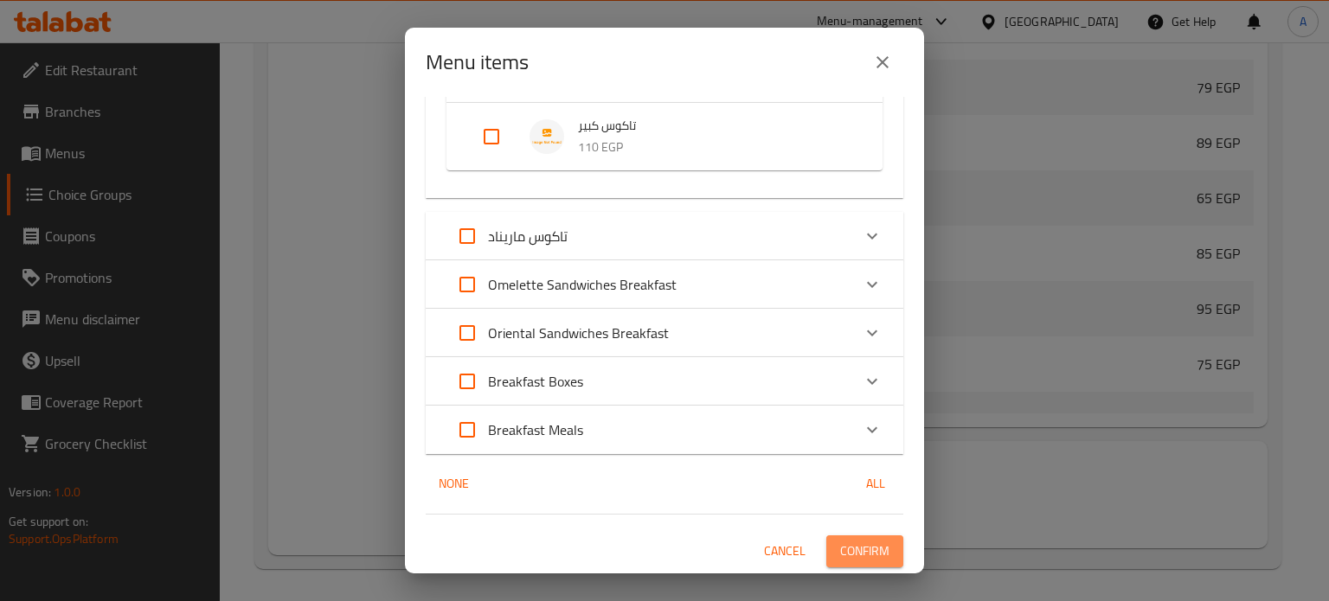
click at [873, 549] on span "Confirm" at bounding box center [864, 552] width 49 height 22
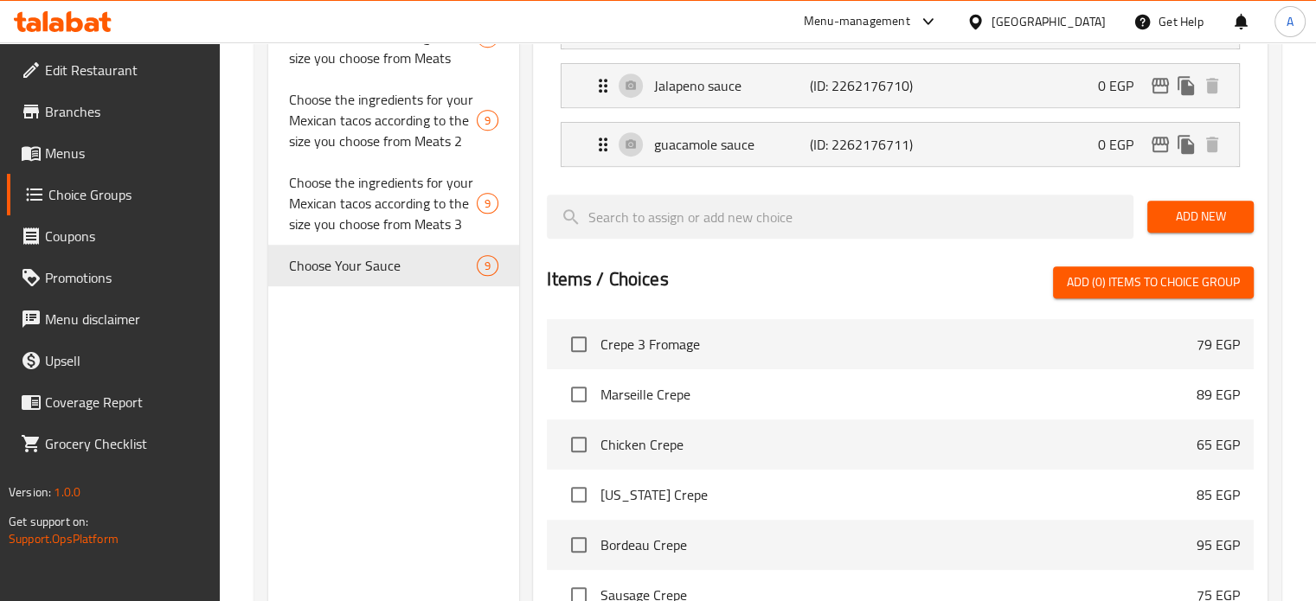
scroll to position [612, 0]
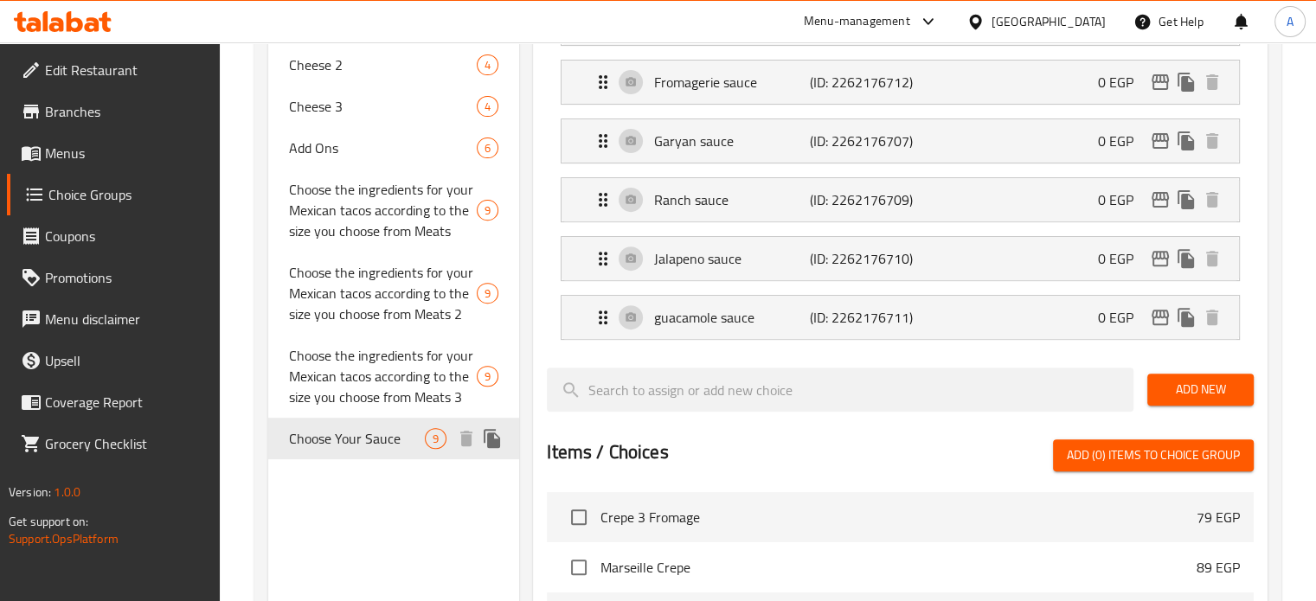
click at [369, 439] on span "Choose Your Sauce" at bounding box center [357, 438] width 137 height 21
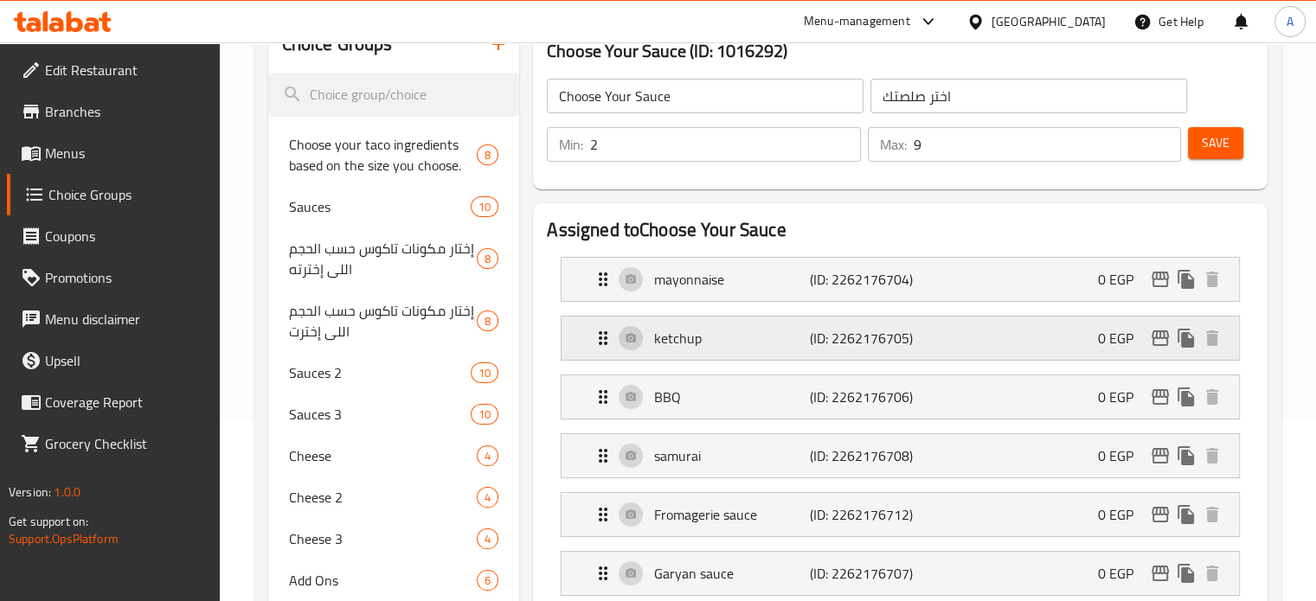
scroll to position [180, 0]
click at [681, 104] on input "Choose Your Sauce" at bounding box center [705, 96] width 317 height 35
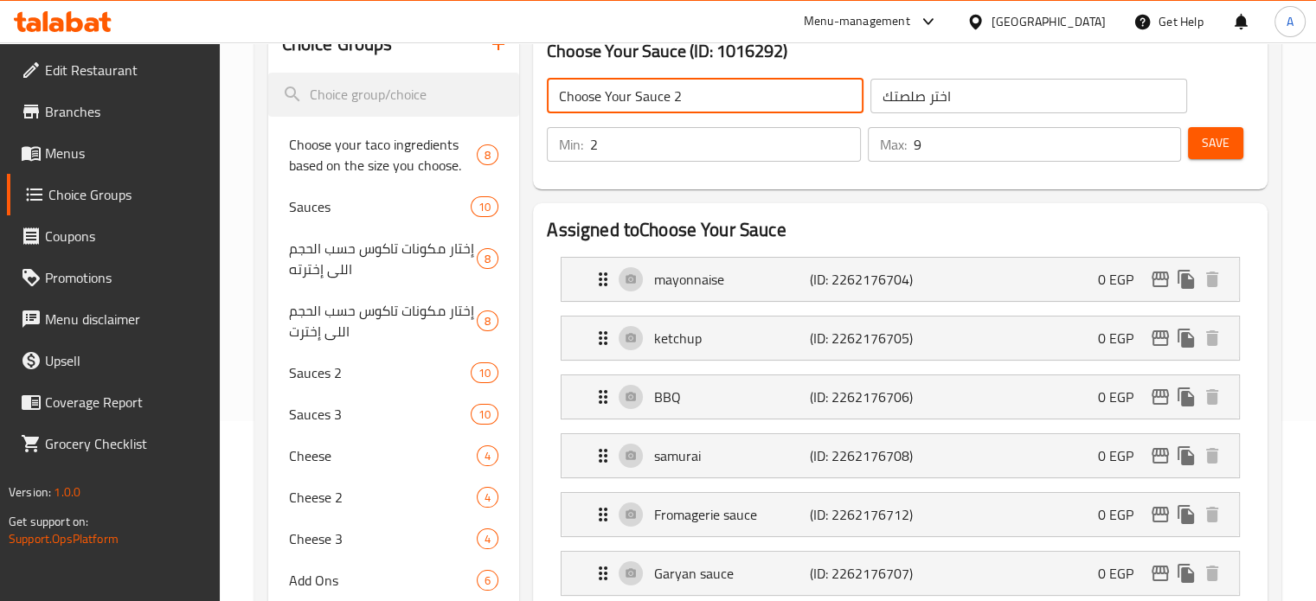
type input "Choose Your Sauce 2"
click at [958, 99] on input "اختر صلصتك" at bounding box center [1028, 96] width 317 height 35
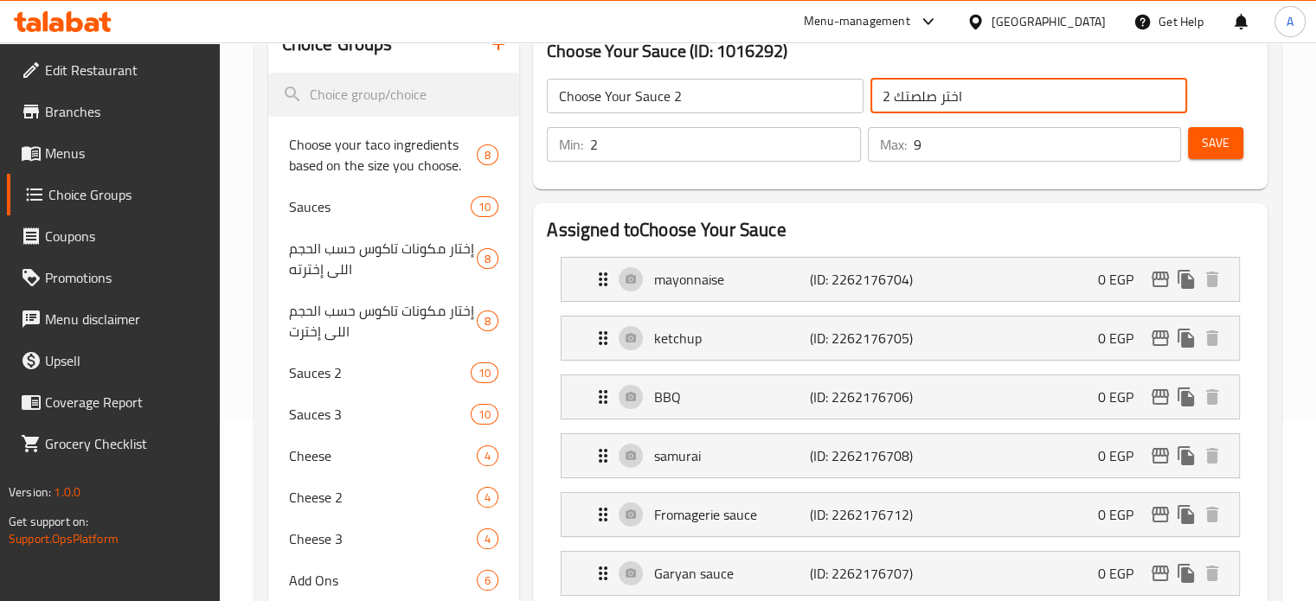
type input "اختر صلصتك 2"
click at [1208, 144] on span "Save" at bounding box center [1216, 143] width 28 height 22
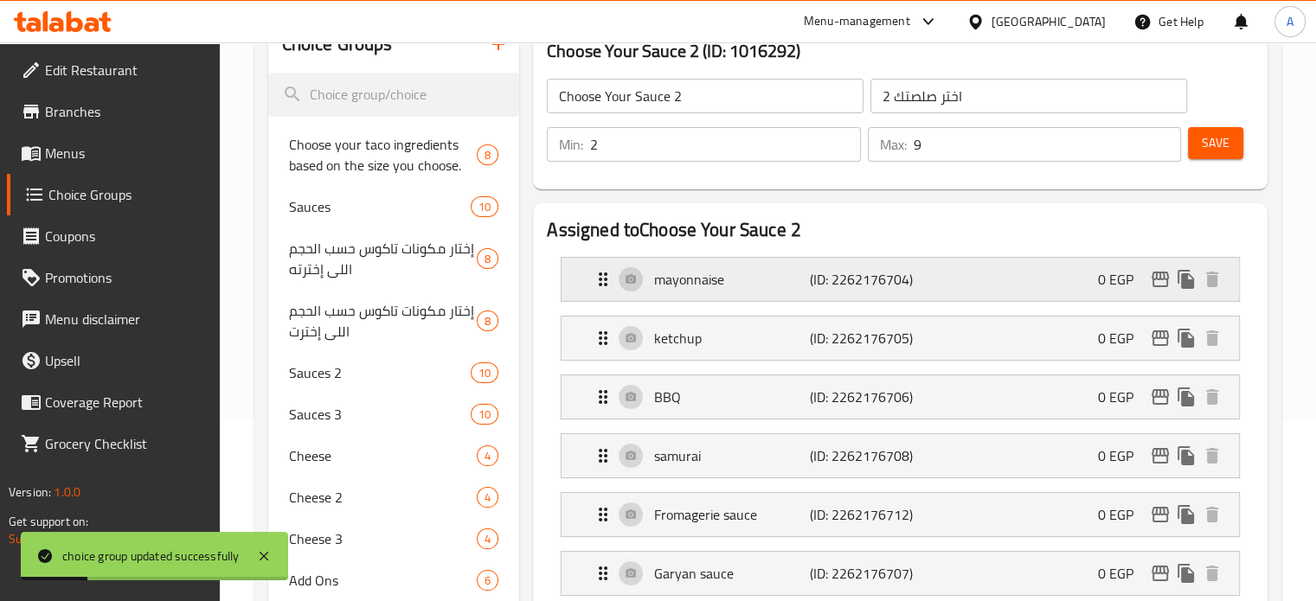
scroll to position [7, 0]
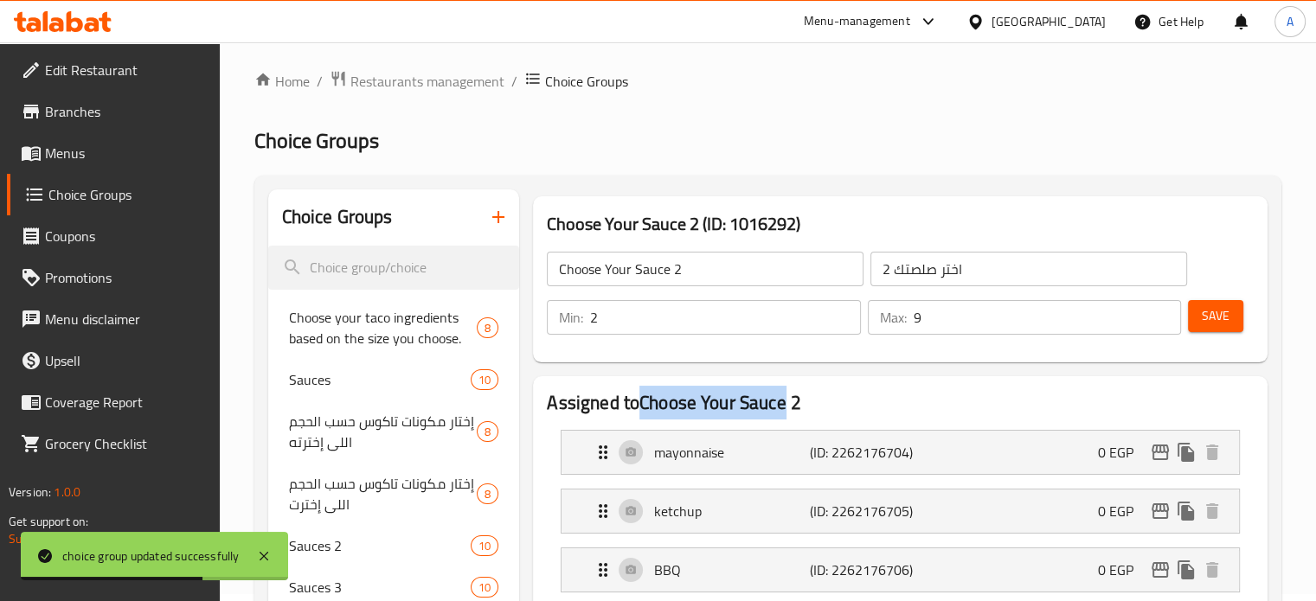
copy h2 "Choose Your Sauce"
drag, startPoint x: 787, startPoint y: 401, endPoint x: 643, endPoint y: 407, distance: 144.6
click at [643, 407] on h2 "Assigned to Choose Your Sauce 2" at bounding box center [900, 403] width 707 height 26
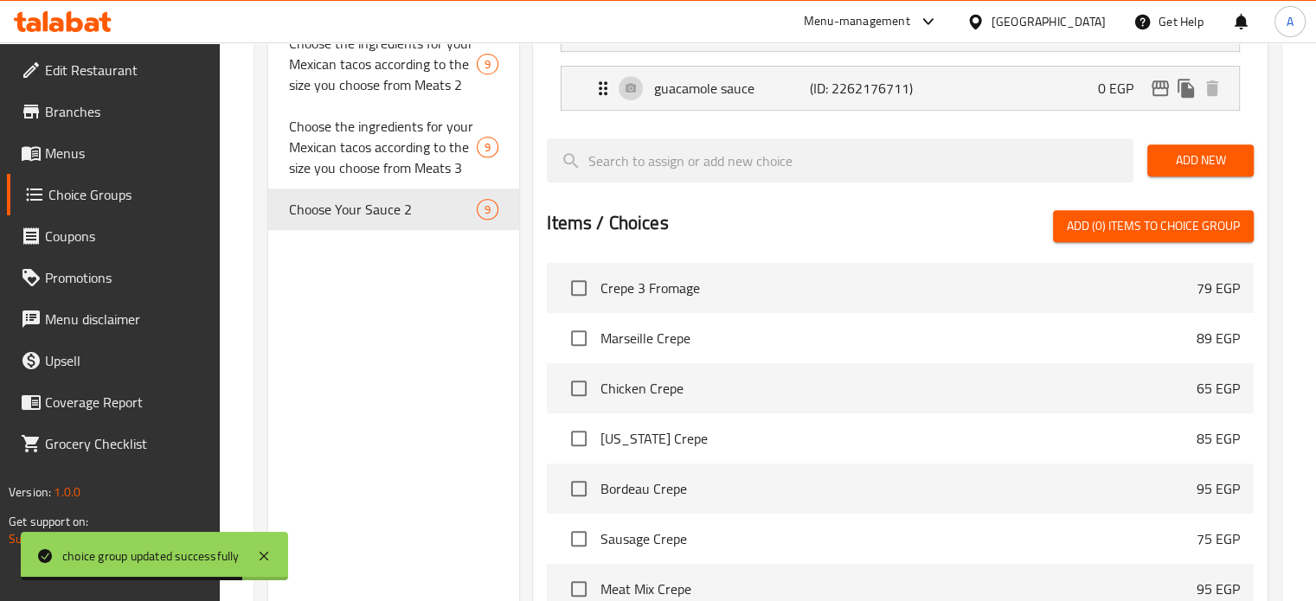
scroll to position [872, 0]
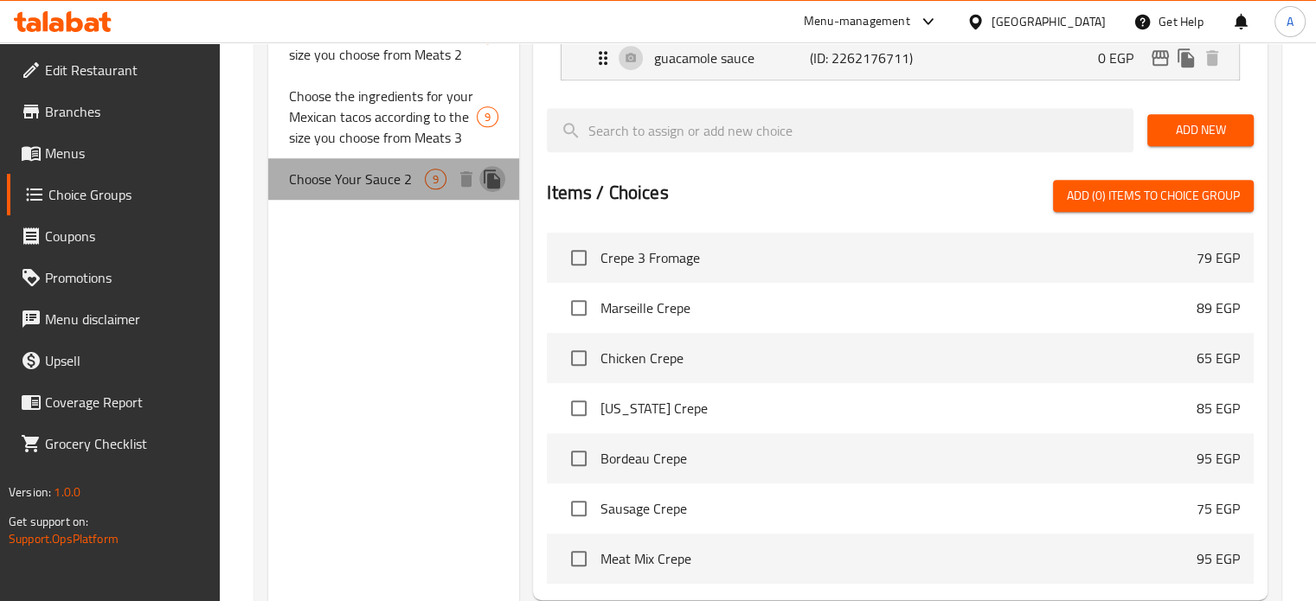
click at [494, 179] on icon "duplicate" at bounding box center [492, 179] width 16 height 19
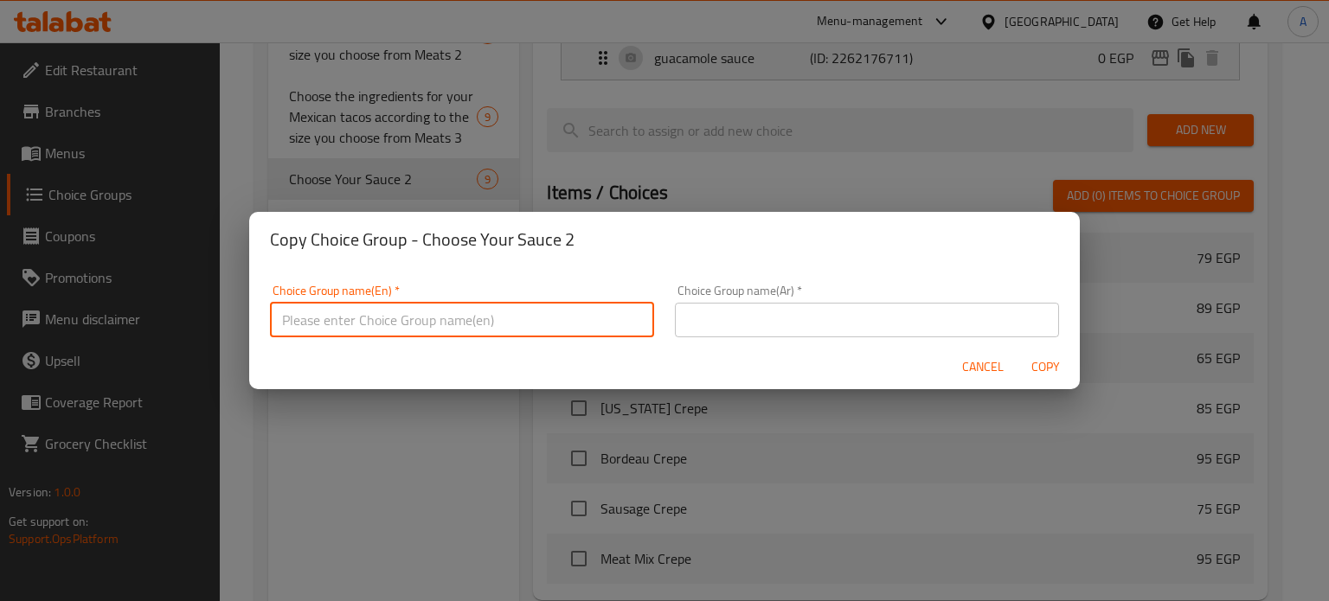
click at [424, 321] on input "text" at bounding box center [462, 320] width 384 height 35
paste input "Choose Your Sauce"
type input "Choose Your Sauce 1"
click at [689, 321] on input "text" at bounding box center [867, 320] width 384 height 35
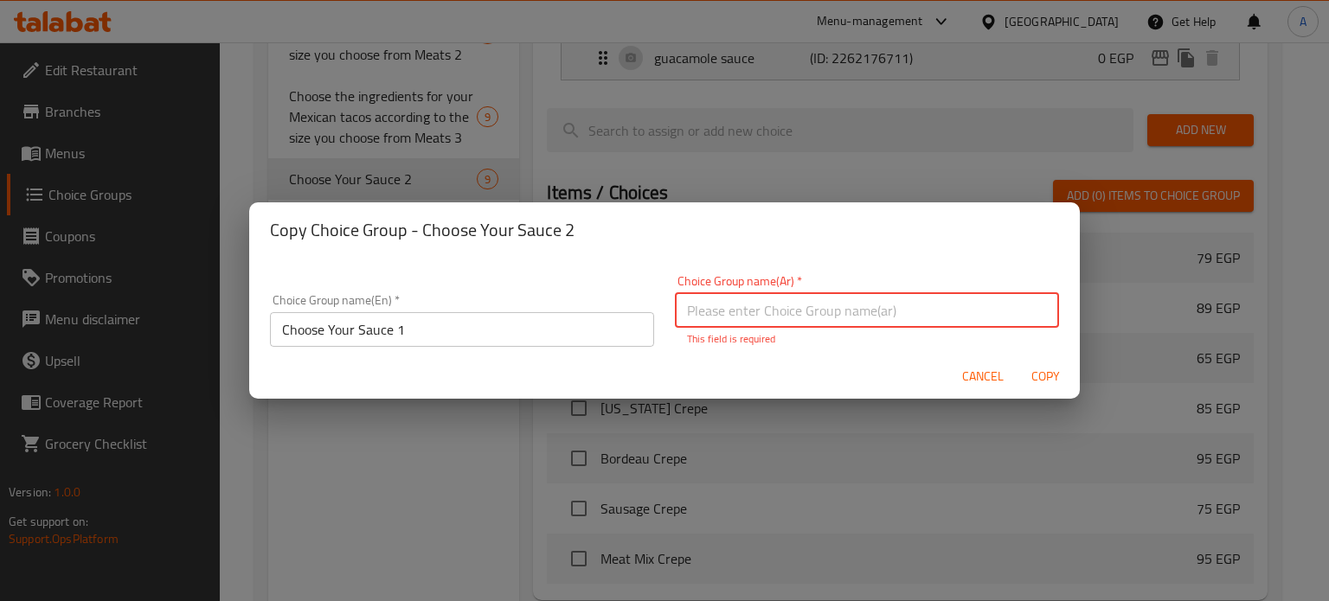
paste input "اختر صلصتك"
type input "اختر صلصتك 1"
click at [1032, 377] on span "Copy" at bounding box center [1045, 377] width 42 height 22
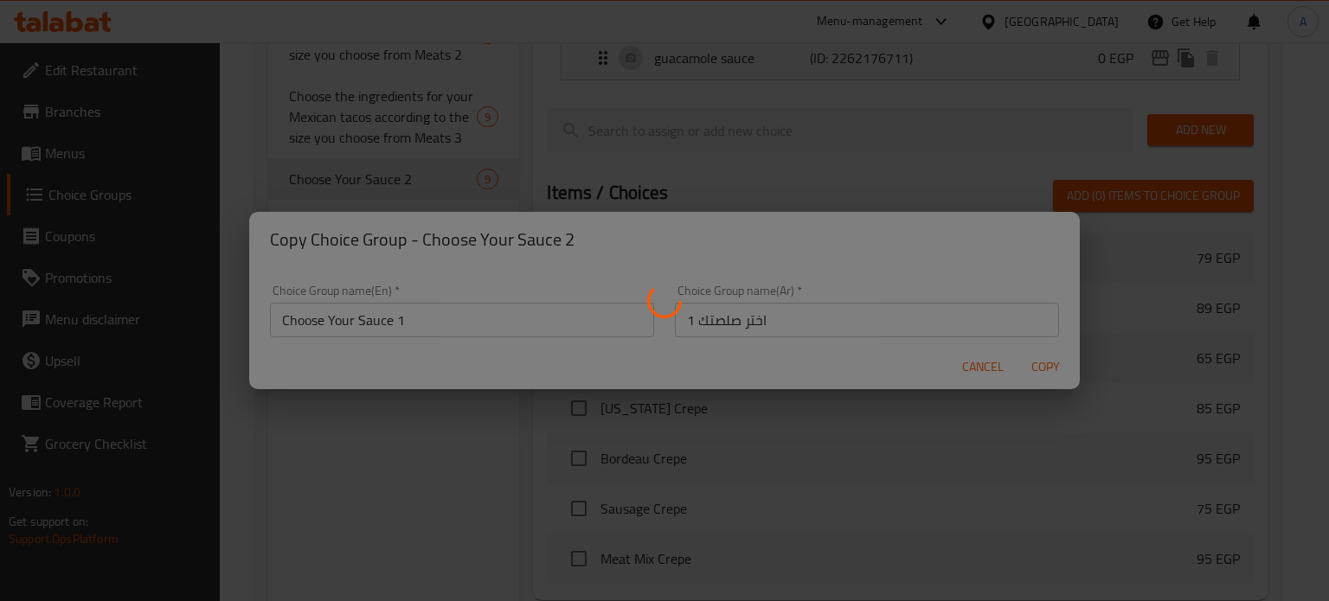
type input "Choose Your Sauce 1"
type input "اختر صلصتك 1"
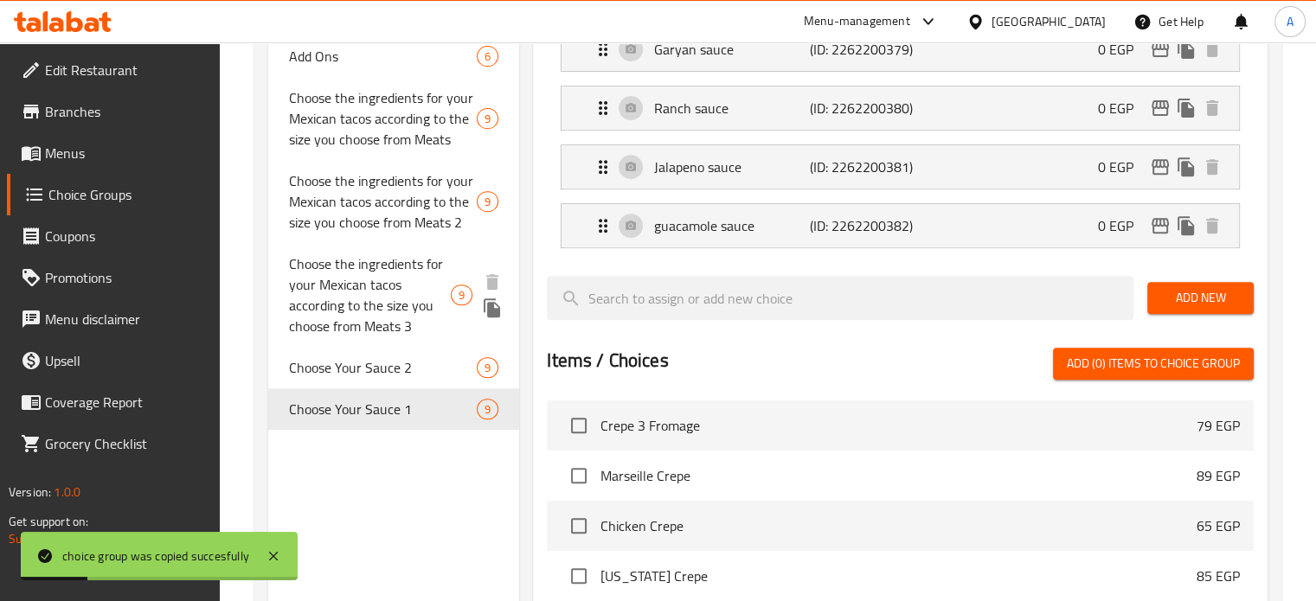
scroll to position [785, 0]
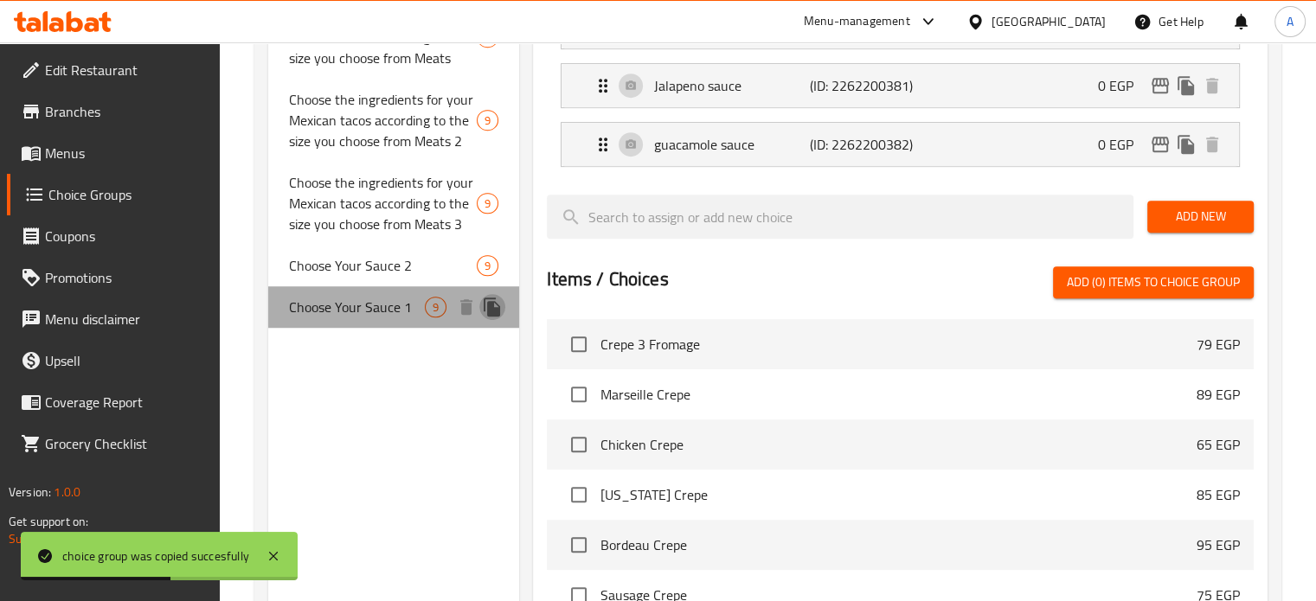
click at [490, 312] on icon "duplicate" at bounding box center [492, 307] width 16 height 19
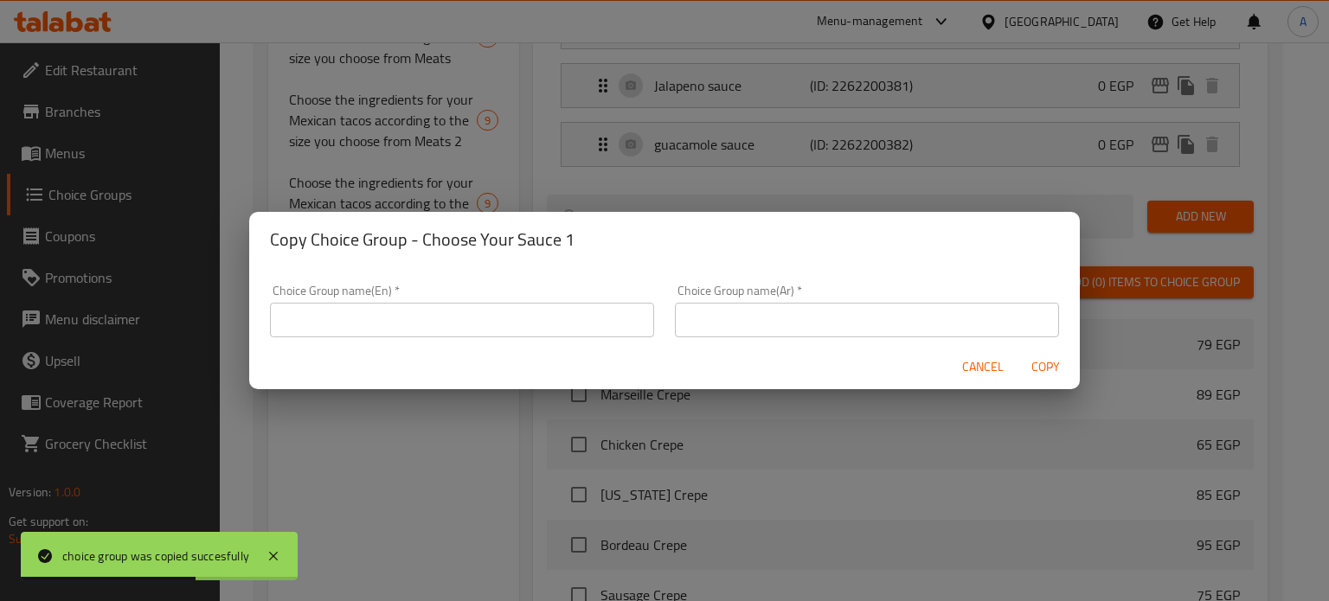
click at [486, 321] on input "text" at bounding box center [462, 320] width 384 height 35
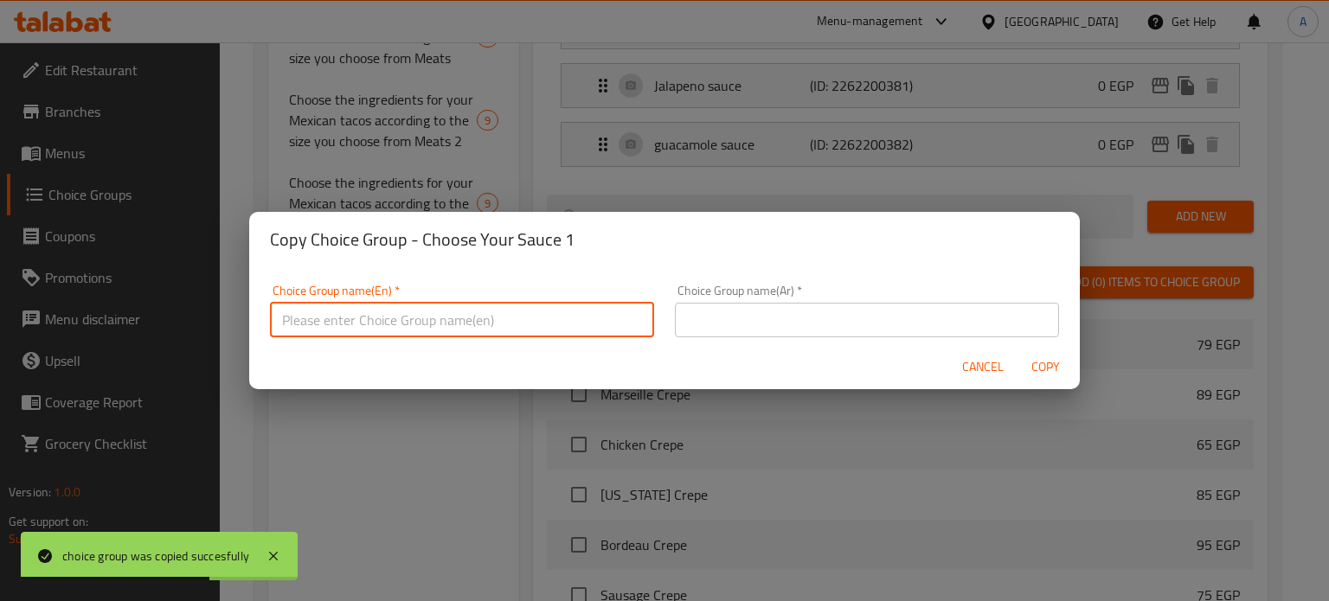
paste input "اختر صلصتك"
type input "اختر صلصتك"
click at [695, 324] on input "text" at bounding box center [867, 320] width 384 height 35
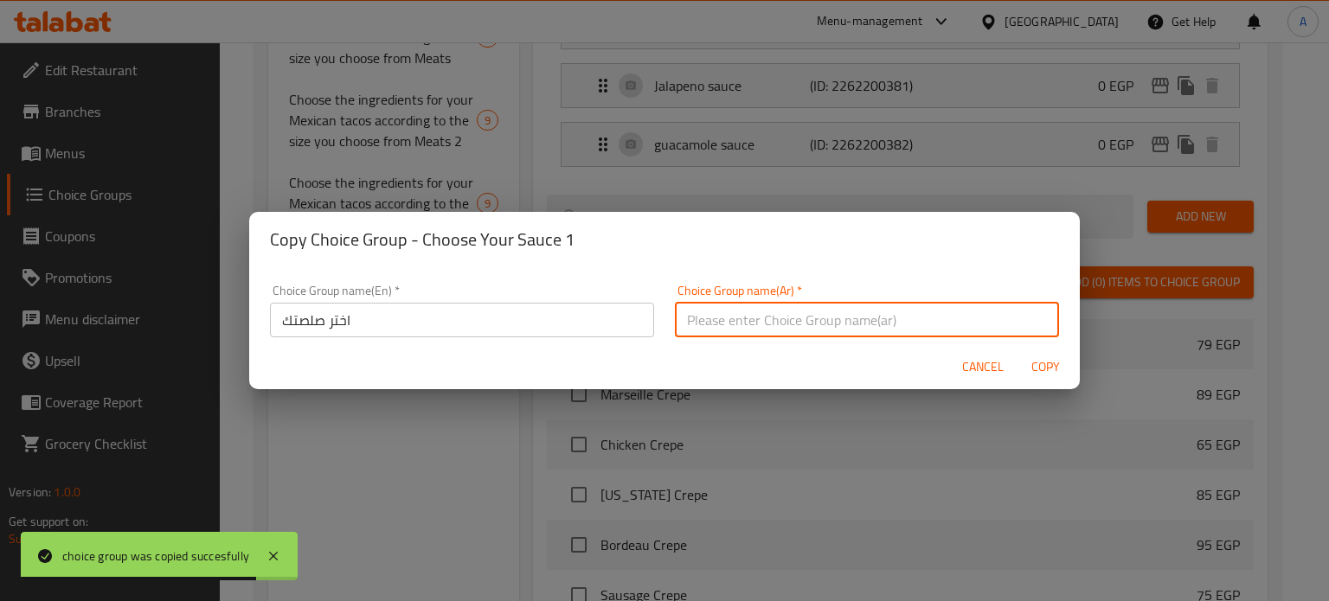
paste input "اختر صلصتك"
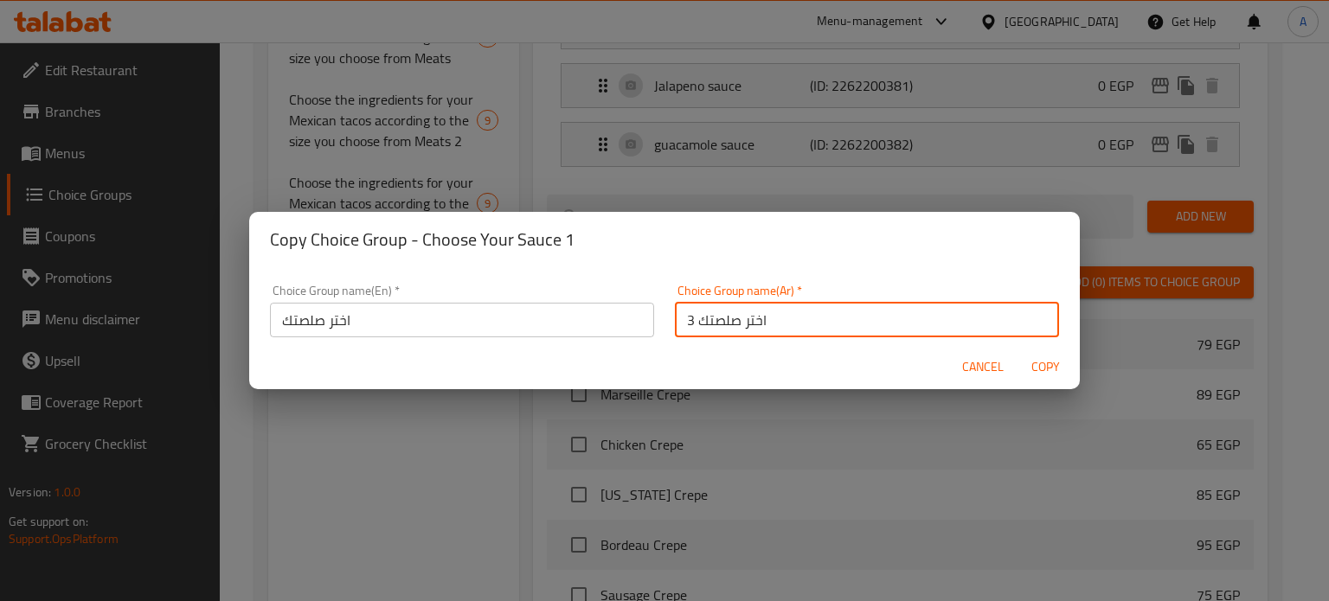
type input "اختر صلصتك 3"
click at [375, 320] on input "اختر صلصتك" at bounding box center [462, 320] width 384 height 35
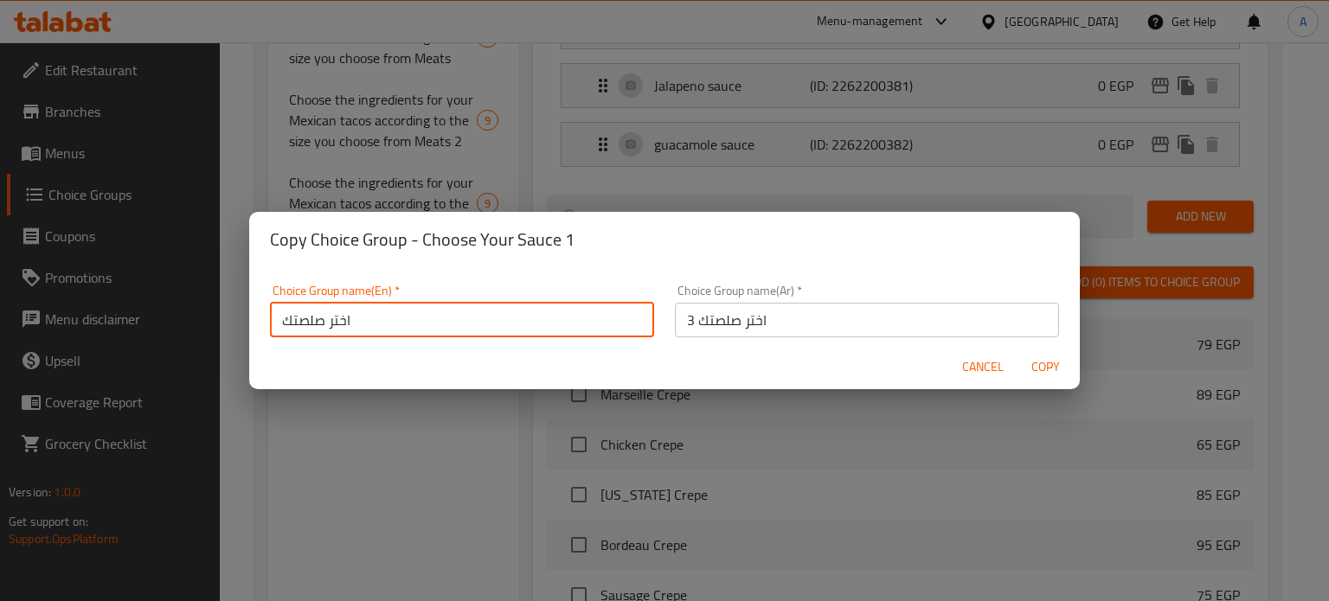
click at [375, 320] on input "اختر صلصتك" at bounding box center [462, 320] width 384 height 35
click at [374, 320] on input "اختر صلصتك" at bounding box center [462, 320] width 384 height 35
paste input "Choose Your Sauce 3"
type input "Choose Your Sauce 3"
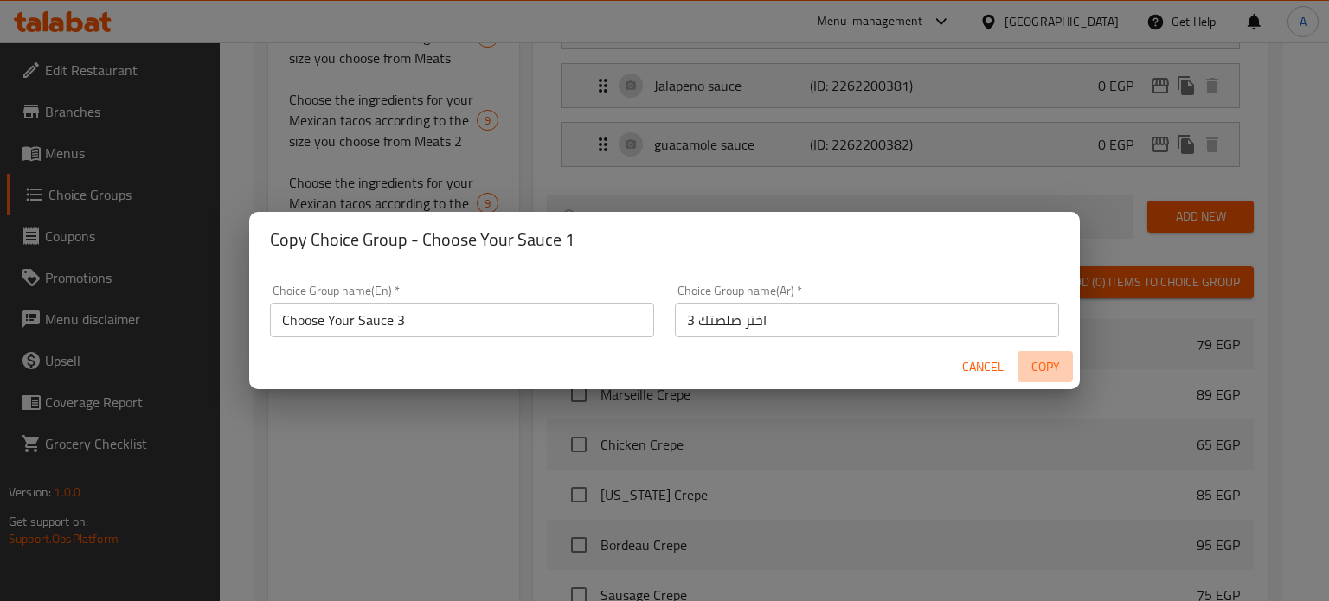
click at [1048, 372] on span "Copy" at bounding box center [1045, 367] width 42 height 22
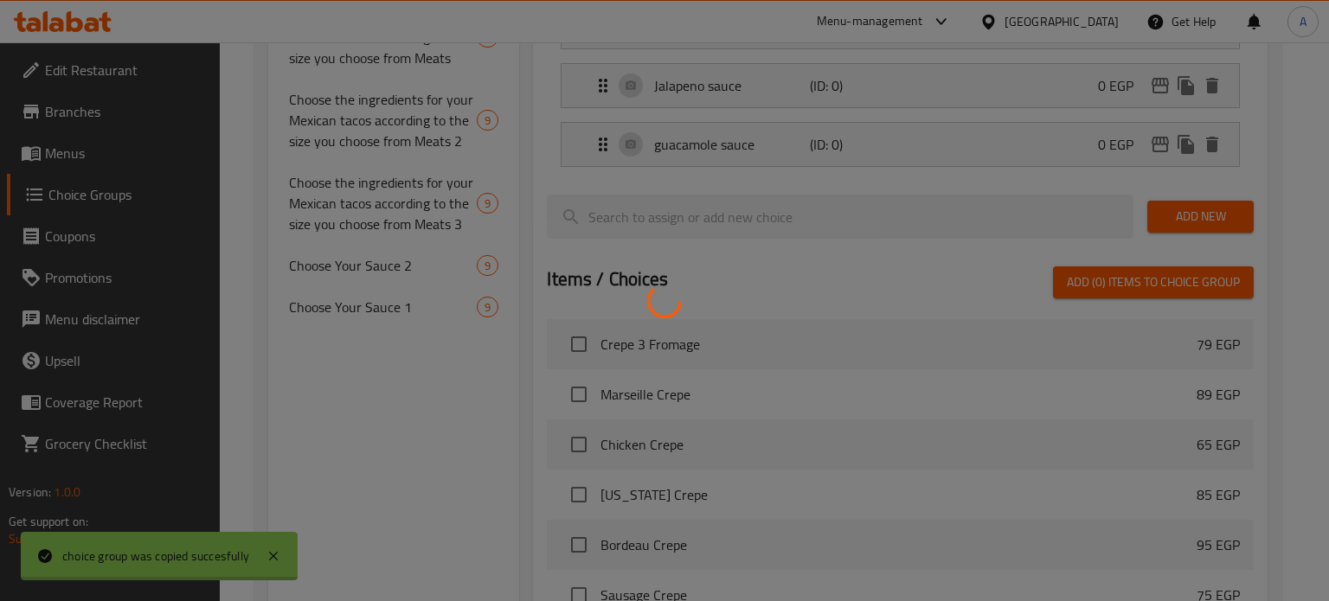
type input "Choose Your Sauce 3"
type input "اختر صلصتك 3"
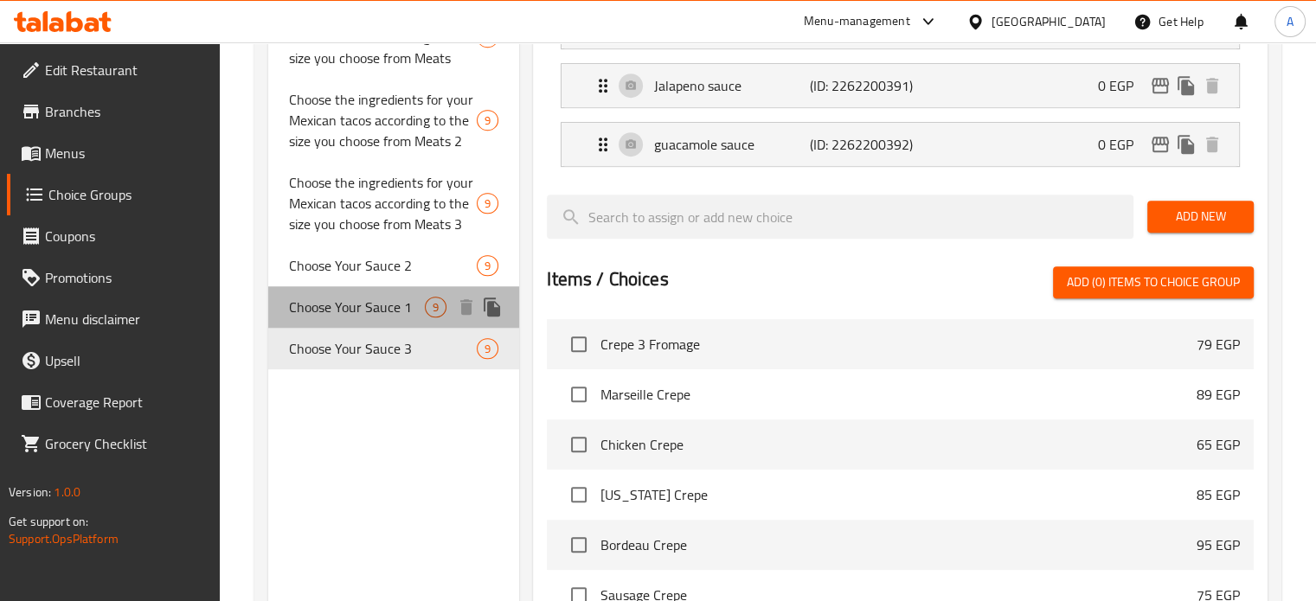
click at [378, 307] on span "Choose Your Sauce 1" at bounding box center [357, 307] width 137 height 21
type input "Choose Your Sauce 1"
type input "اختر صلصتك 1"
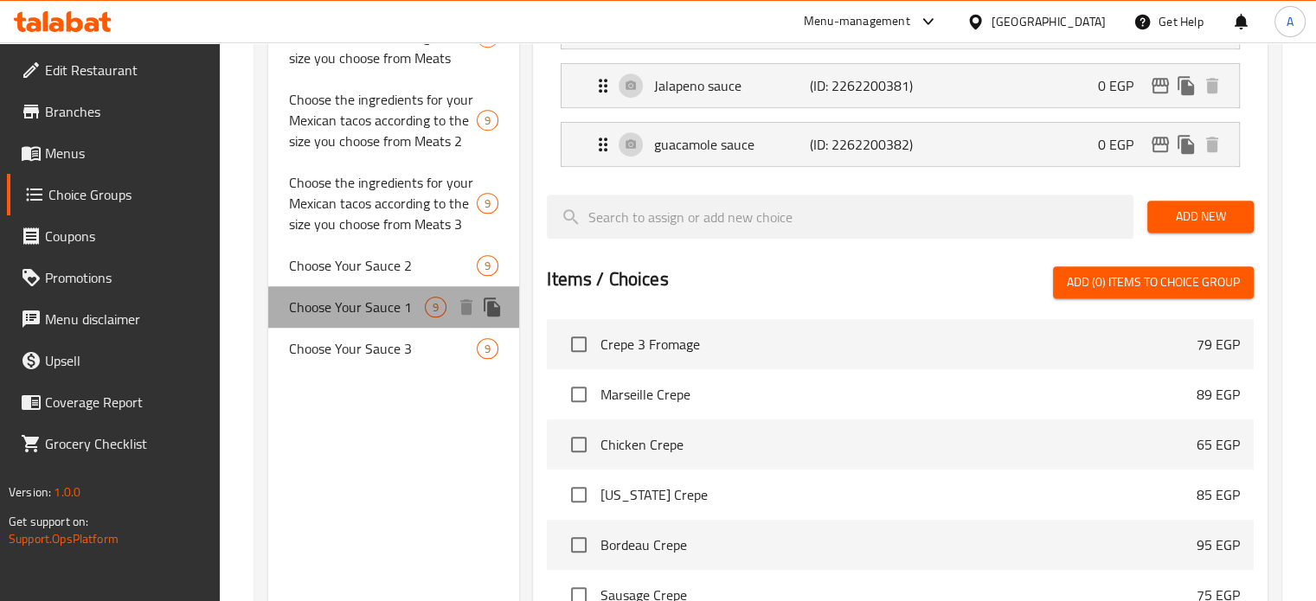
click at [394, 310] on span "Choose Your Sauce 1" at bounding box center [357, 307] width 137 height 21
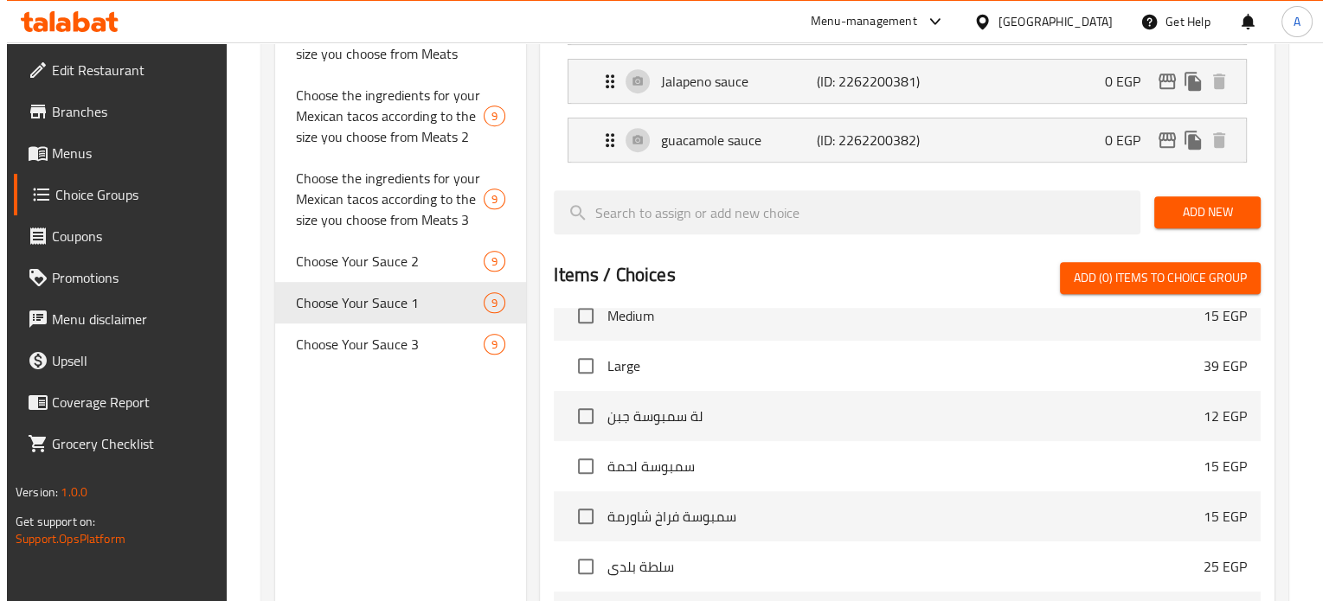
scroll to position [1045, 0]
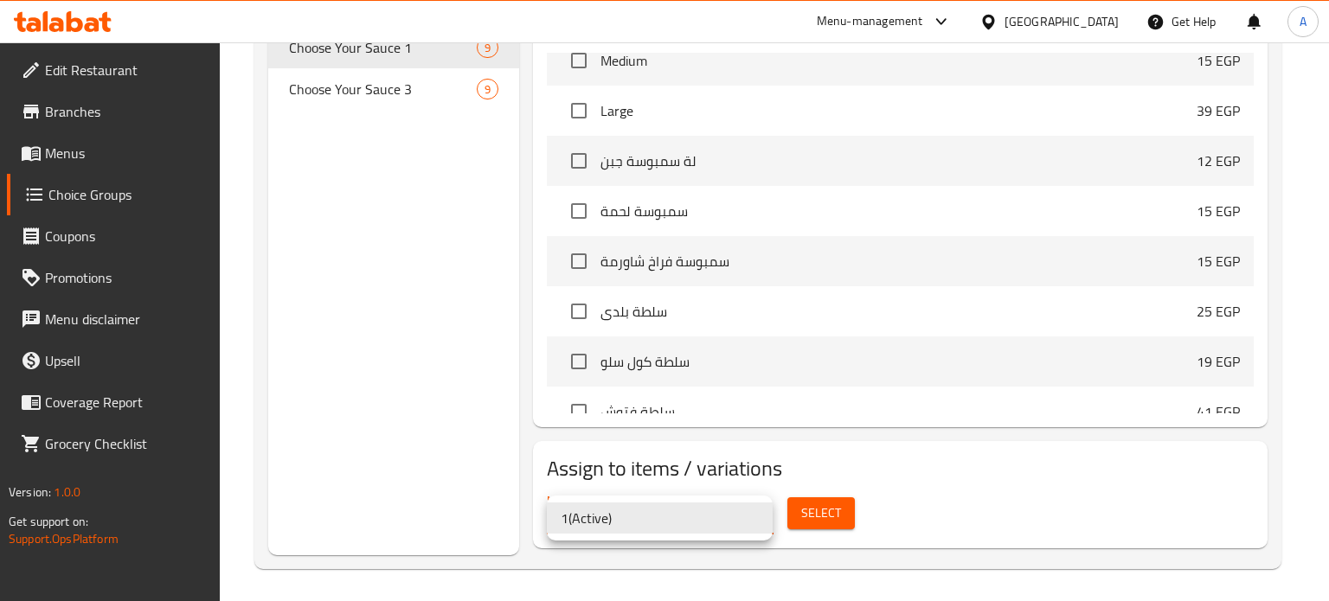
click at [812, 521] on div at bounding box center [664, 300] width 1329 height 601
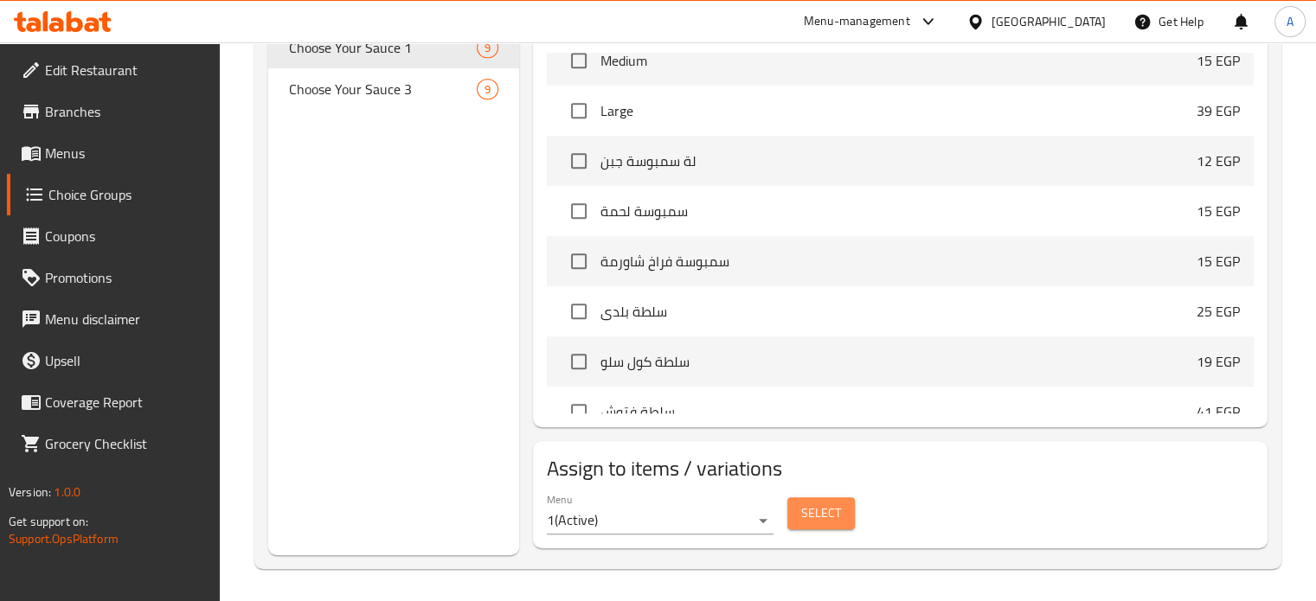
click at [837, 510] on span "Select" at bounding box center [821, 514] width 40 height 22
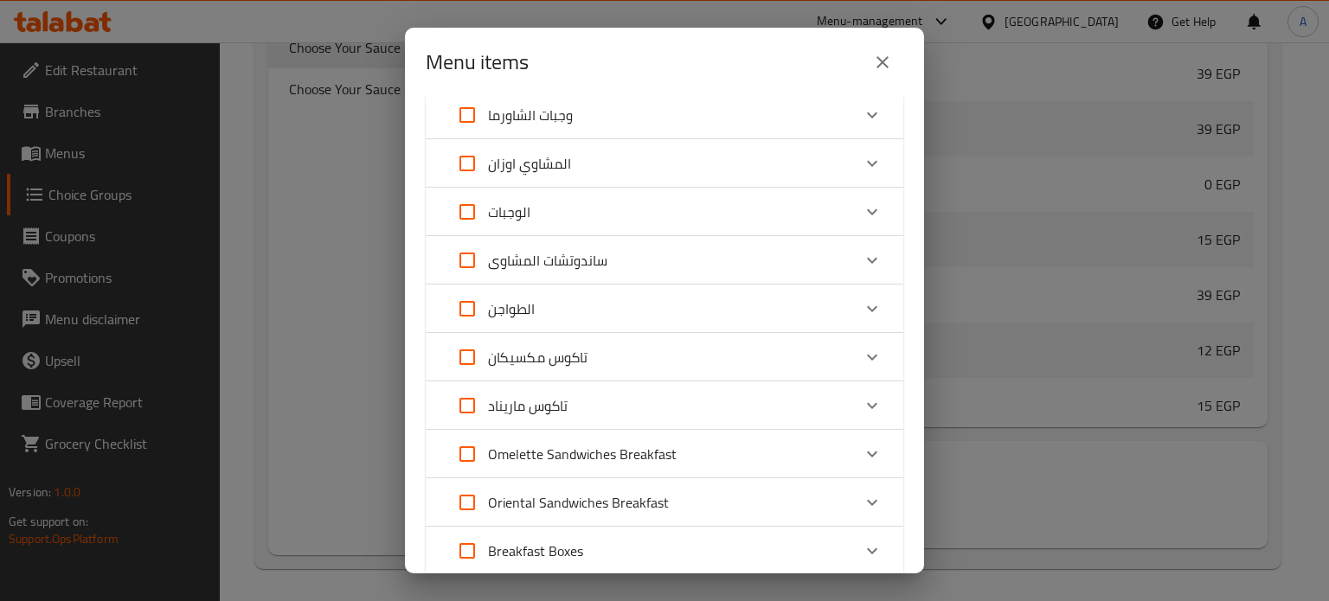
scroll to position [445, 0]
click at [592, 360] on div "تاكوس مكسيكان" at bounding box center [648, 360] width 405 height 42
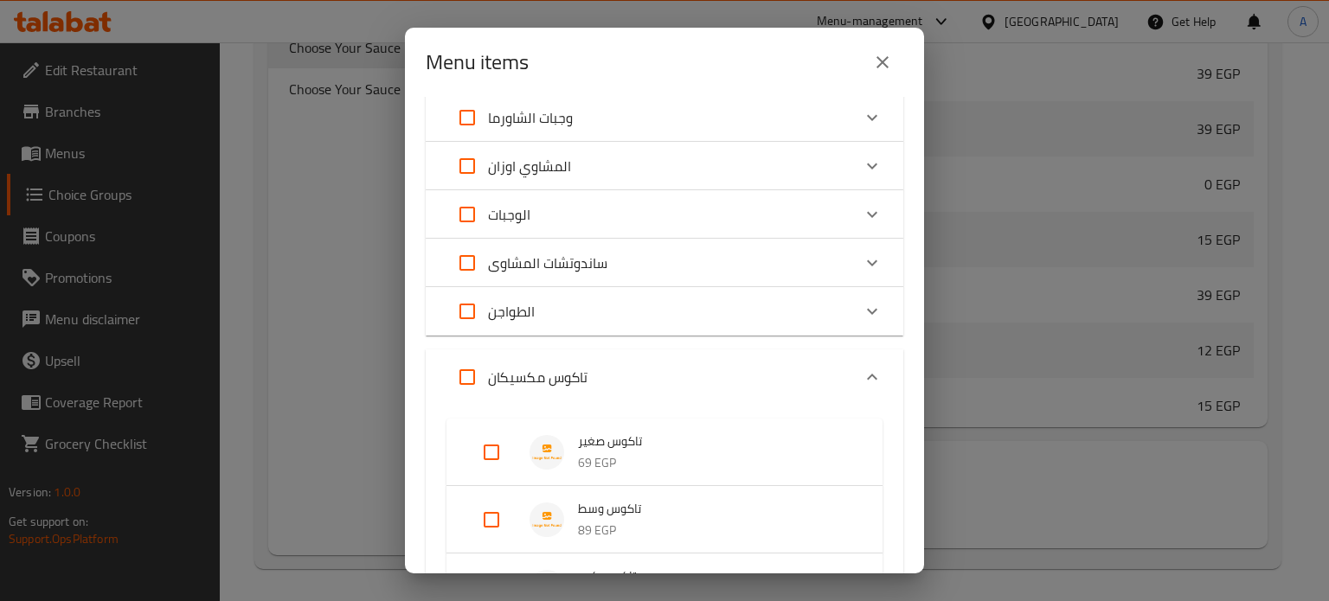
click at [493, 452] on input "Expand" at bounding box center [492, 453] width 42 height 42
checkbox input "true"
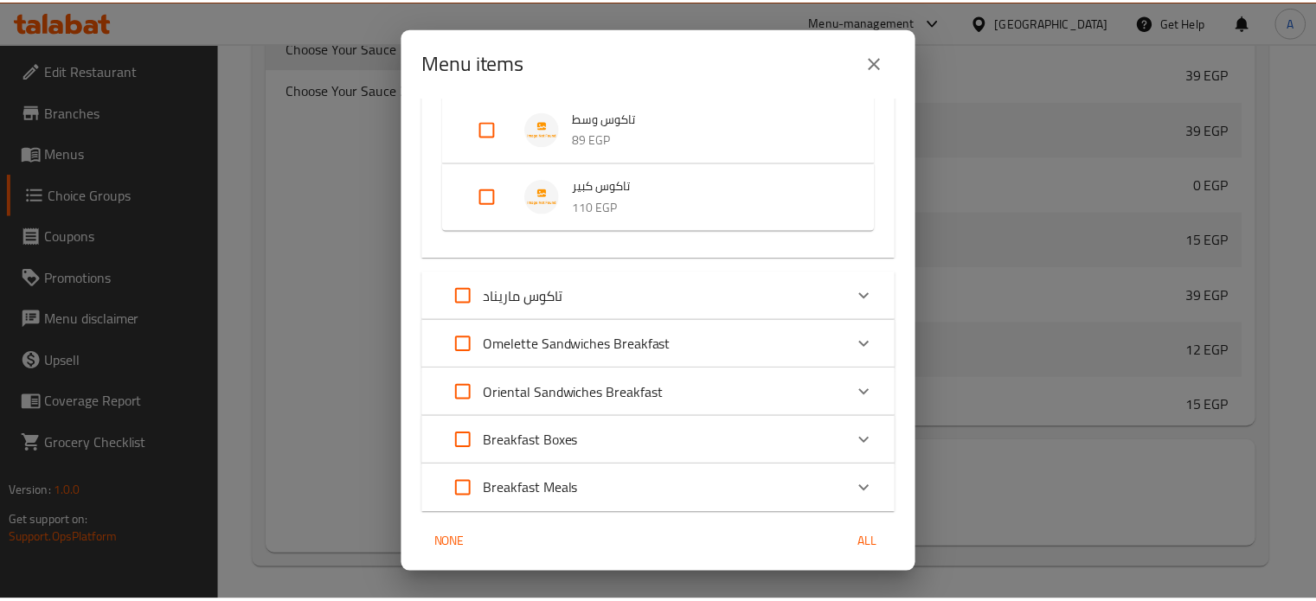
scroll to position [910, 0]
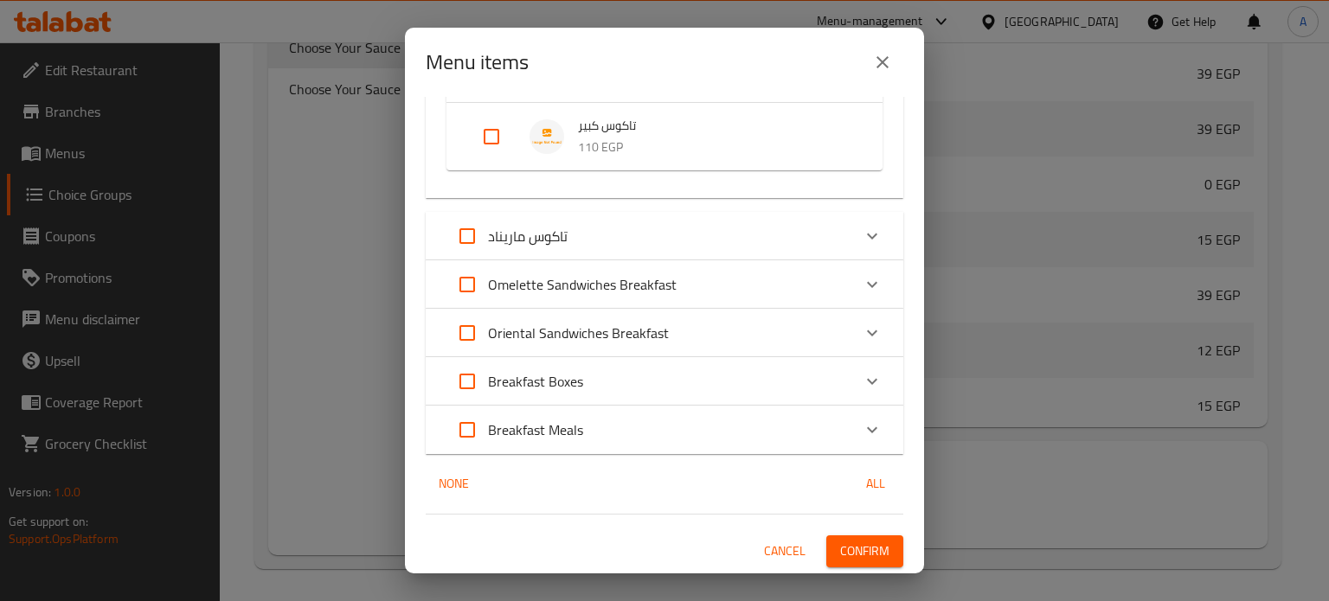
click at [870, 552] on span "Confirm" at bounding box center [864, 552] width 49 height 22
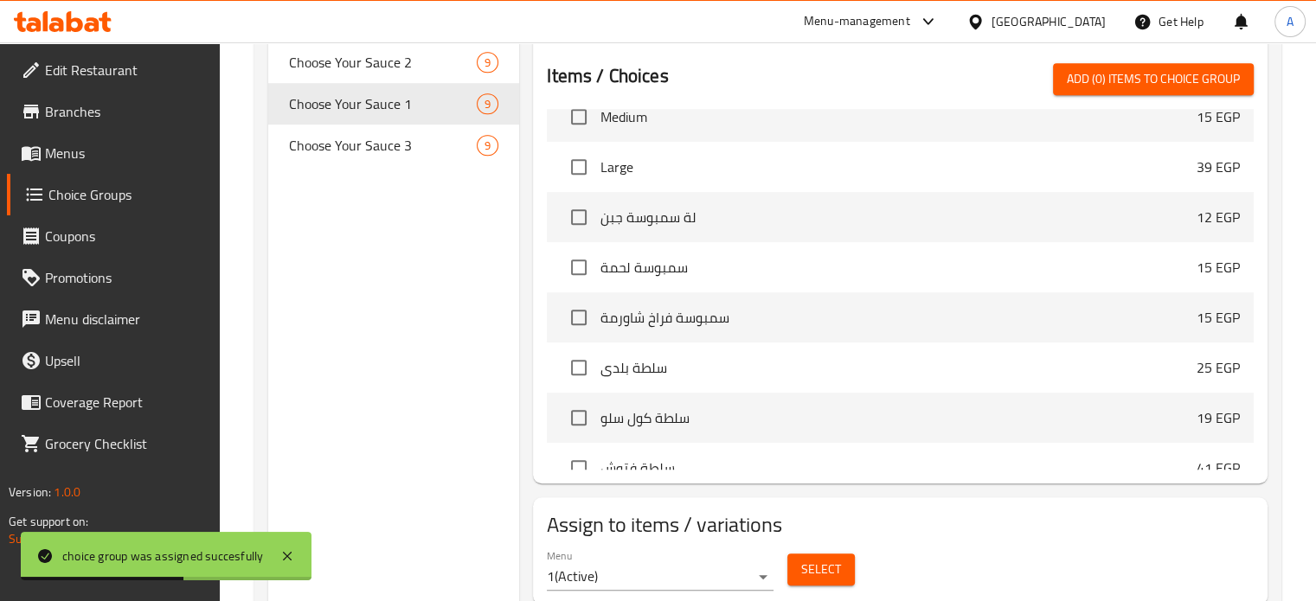
scroll to position [958, 0]
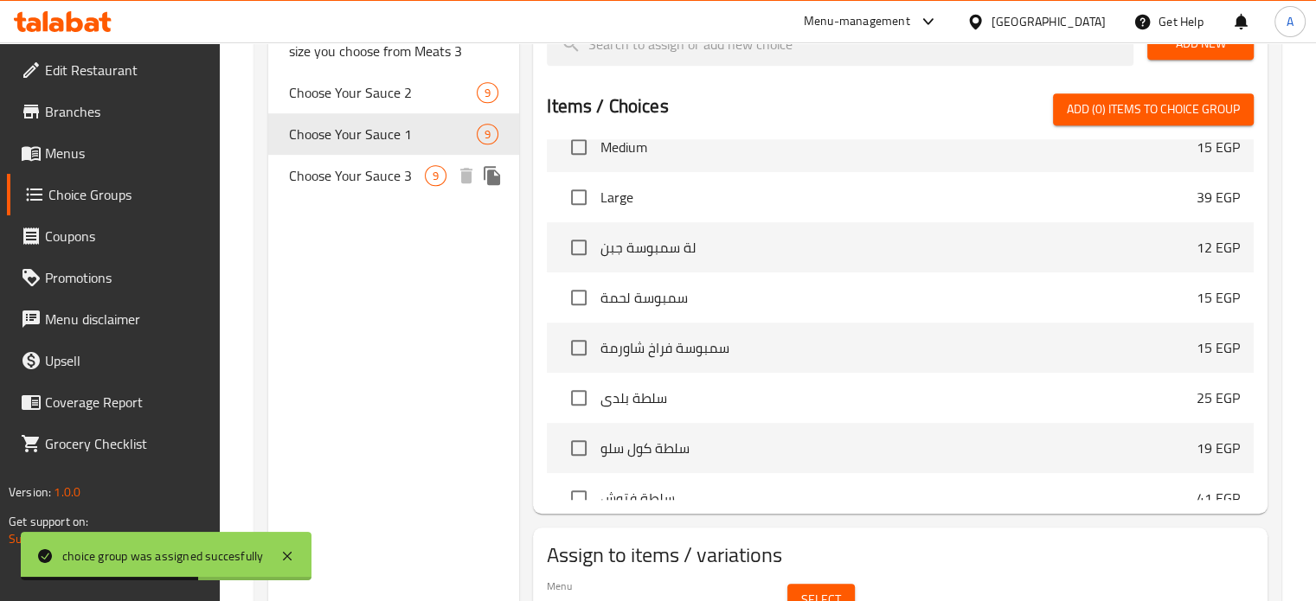
click at [358, 179] on span "Choose Your Sauce 3" at bounding box center [357, 175] width 137 height 21
type input "Choose Your Sauce 3"
type input "اختر صلصتك 3"
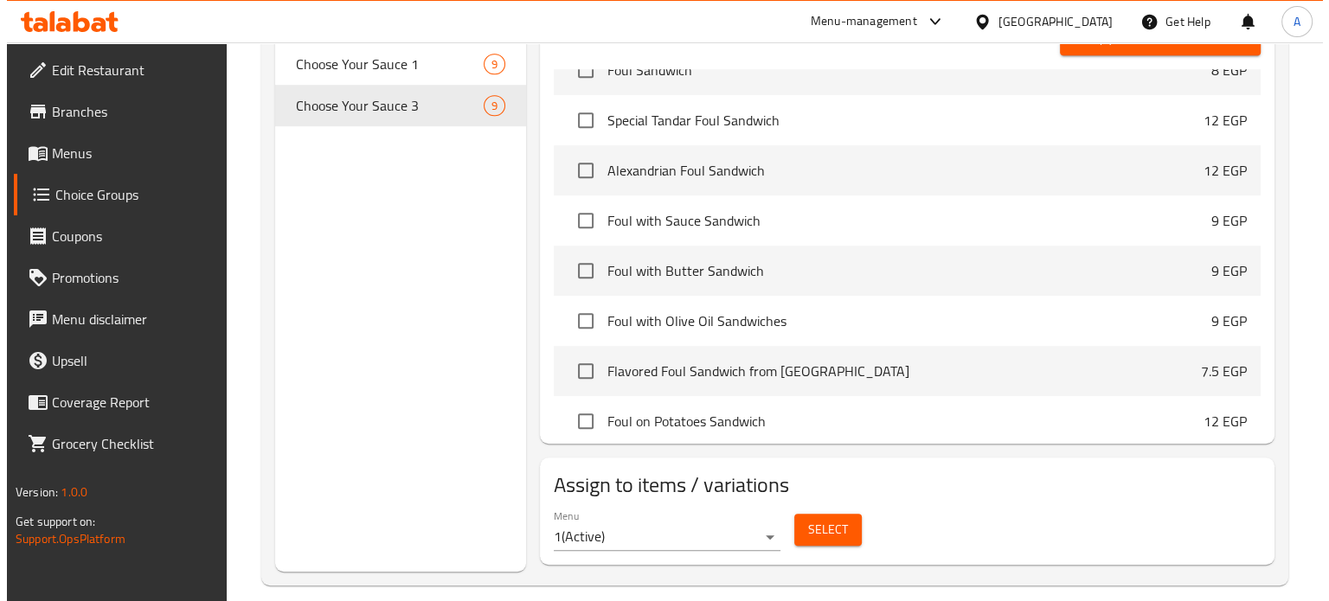
scroll to position [1045, 0]
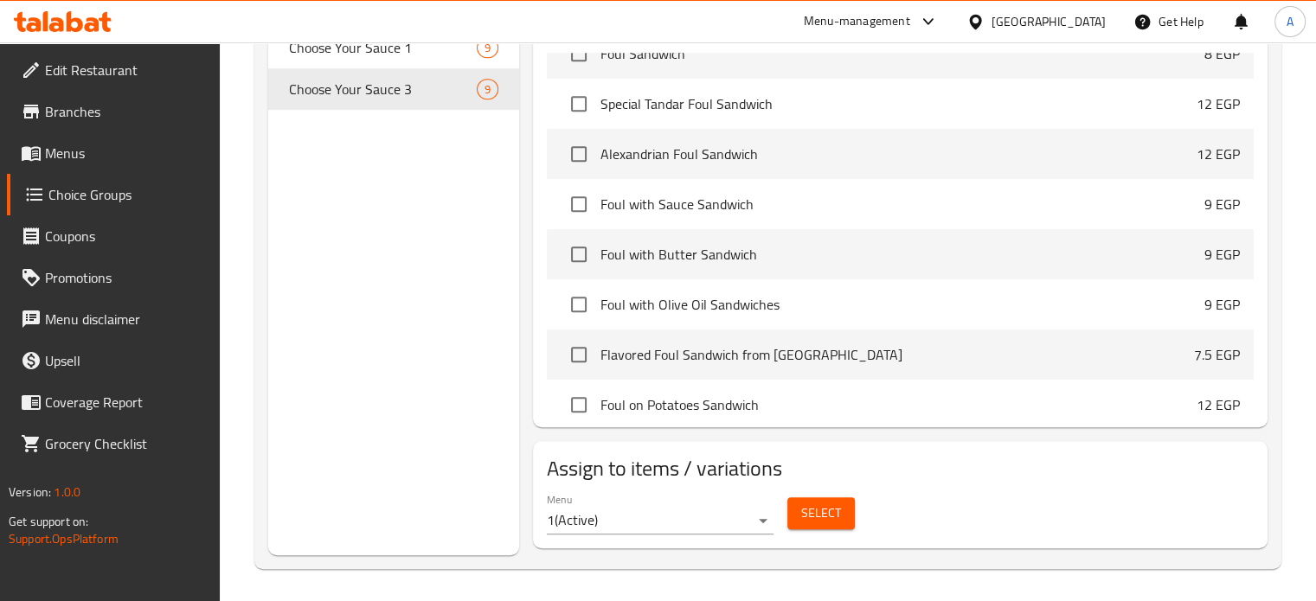
click at [843, 515] on button "Select" at bounding box center [820, 513] width 67 height 32
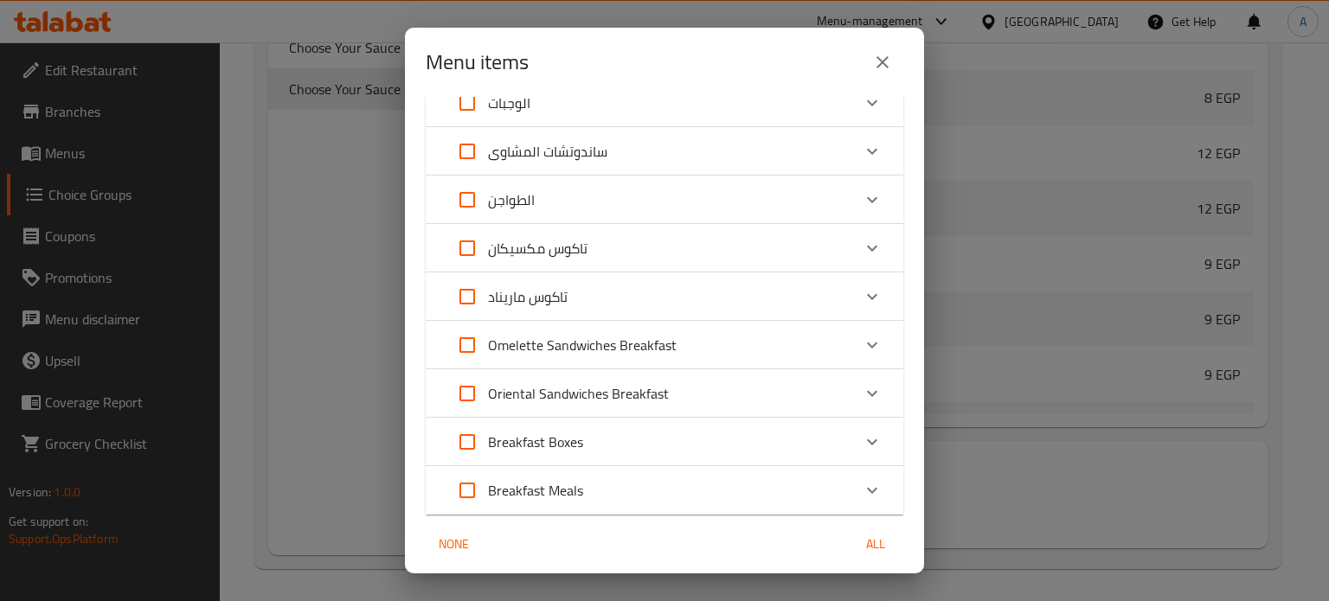
scroll to position [519, 0]
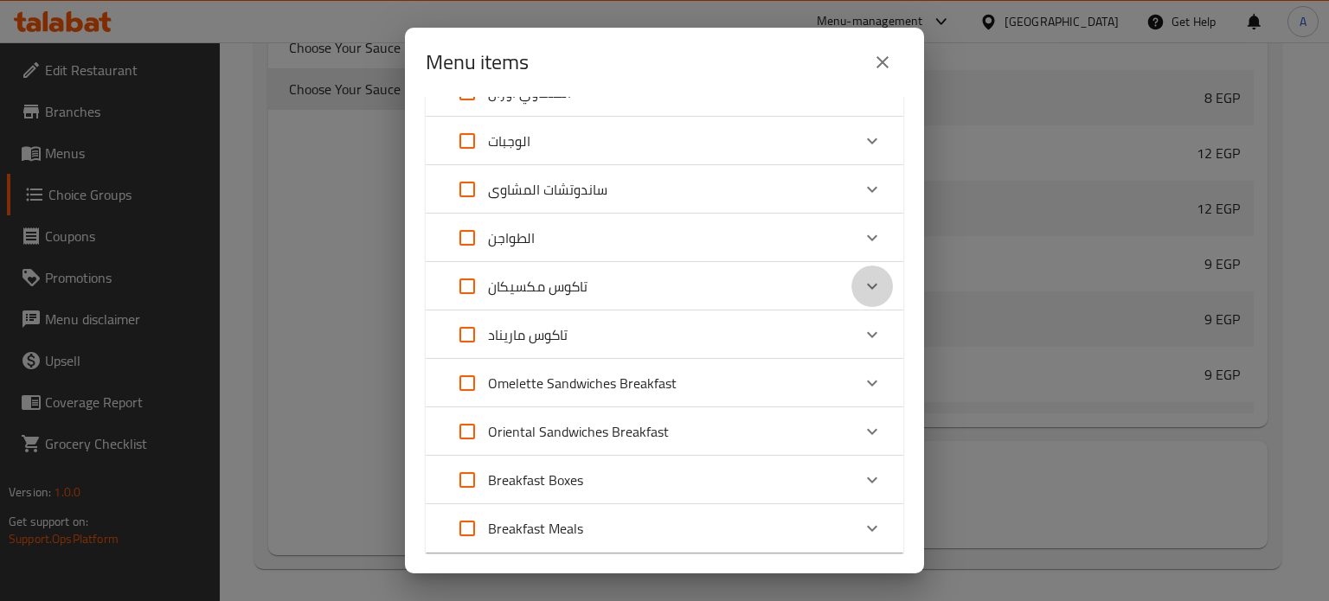
click at [851, 285] on div "Expand" at bounding box center [872, 287] width 42 height 42
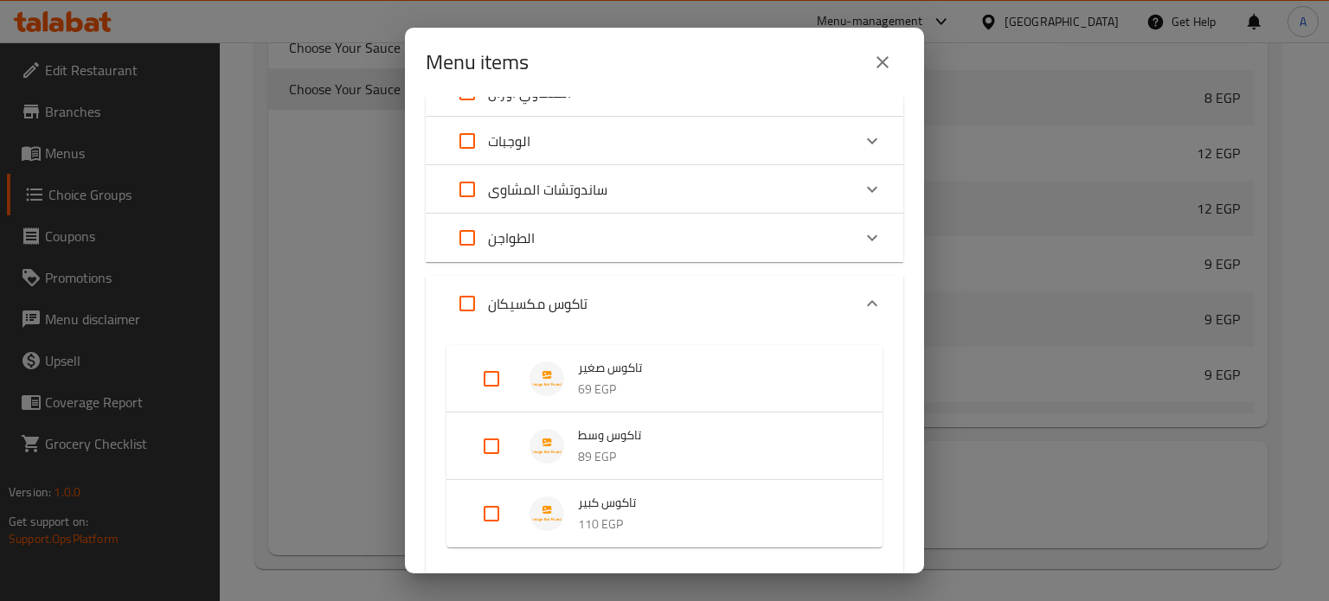
click at [498, 515] on input "Expand" at bounding box center [492, 514] width 42 height 42
checkbox input "true"
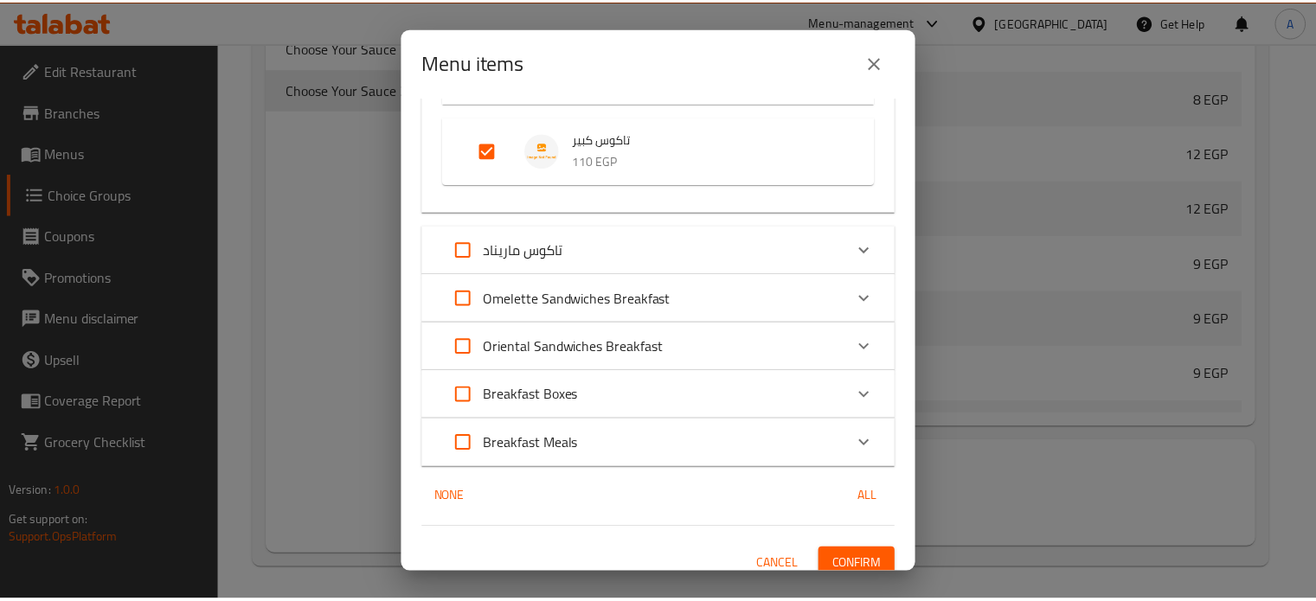
scroll to position [910, 0]
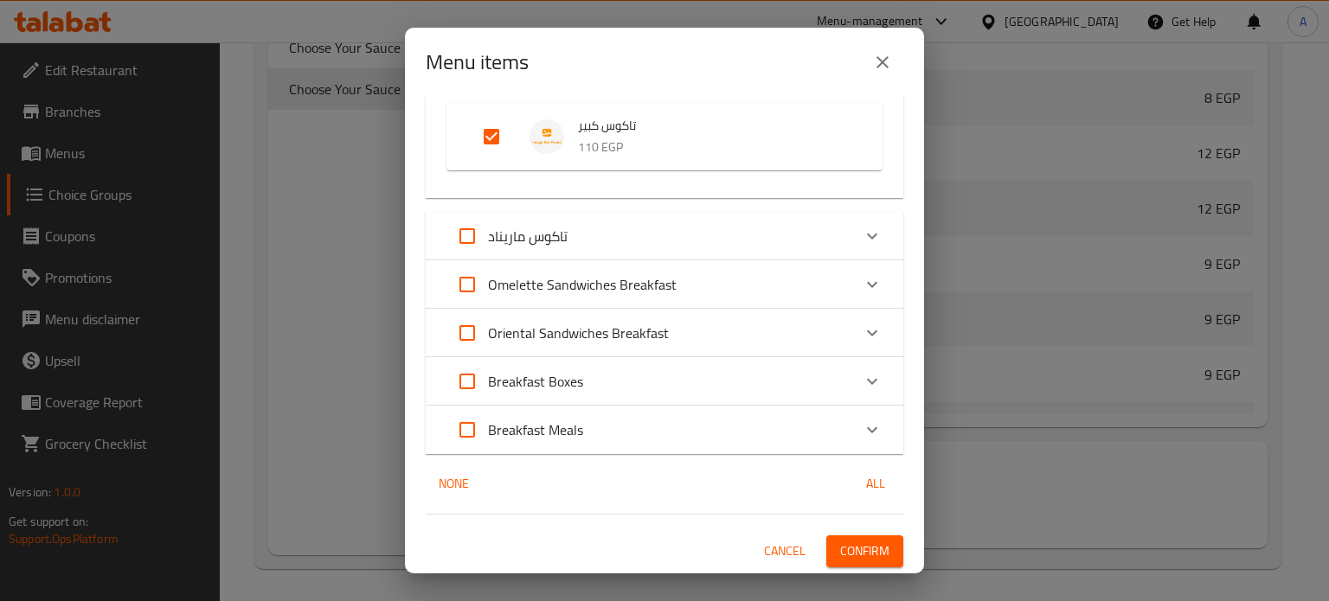
click at [840, 550] on span "Confirm" at bounding box center [864, 552] width 49 height 22
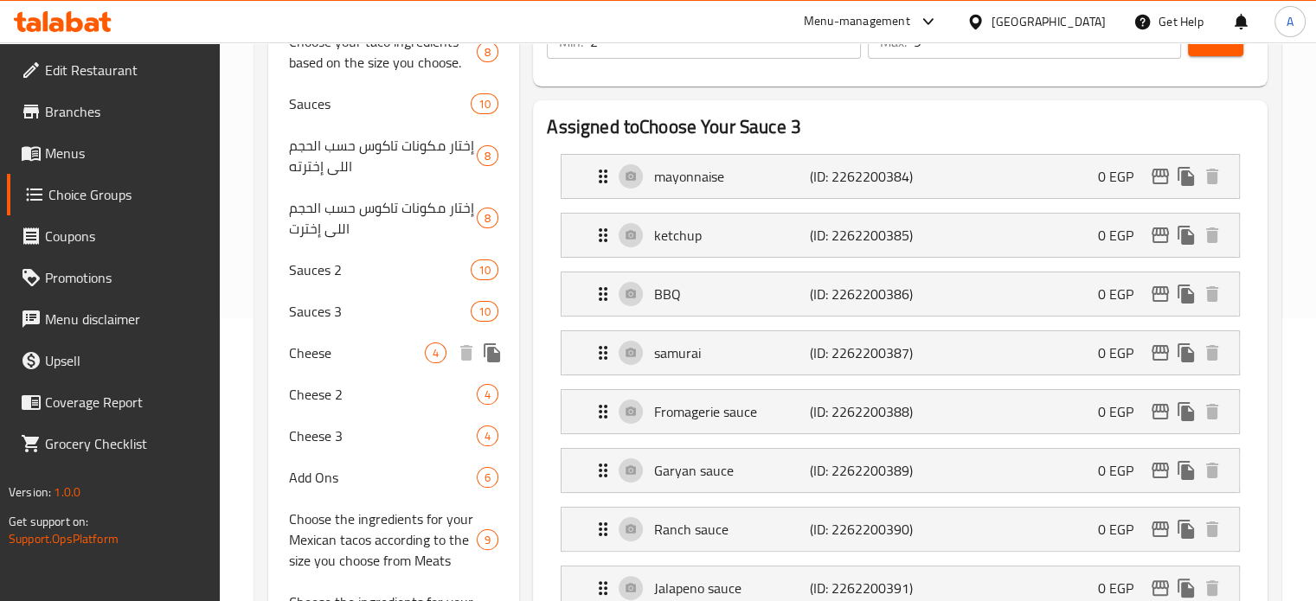
scroll to position [353, 0]
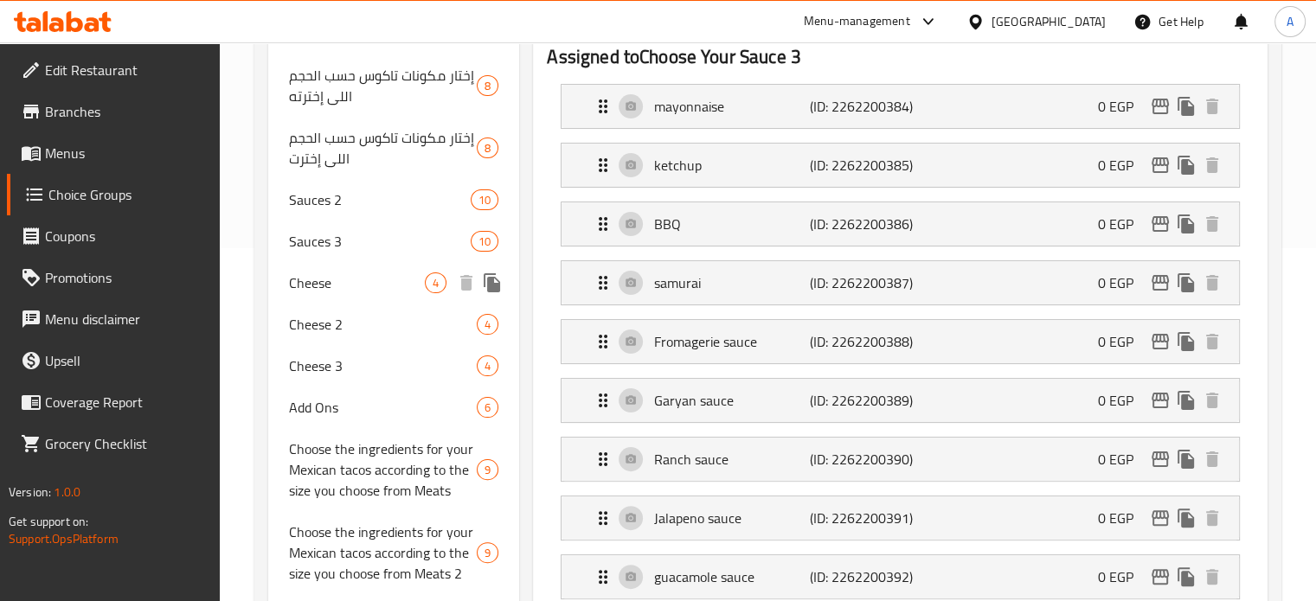
click at [336, 288] on span "Cheese" at bounding box center [357, 282] width 137 height 21
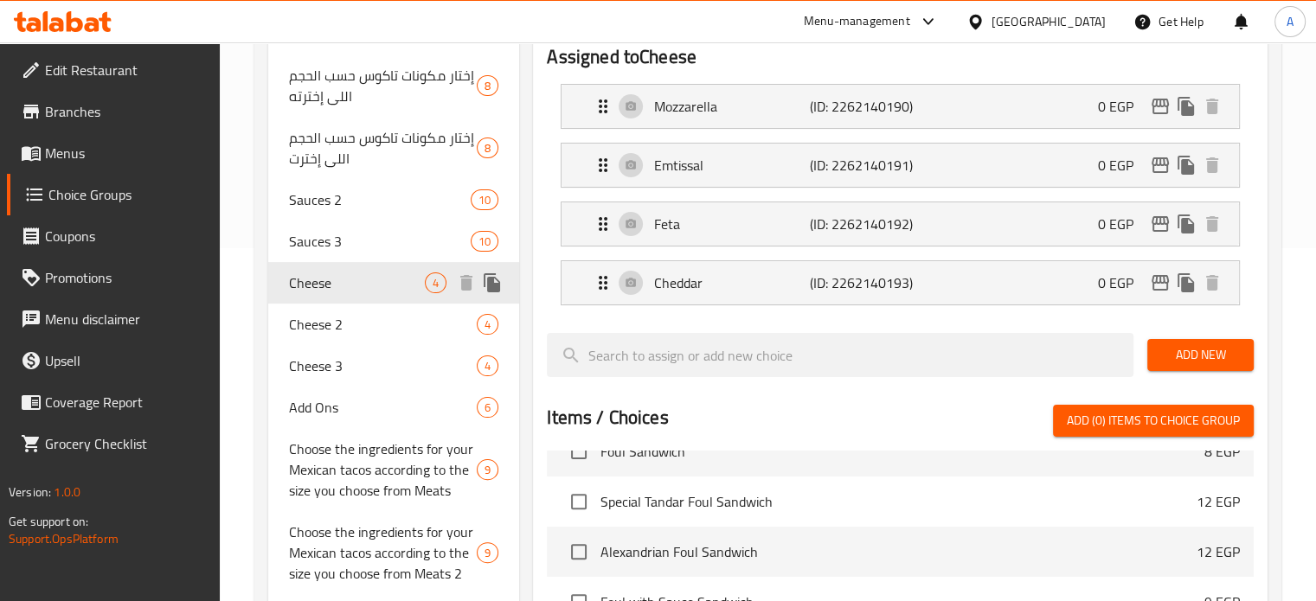
type input "Cheese"
type input "الحينه"
type input "1"
type input "4"
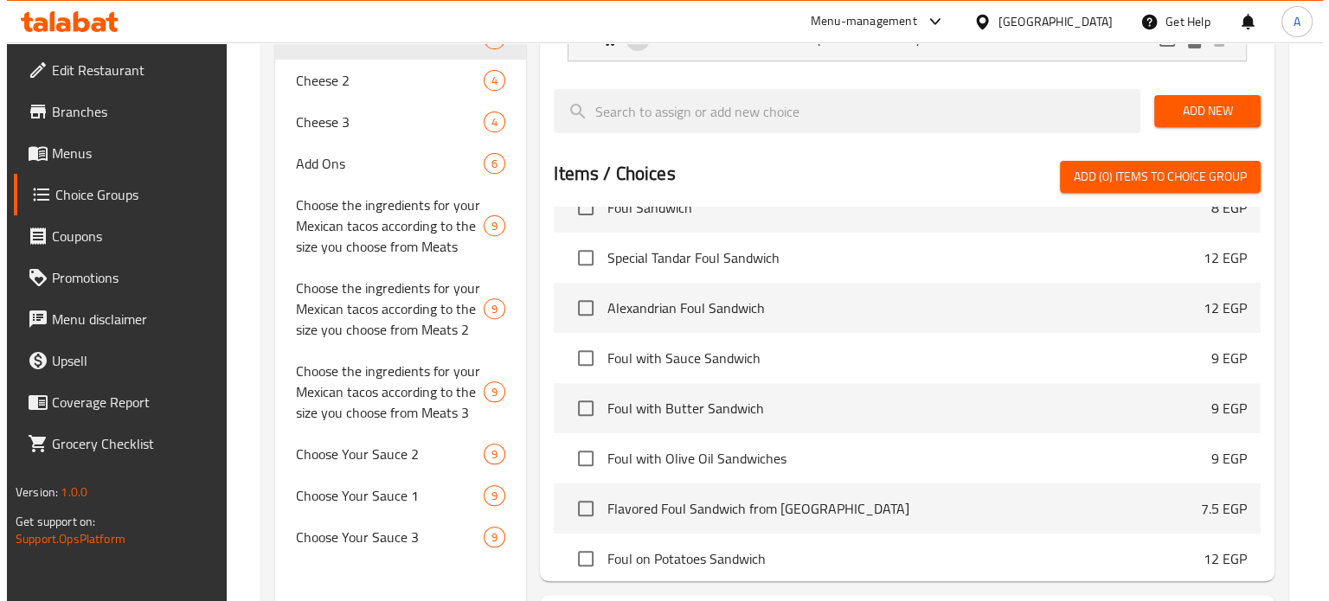
scroll to position [752, 0]
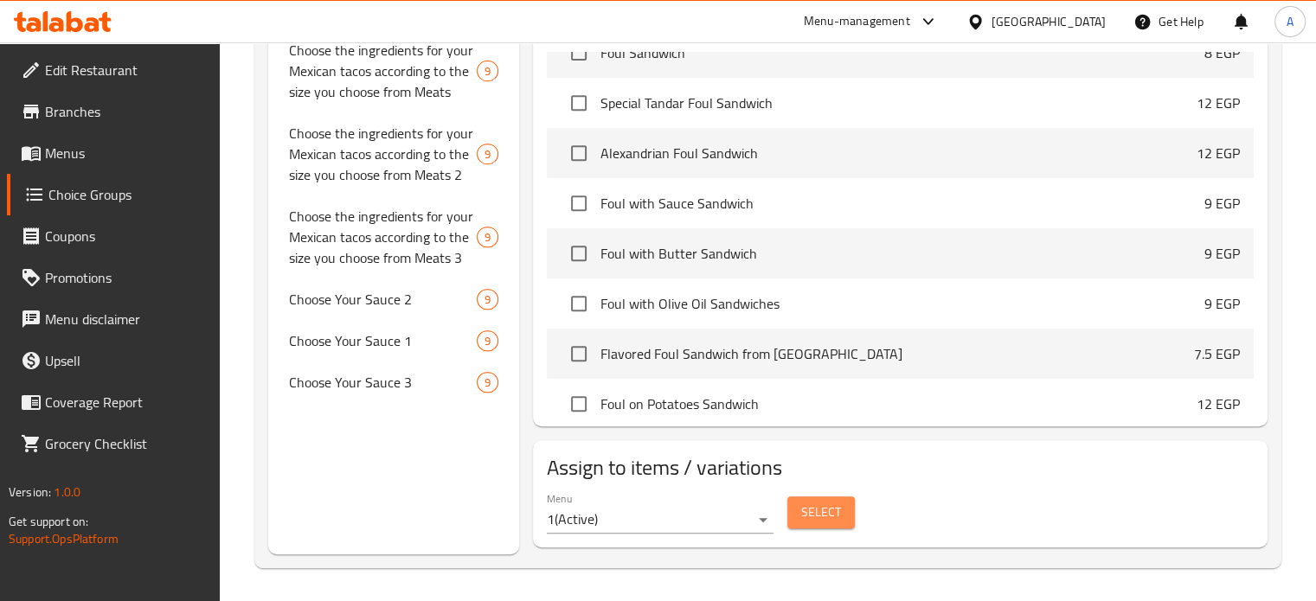
click at [799, 512] on button "Select" at bounding box center [820, 513] width 67 height 32
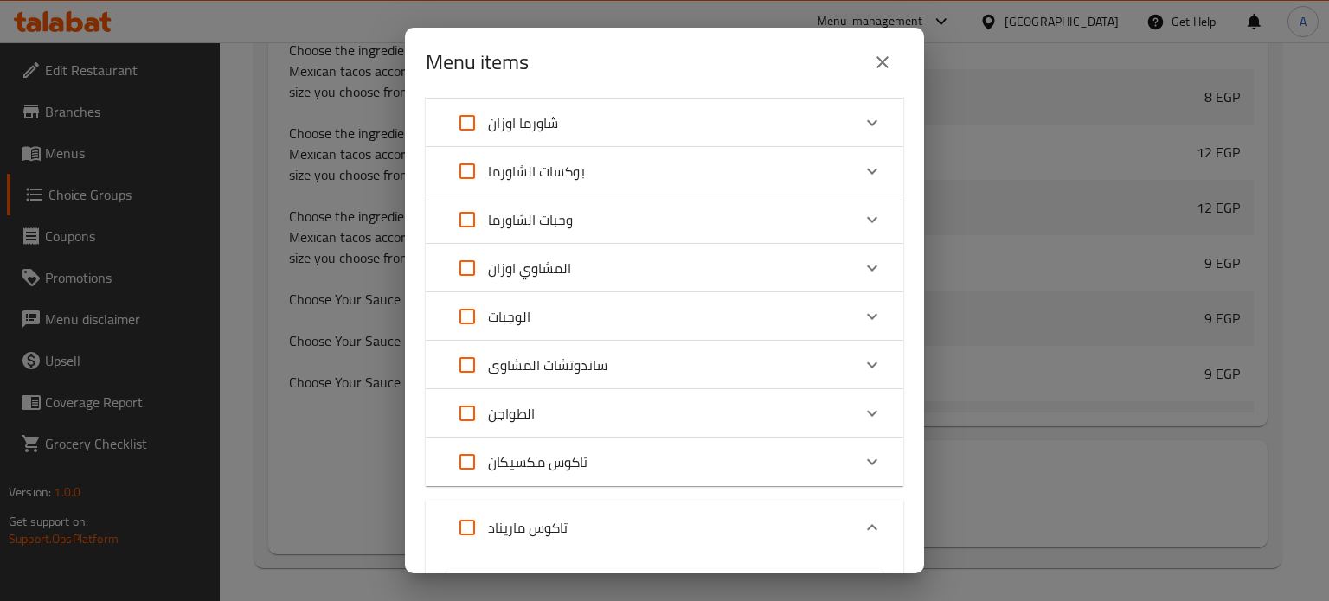
scroll to position [433, 0]
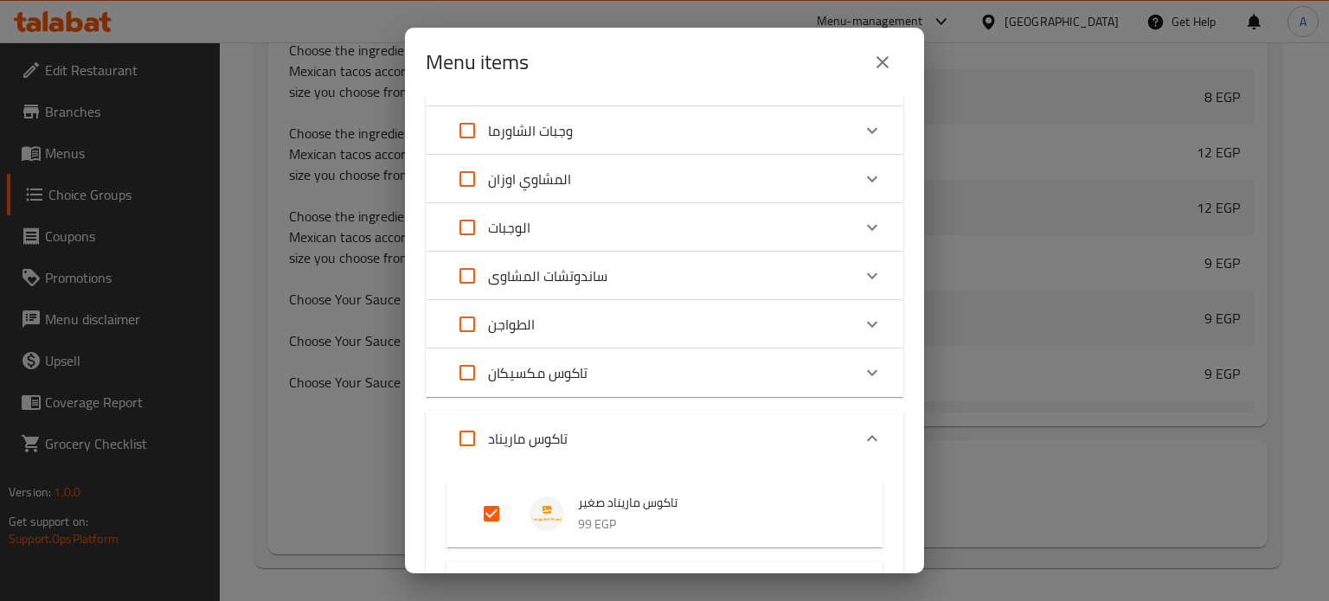
click at [817, 372] on div "تاكوس مكسيكان" at bounding box center [648, 373] width 405 height 42
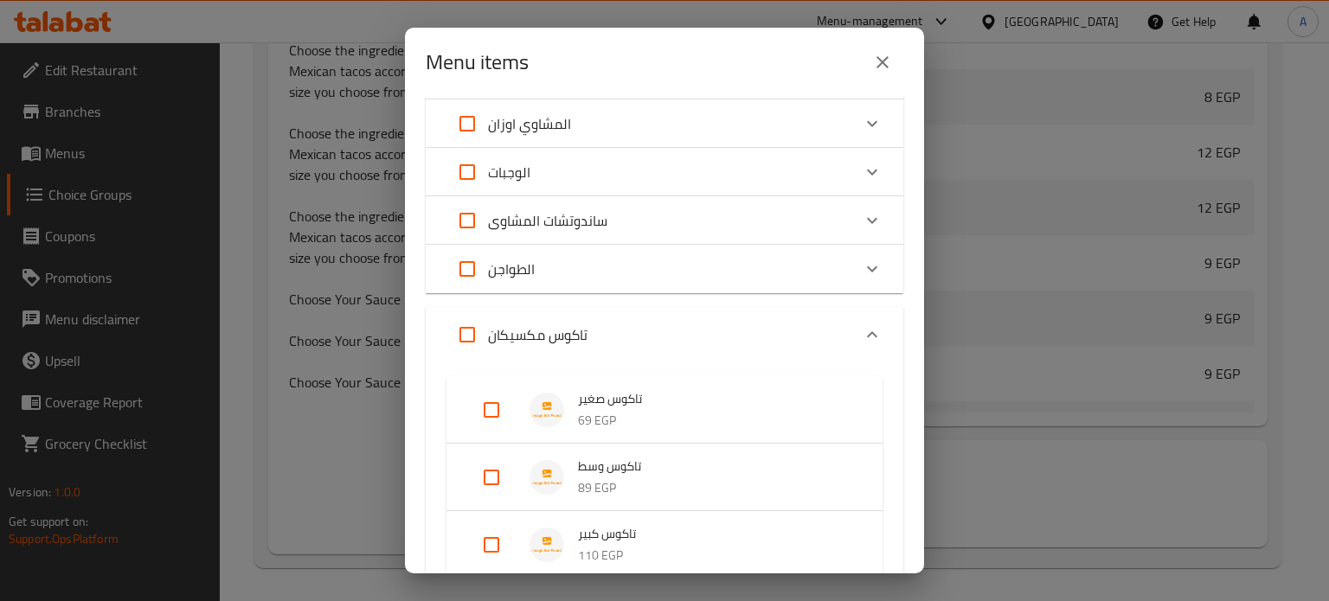
scroll to position [606, 0]
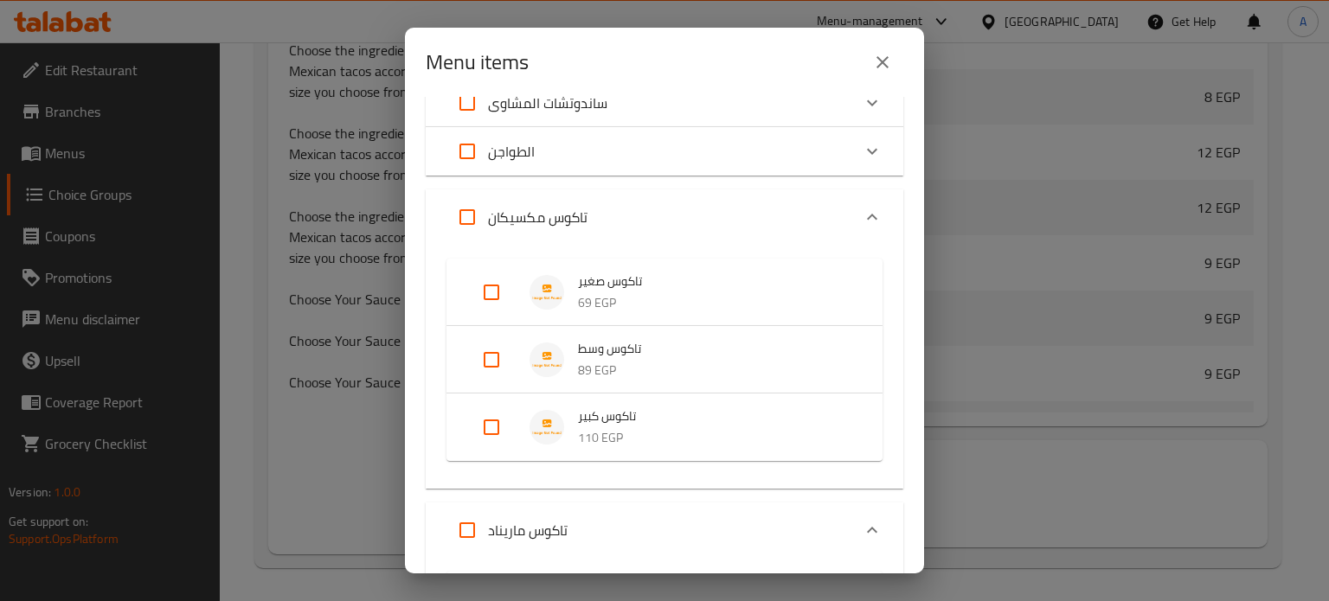
click at [495, 295] on input "Expand" at bounding box center [492, 293] width 42 height 42
checkbox input "true"
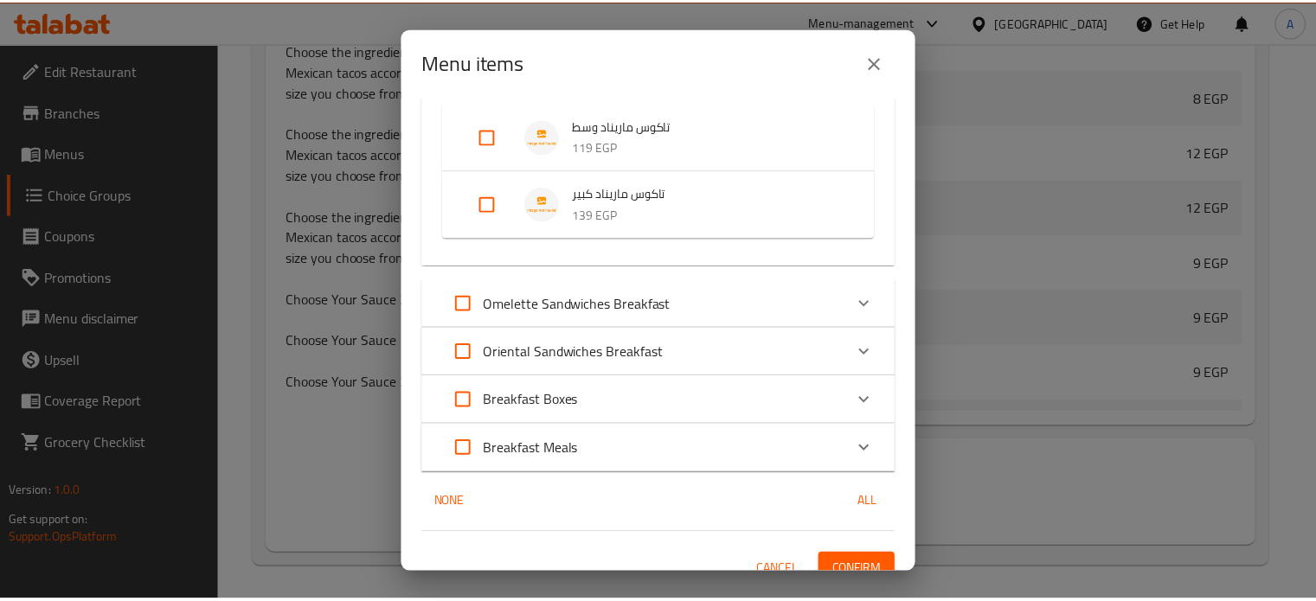
scroll to position [1189, 0]
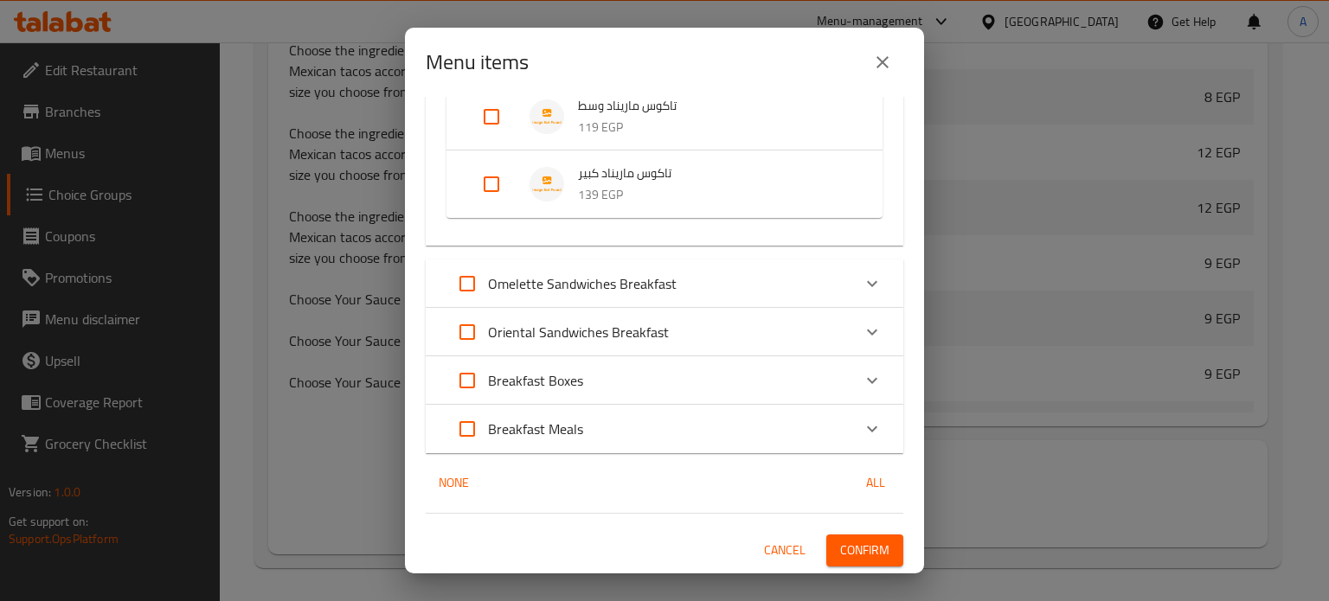
click at [865, 549] on span "Confirm" at bounding box center [864, 551] width 49 height 22
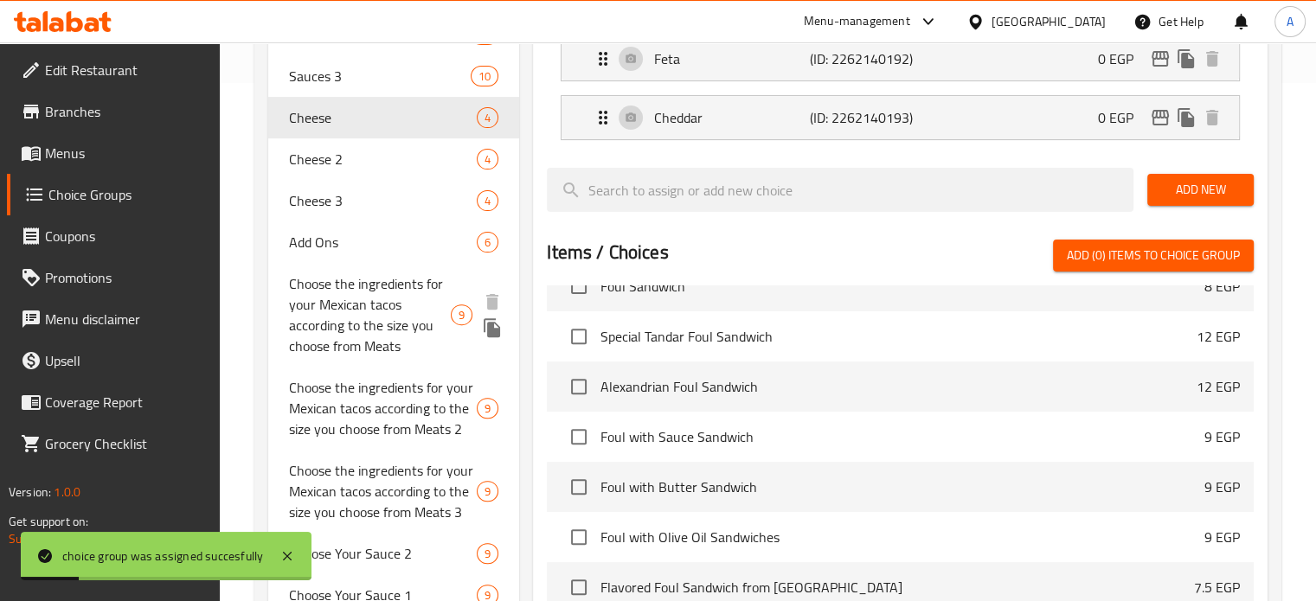
scroll to position [492, 0]
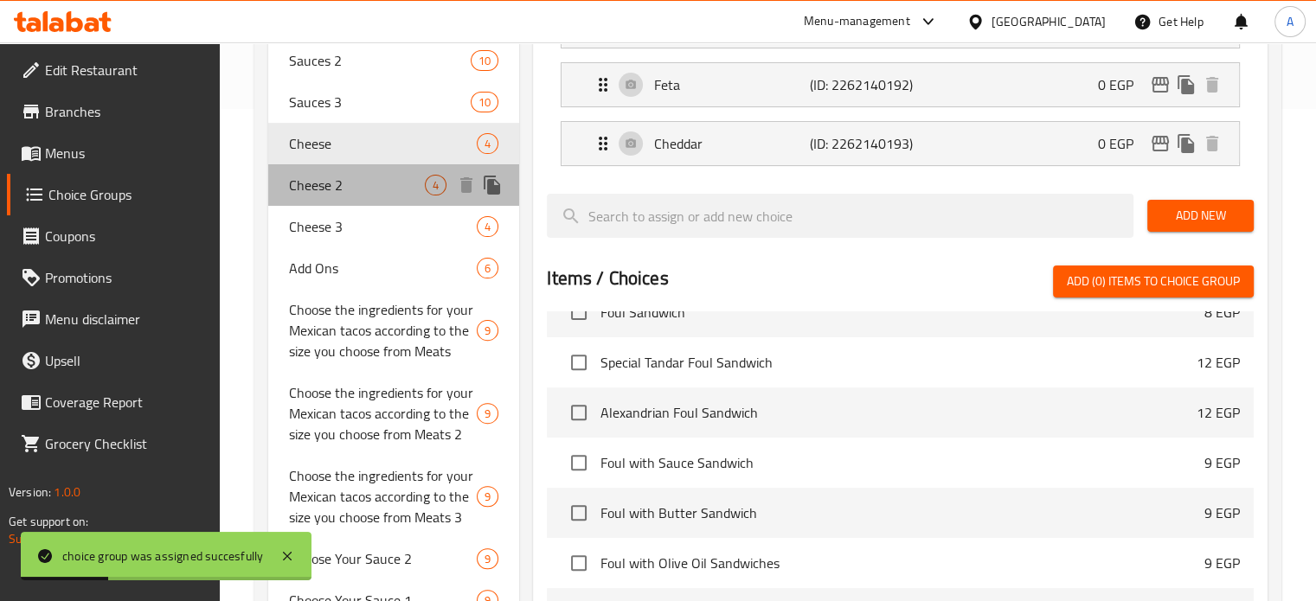
click at [320, 189] on span "Cheese 2" at bounding box center [357, 185] width 137 height 21
type input "Cheese 2"
type input "جبنة 2"
type input "2"
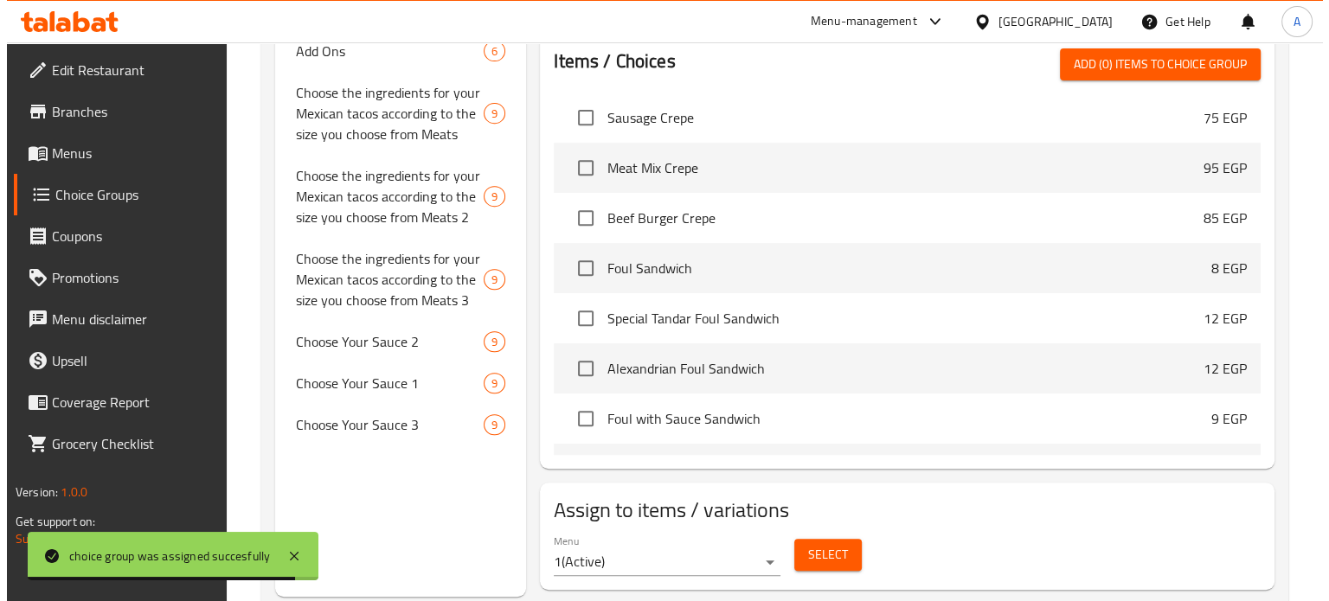
scroll to position [752, 0]
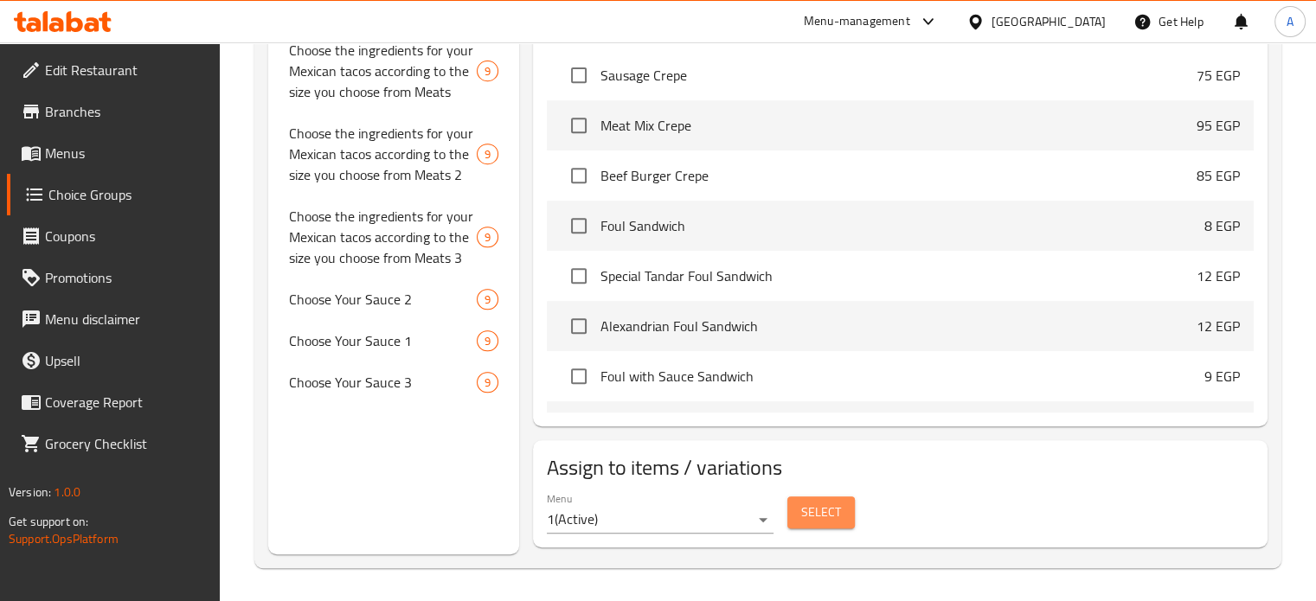
click at [817, 510] on span "Select" at bounding box center [821, 513] width 40 height 22
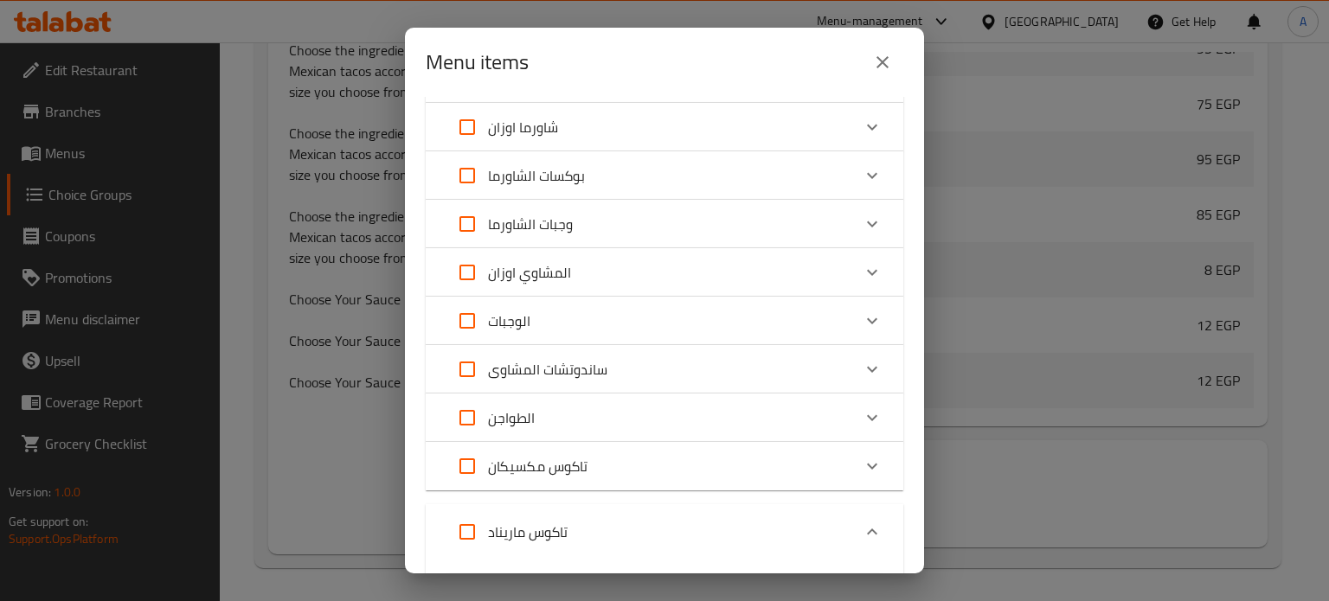
scroll to position [433, 0]
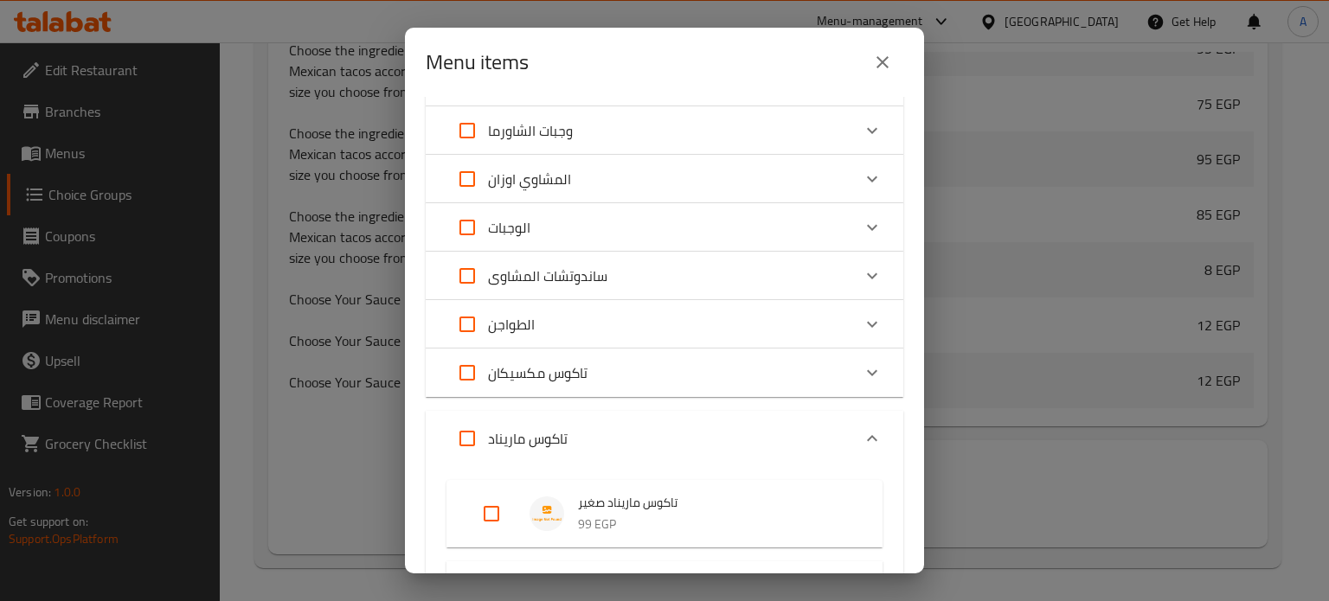
click at [687, 374] on div "تاكوس مكسيكان" at bounding box center [648, 373] width 405 height 42
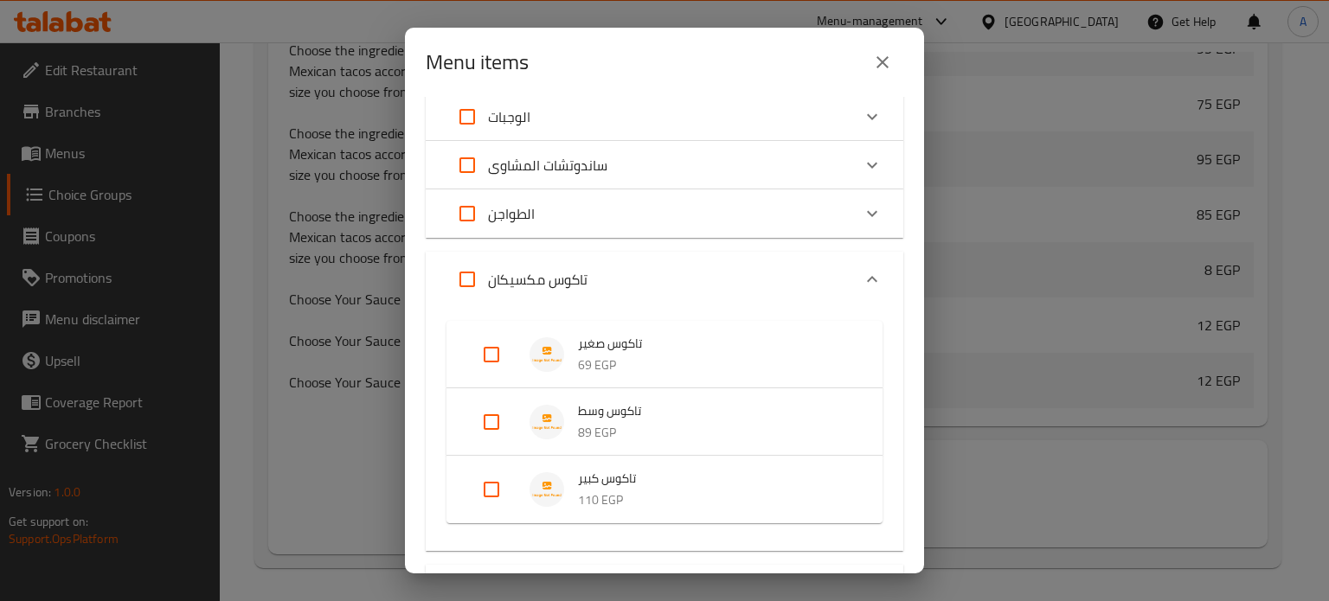
scroll to position [606, 0]
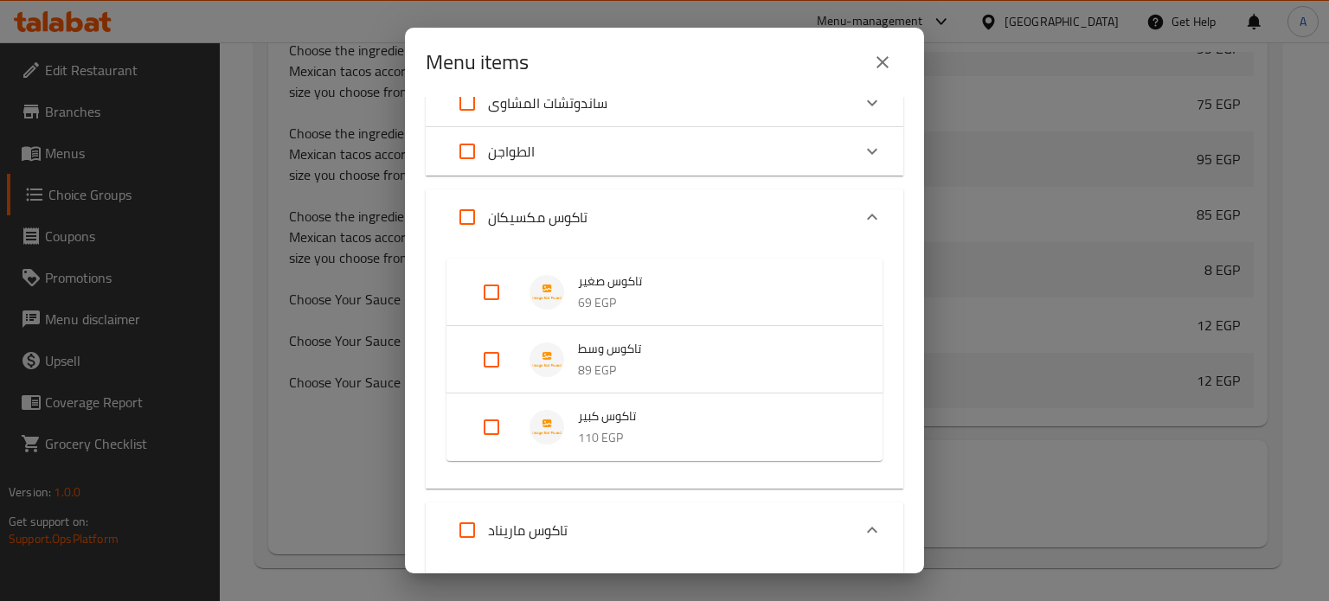
click at [491, 359] on input "Expand" at bounding box center [492, 360] width 42 height 42
checkbox input "true"
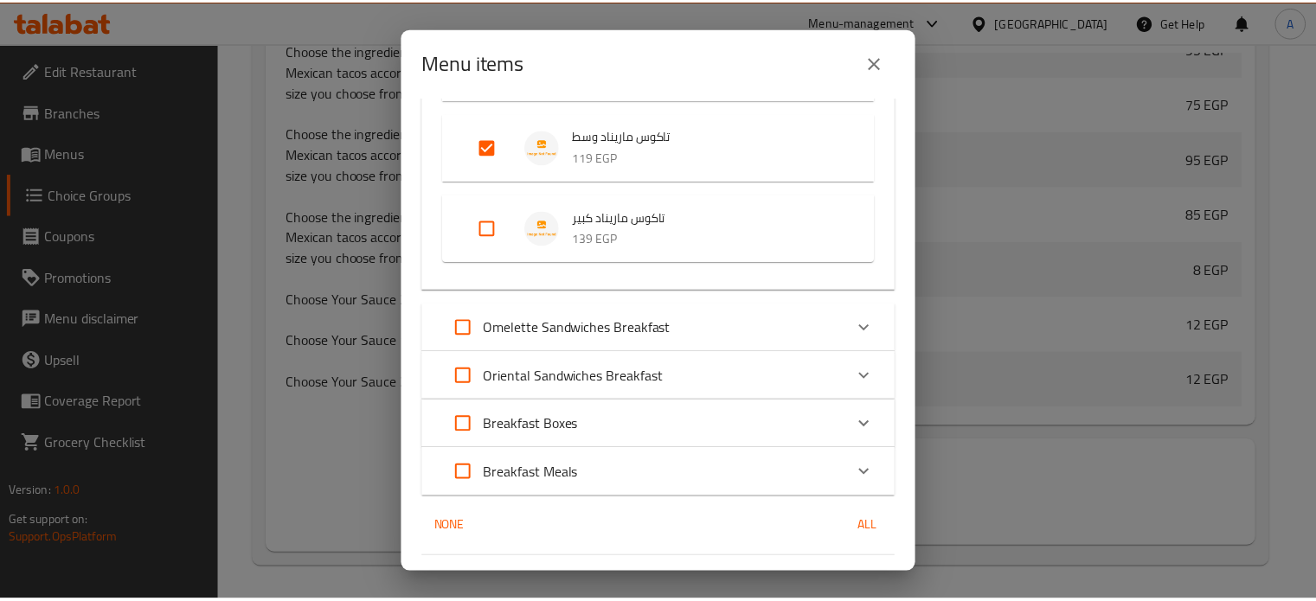
scroll to position [1217, 0]
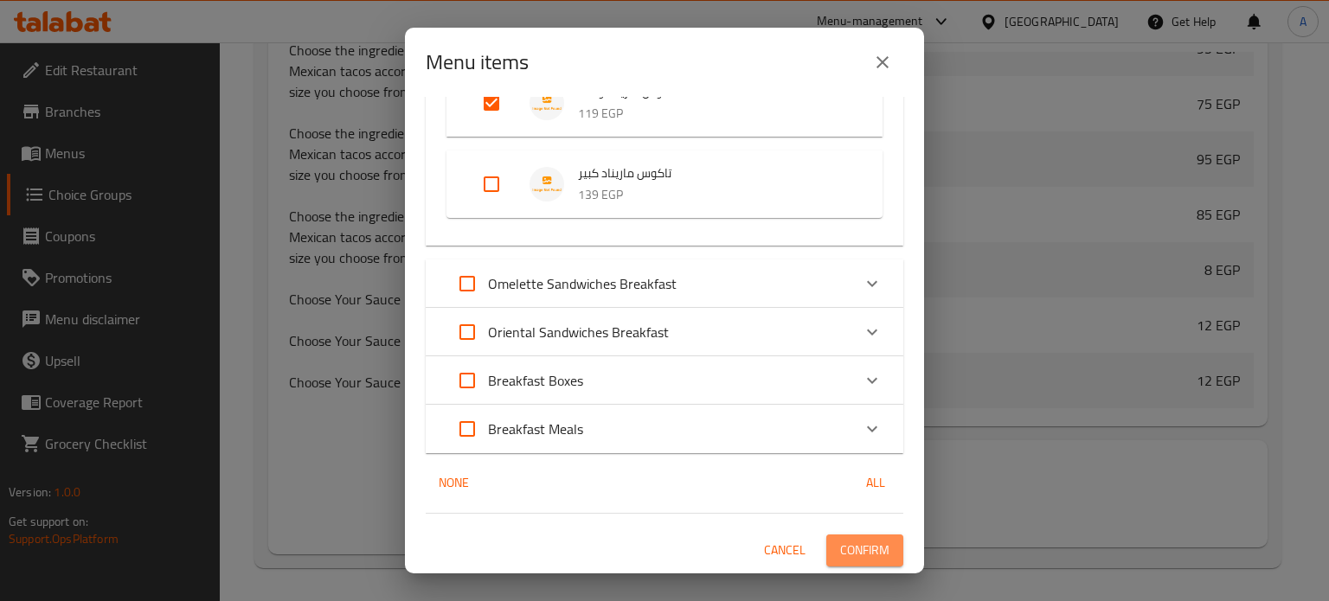
click at [868, 548] on span "Confirm" at bounding box center [864, 551] width 49 height 22
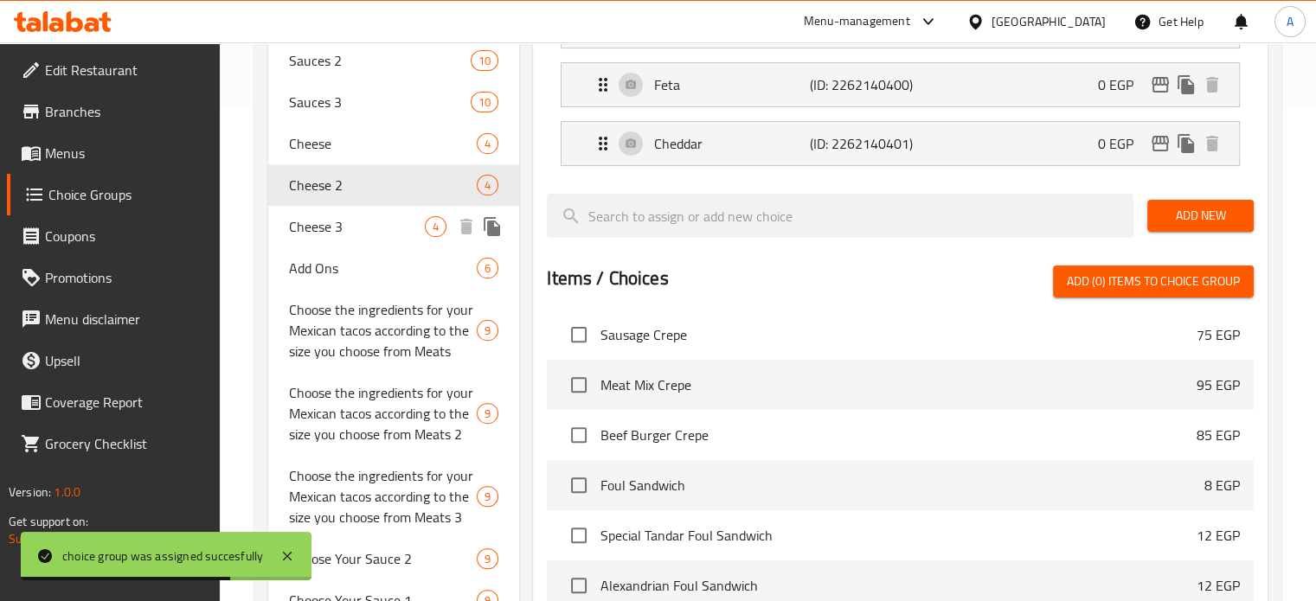
scroll to position [319, 0]
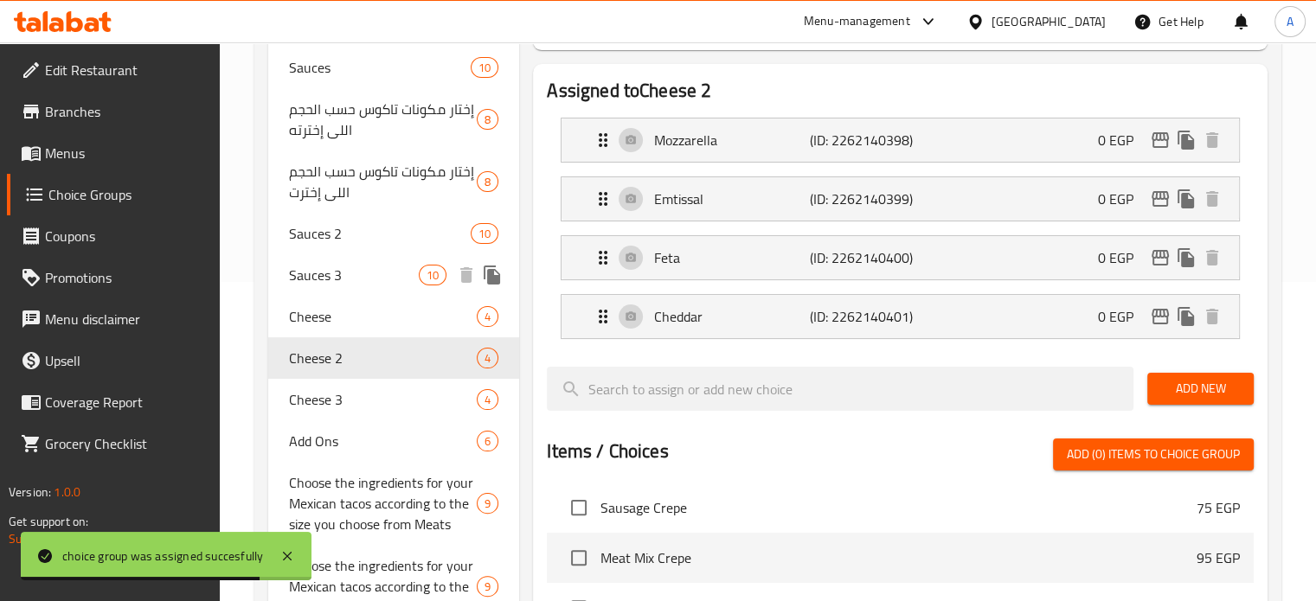
click at [343, 279] on span "Sauces 3" at bounding box center [354, 275] width 131 height 21
type input "Sauces 3"
type input "صوص 3"
type input "3"
type input "10"
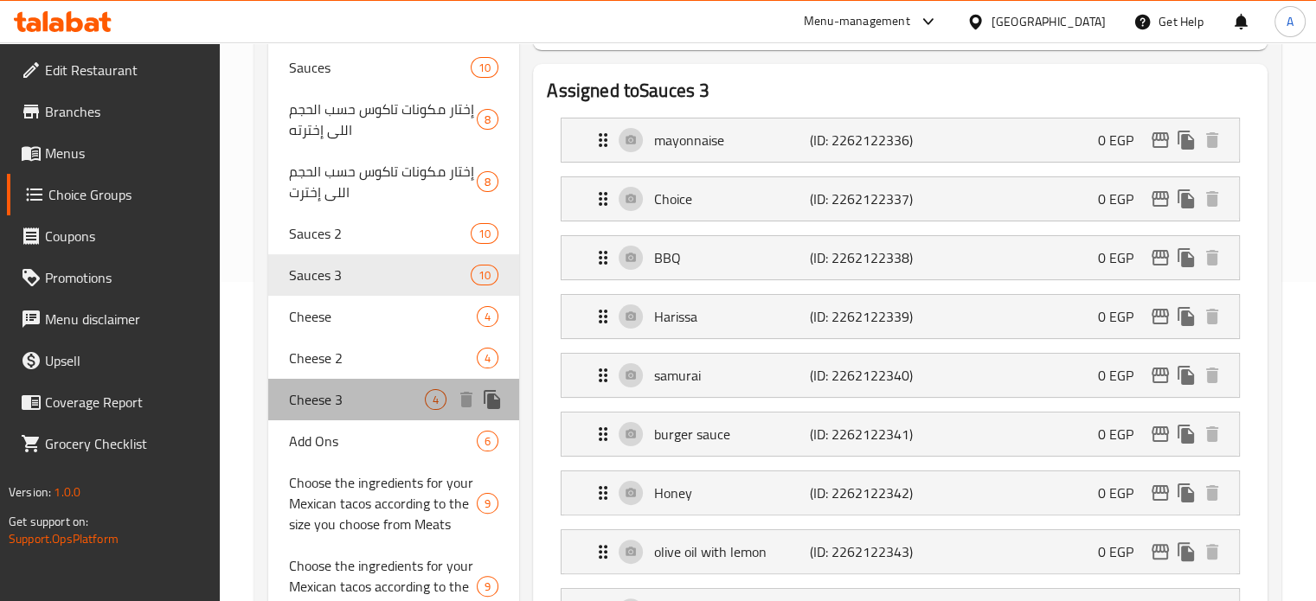
click at [324, 394] on span "Cheese 3" at bounding box center [357, 399] width 137 height 21
type input "Cheese 3"
type input "جبنه 3"
type input "1"
type input "4"
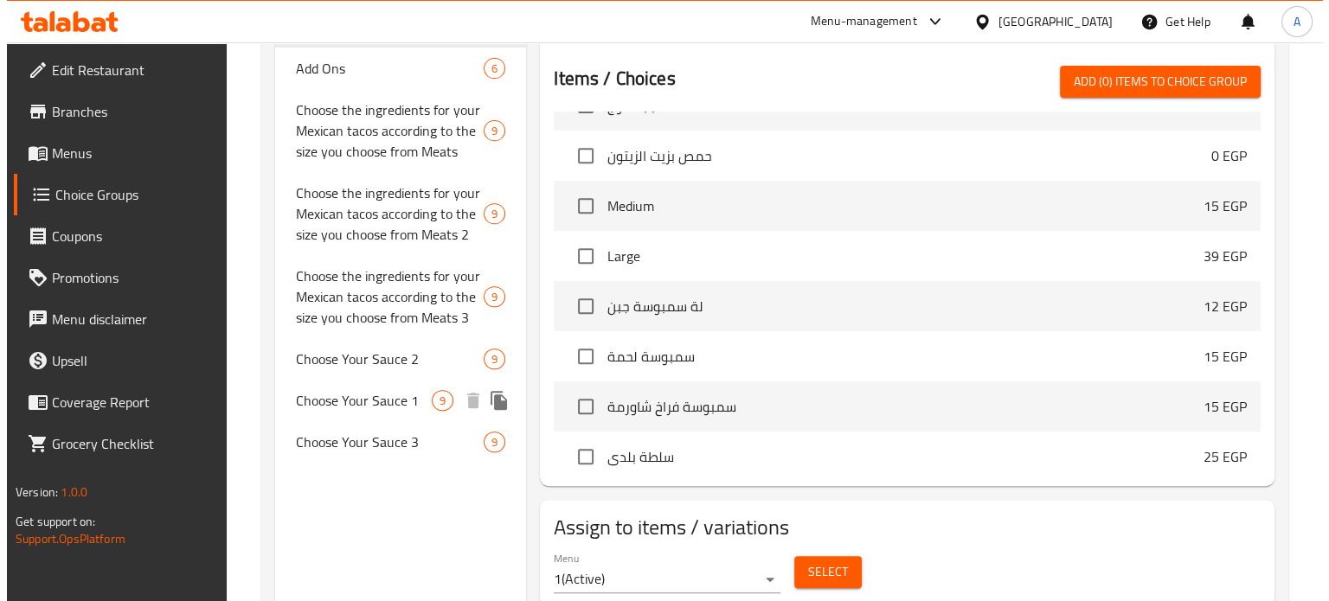
scroll to position [752, 0]
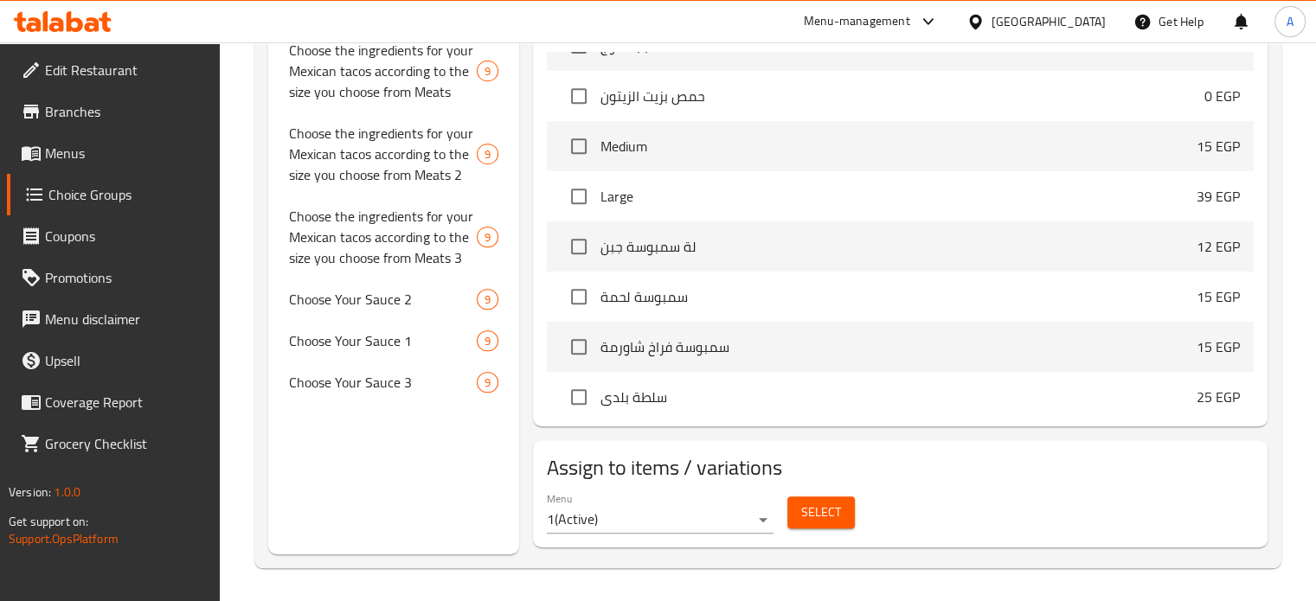
click at [801, 514] on span "Select" at bounding box center [821, 513] width 40 height 22
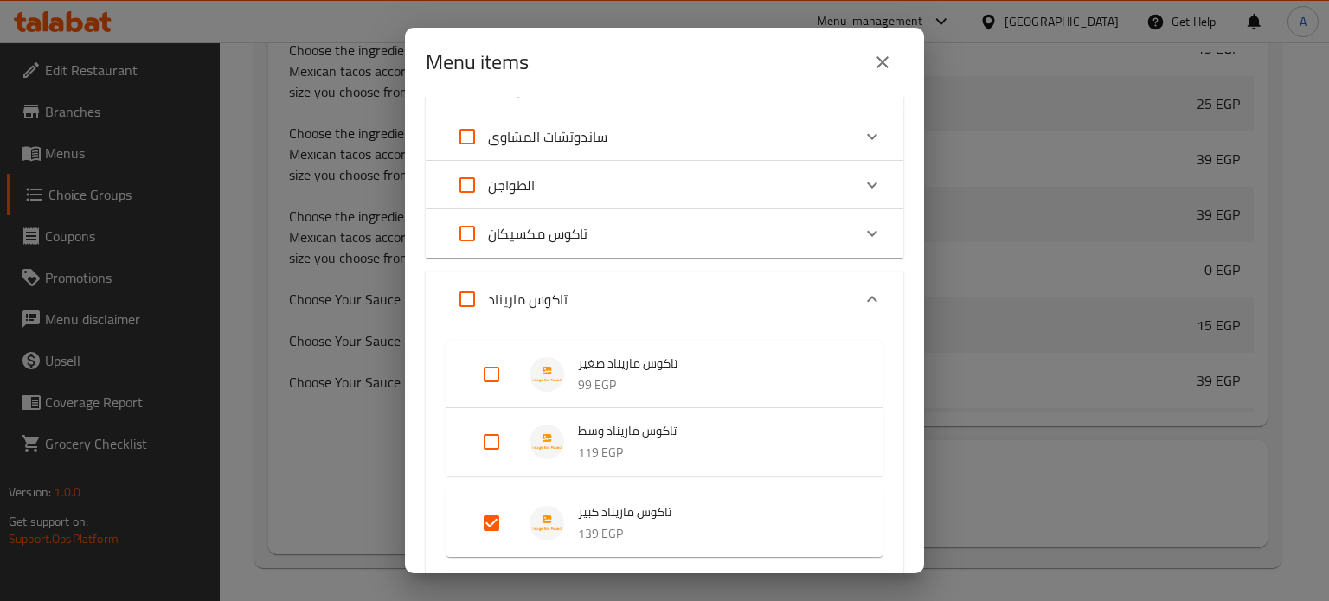
scroll to position [519, 0]
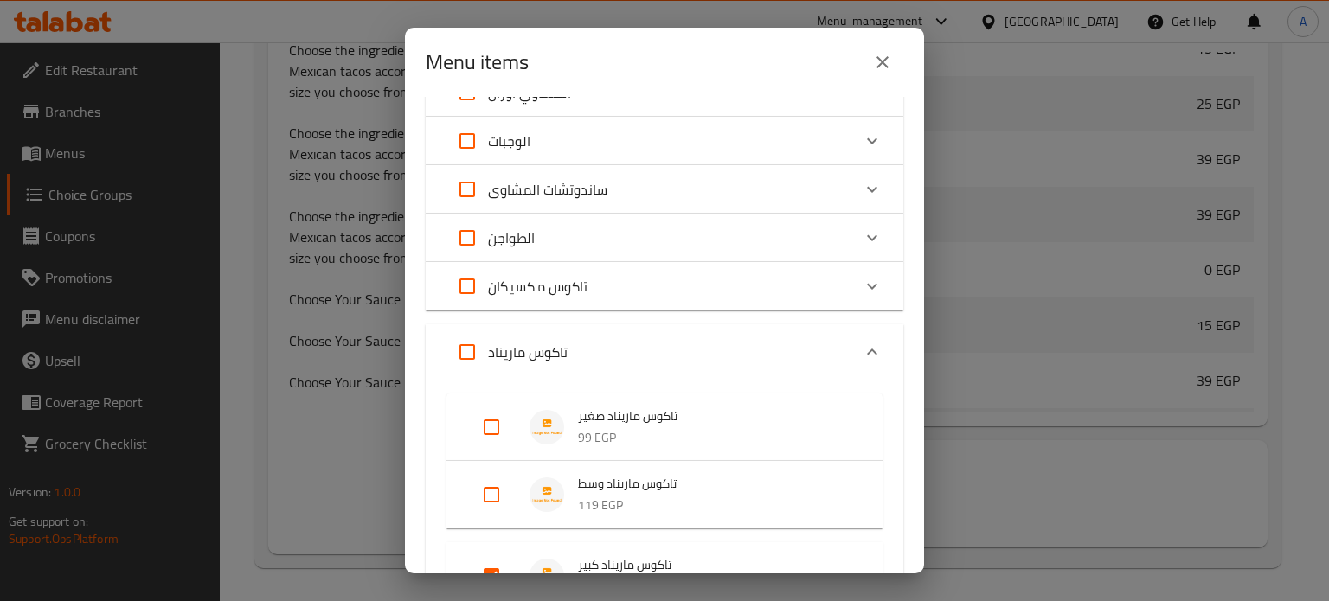
click at [599, 290] on div "تاكوس مكسيكان" at bounding box center [648, 287] width 405 height 42
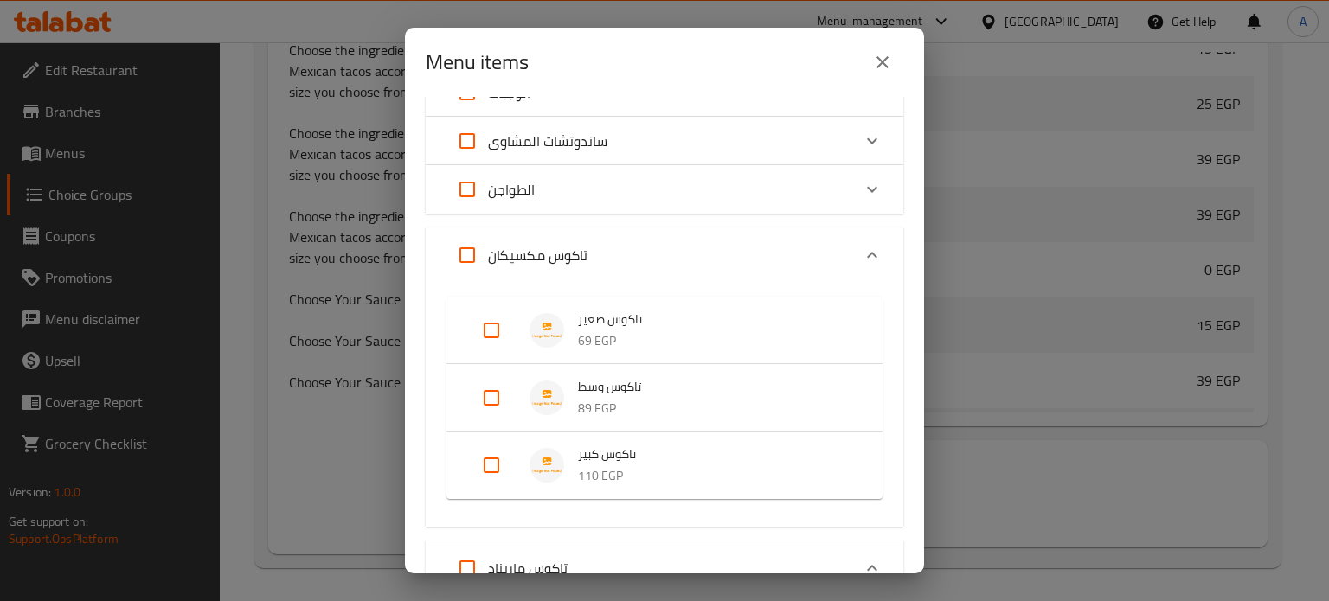
scroll to position [606, 0]
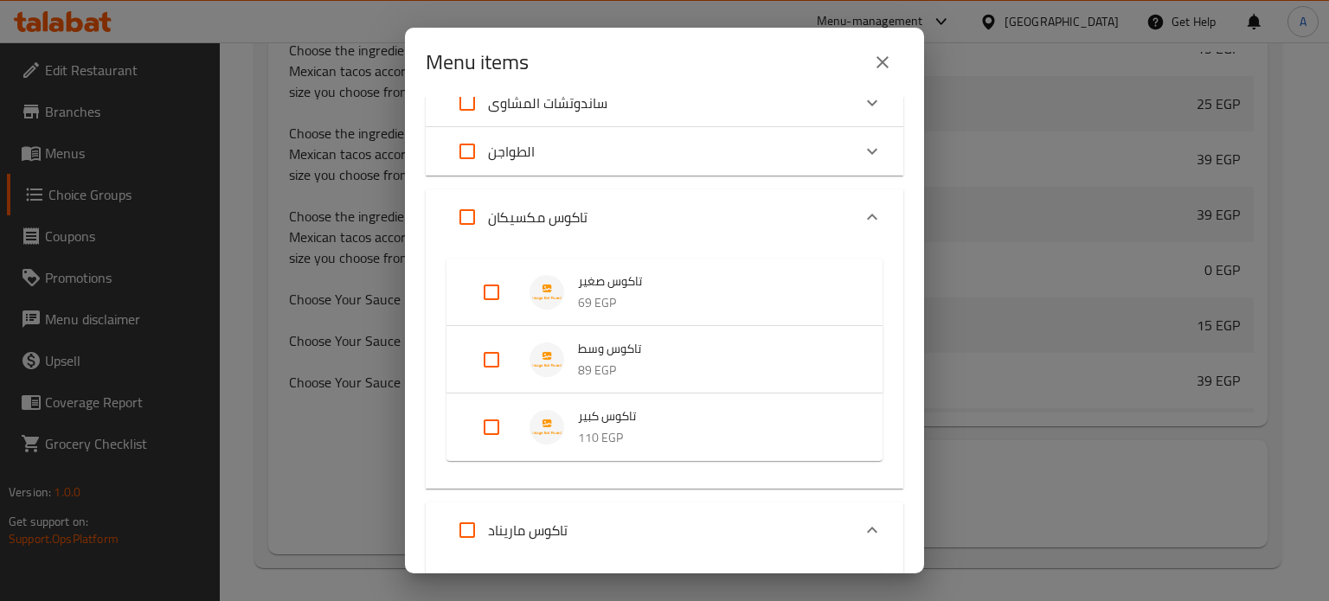
click at [609, 420] on span "تاكوس كبير" at bounding box center [713, 417] width 270 height 22
click at [497, 439] on input "Expand" at bounding box center [492, 441] width 42 height 42
checkbox input "true"
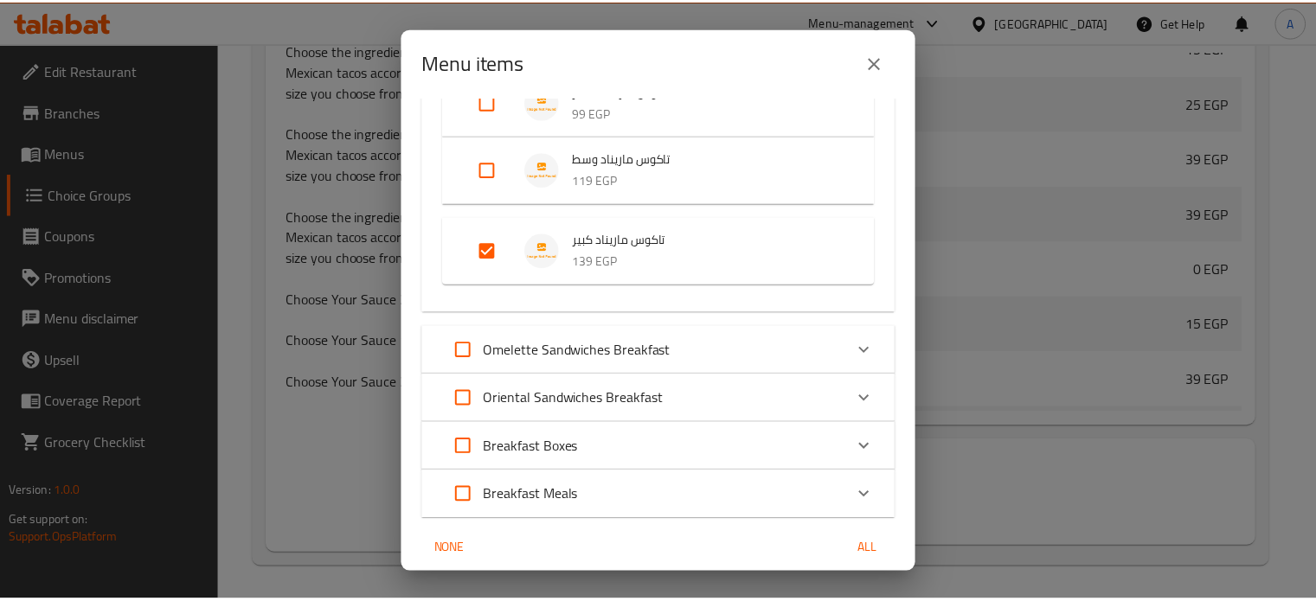
scroll to position [1176, 0]
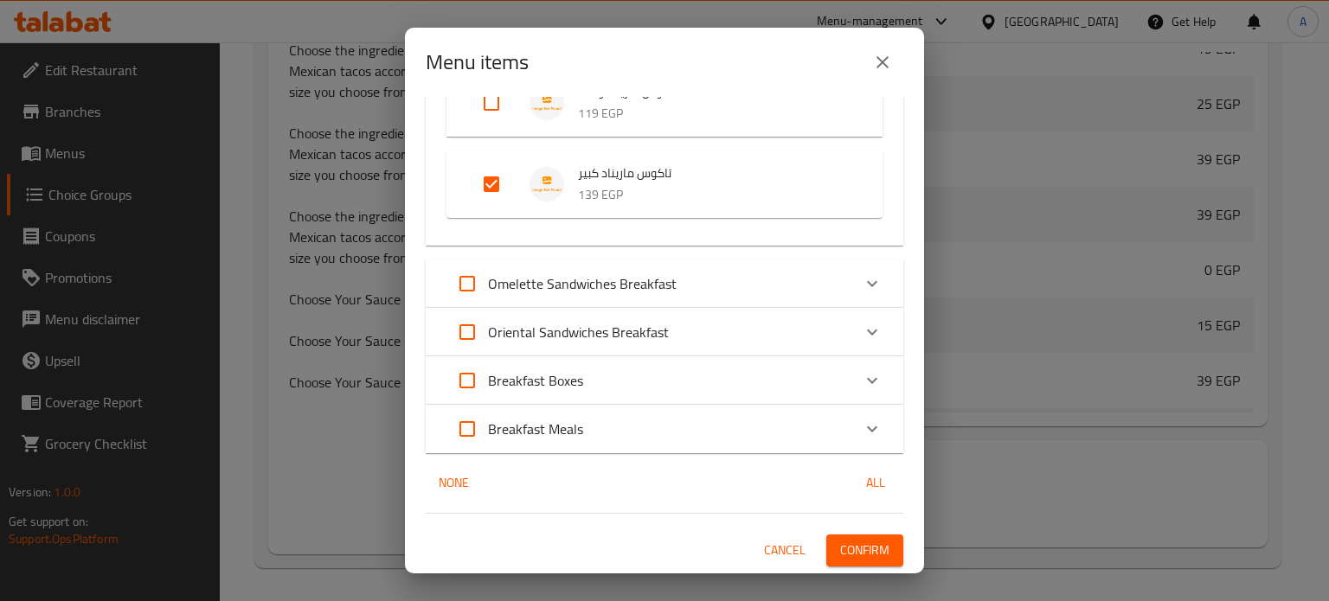
click at [862, 549] on span "Confirm" at bounding box center [864, 551] width 49 height 22
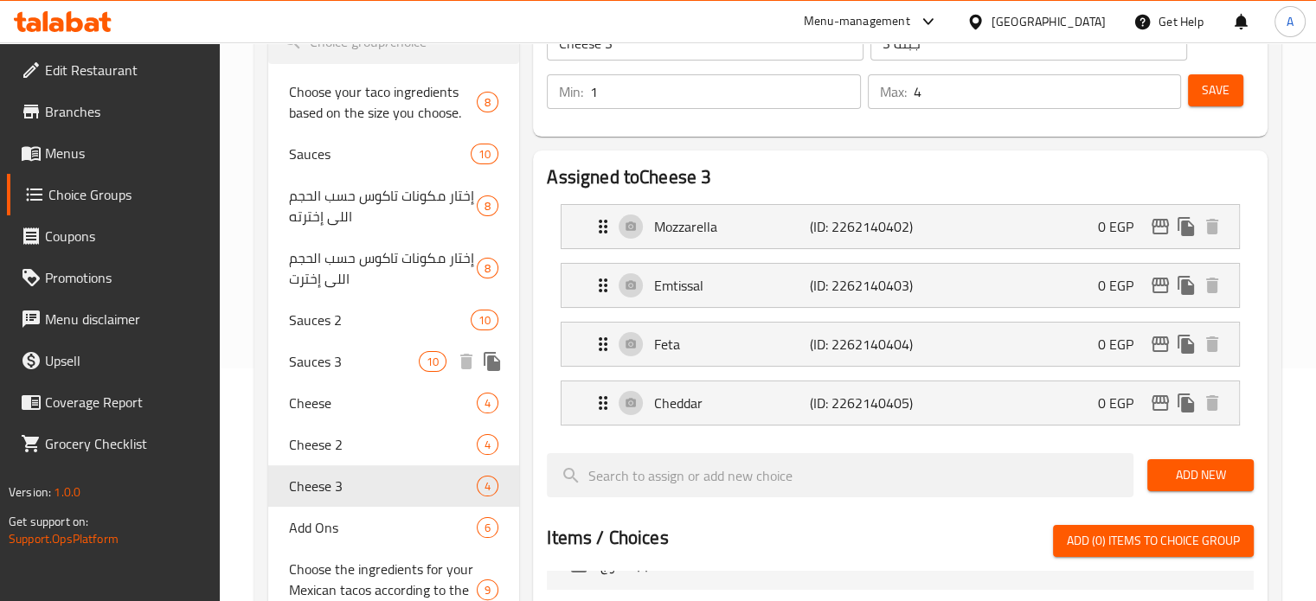
scroll to position [319, 0]
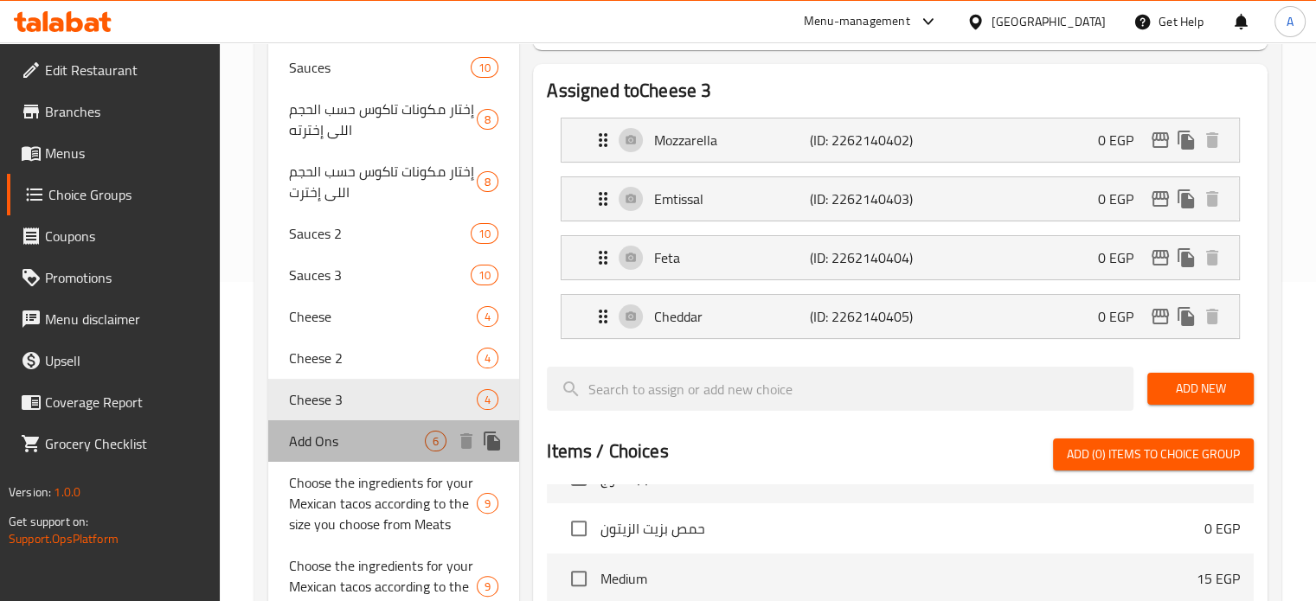
click at [332, 443] on span "Add Ons" at bounding box center [357, 441] width 137 height 21
type input "Add Ons"
type input "الاضافات"
type input "0"
type input "5"
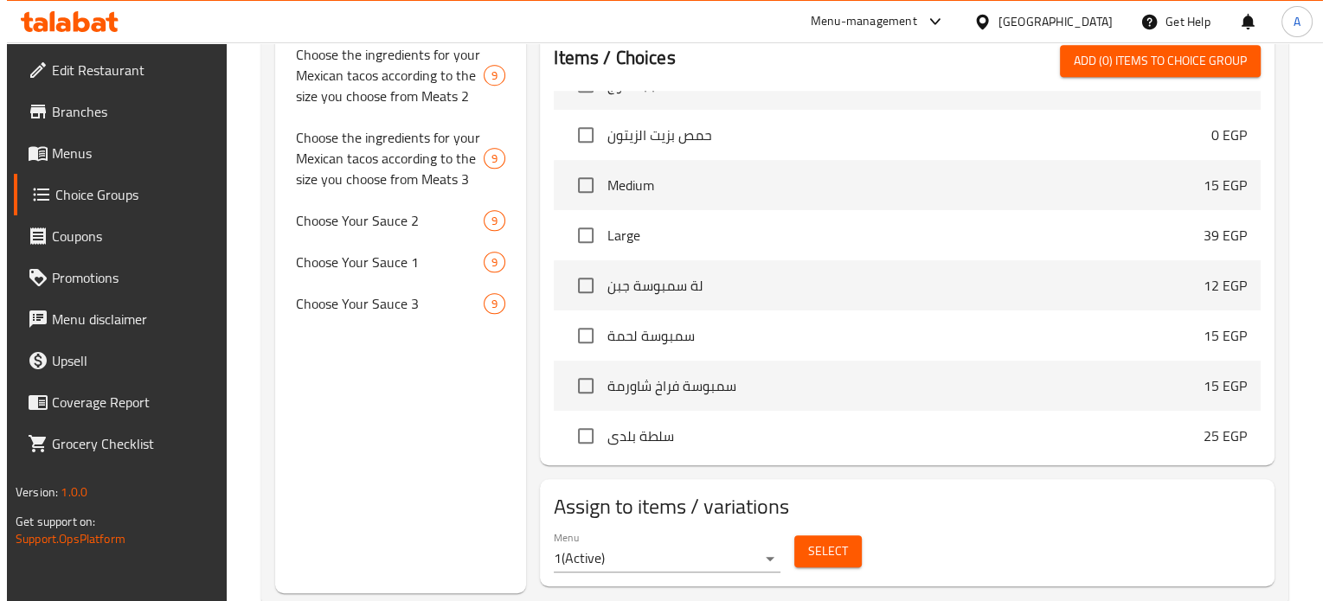
scroll to position [868, 0]
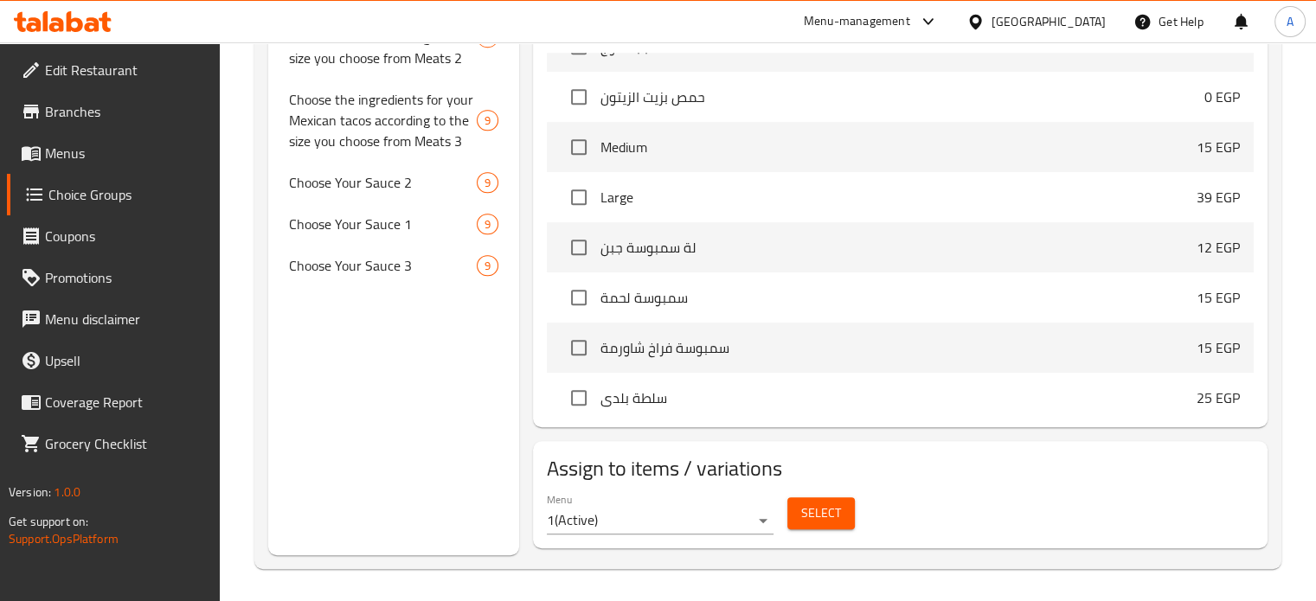
click at [843, 515] on button "Select" at bounding box center [820, 513] width 67 height 32
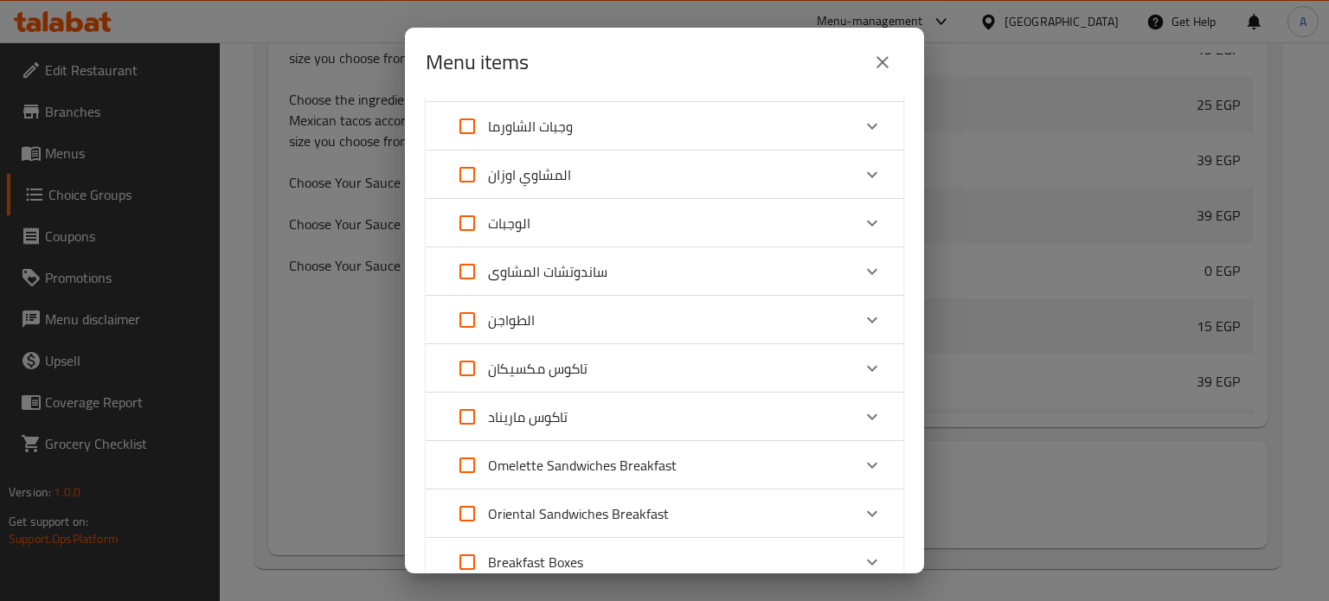
scroll to position [519, 0]
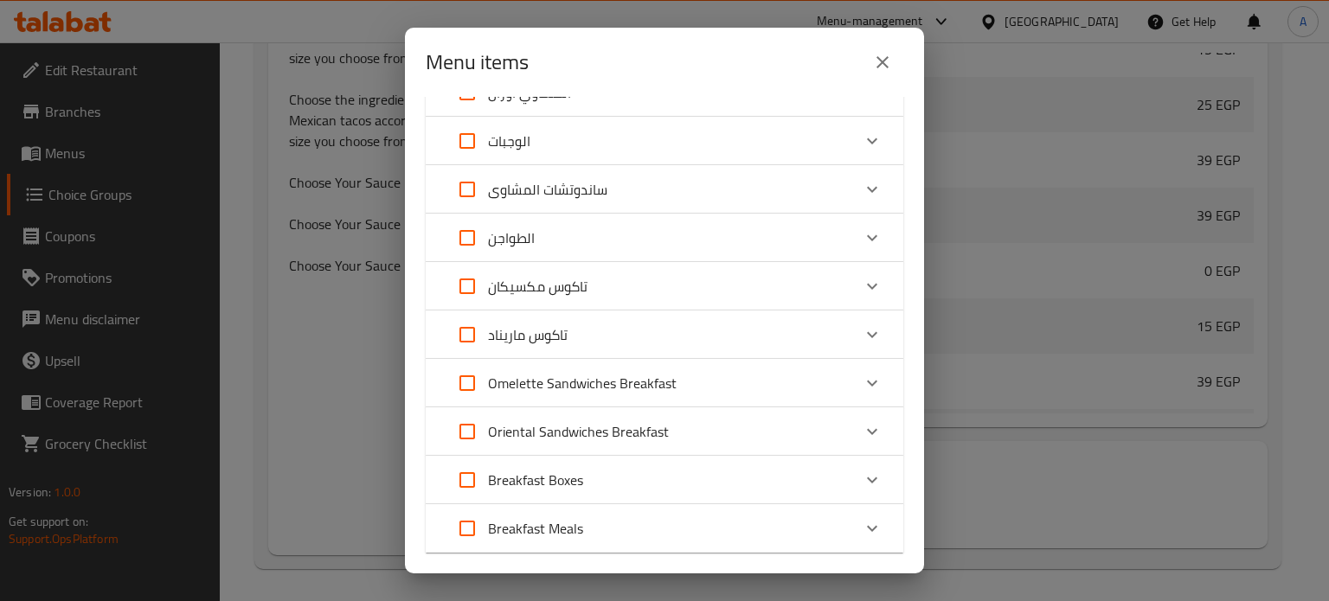
click at [612, 288] on div "تاكوس مكسيكان" at bounding box center [648, 287] width 405 height 42
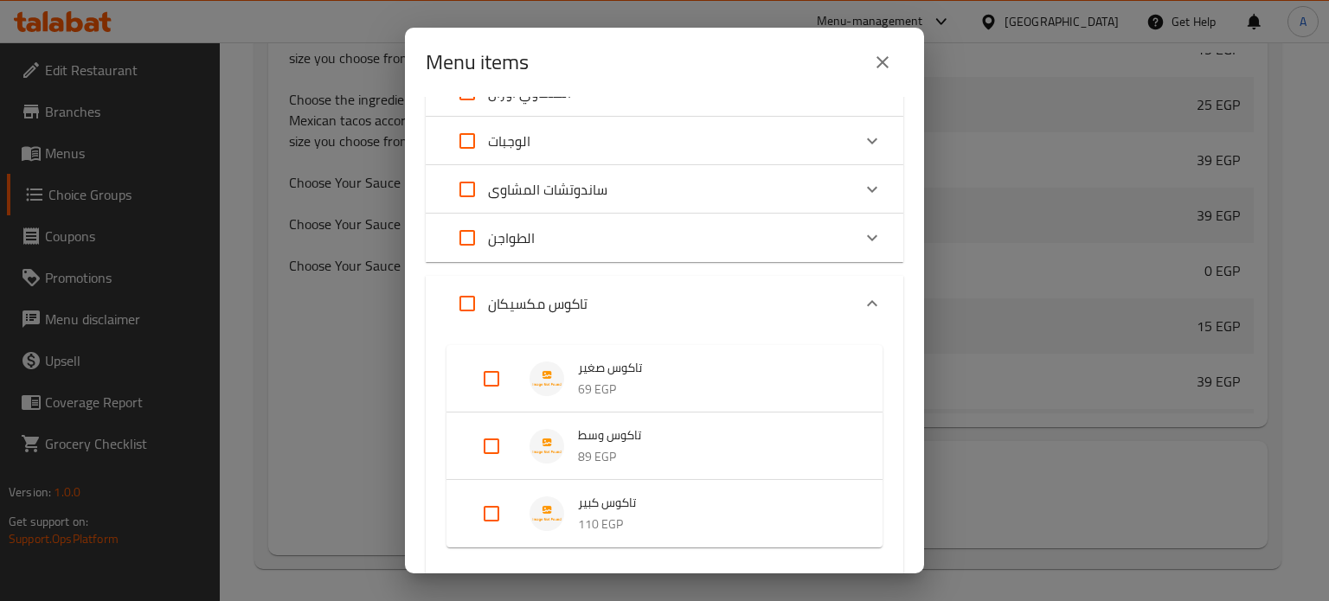
click at [476, 308] on input "Expand" at bounding box center [467, 304] width 42 height 42
checkbox input "true"
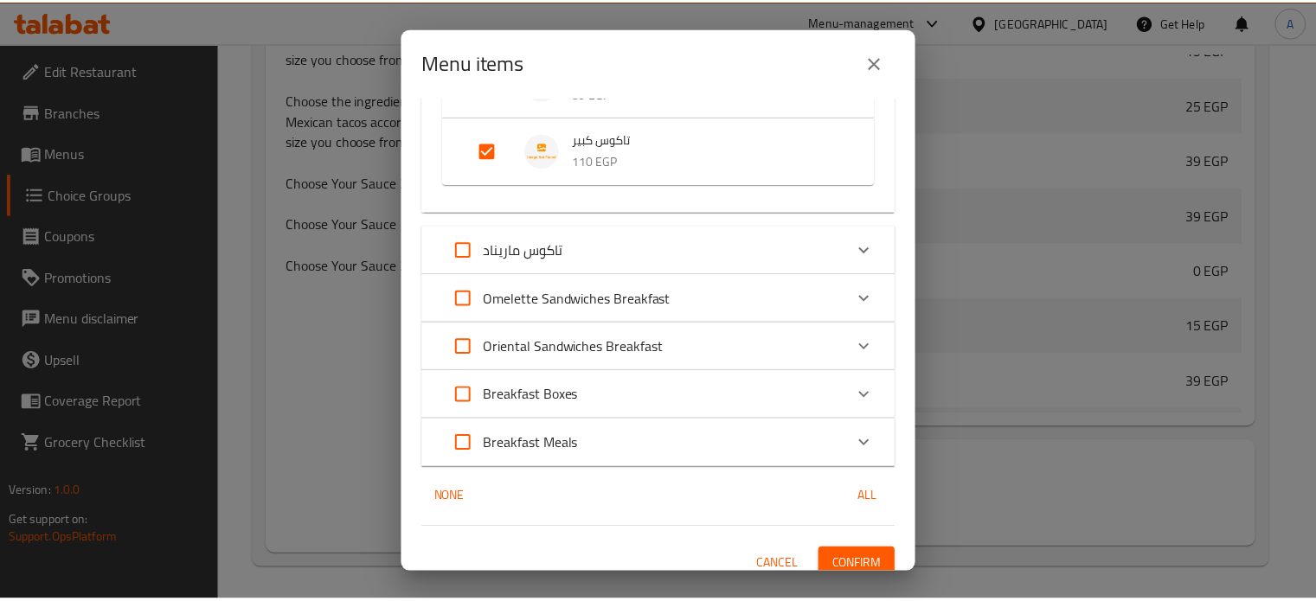
scroll to position [896, 0]
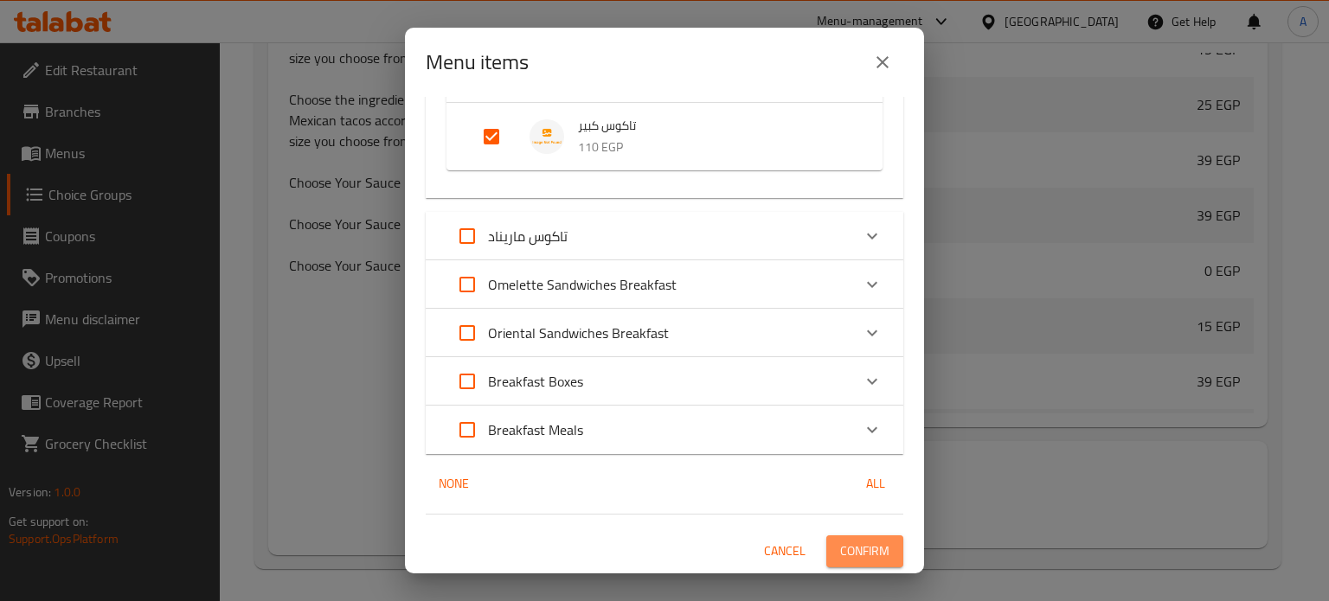
click at [844, 554] on span "Confirm" at bounding box center [864, 552] width 49 height 22
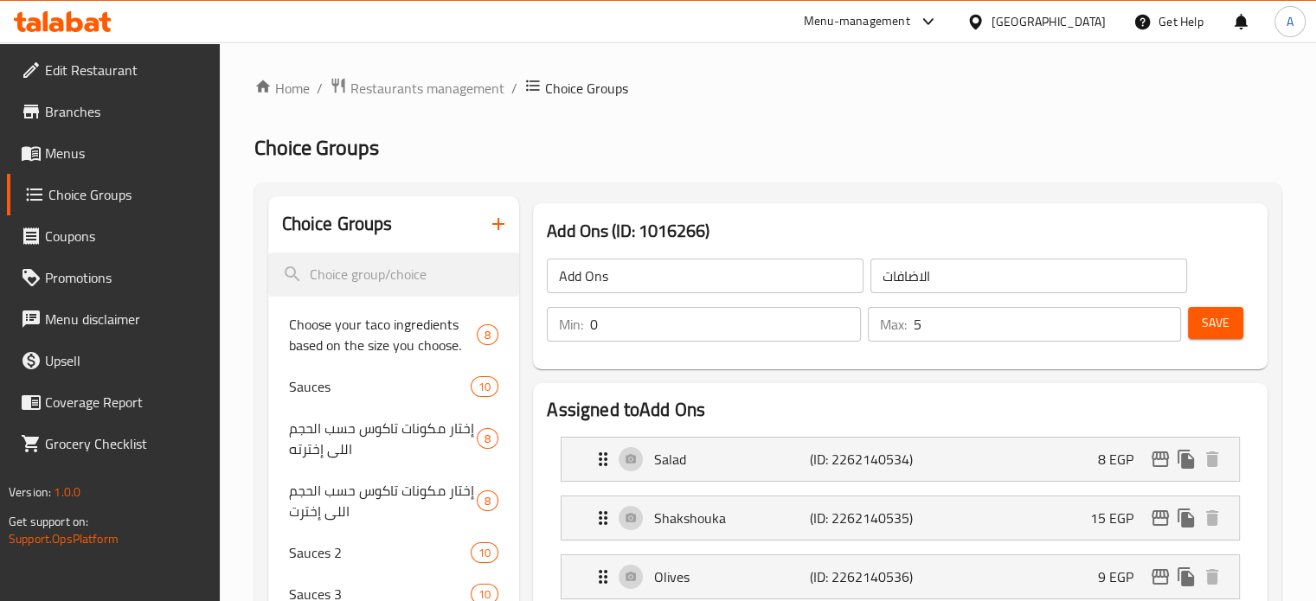
scroll to position [0, 0]
click at [69, 154] on span "Menus" at bounding box center [125, 153] width 161 height 21
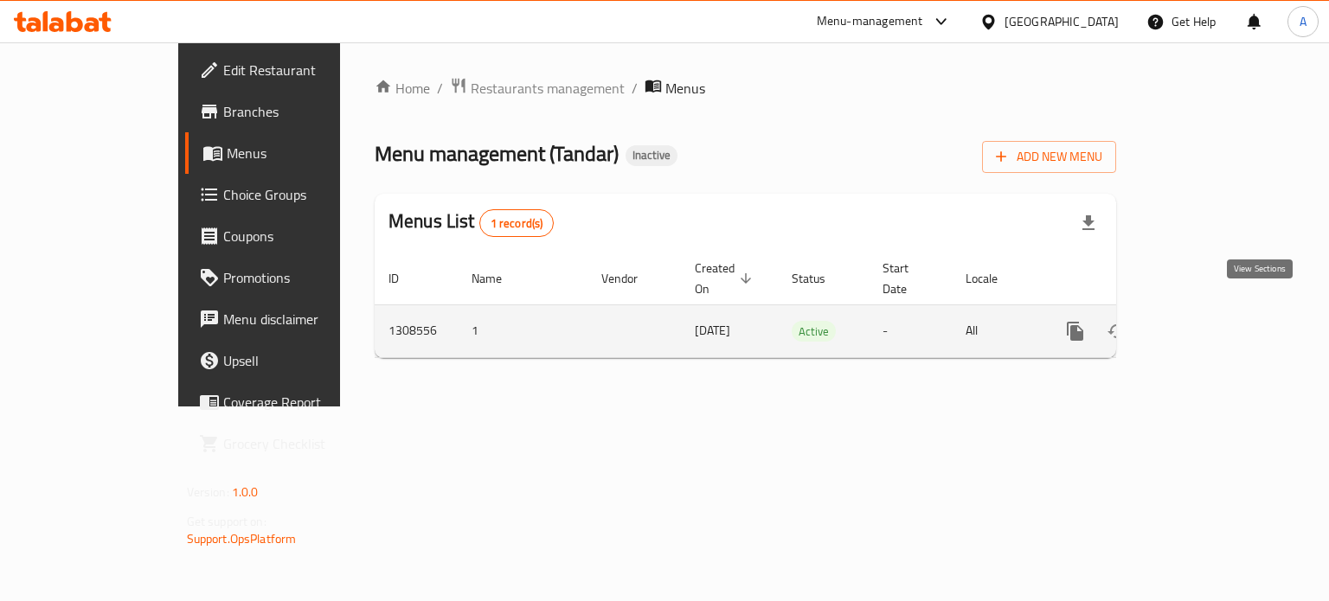
click at [1210, 321] on icon "enhanced table" at bounding box center [1199, 331] width 21 height 21
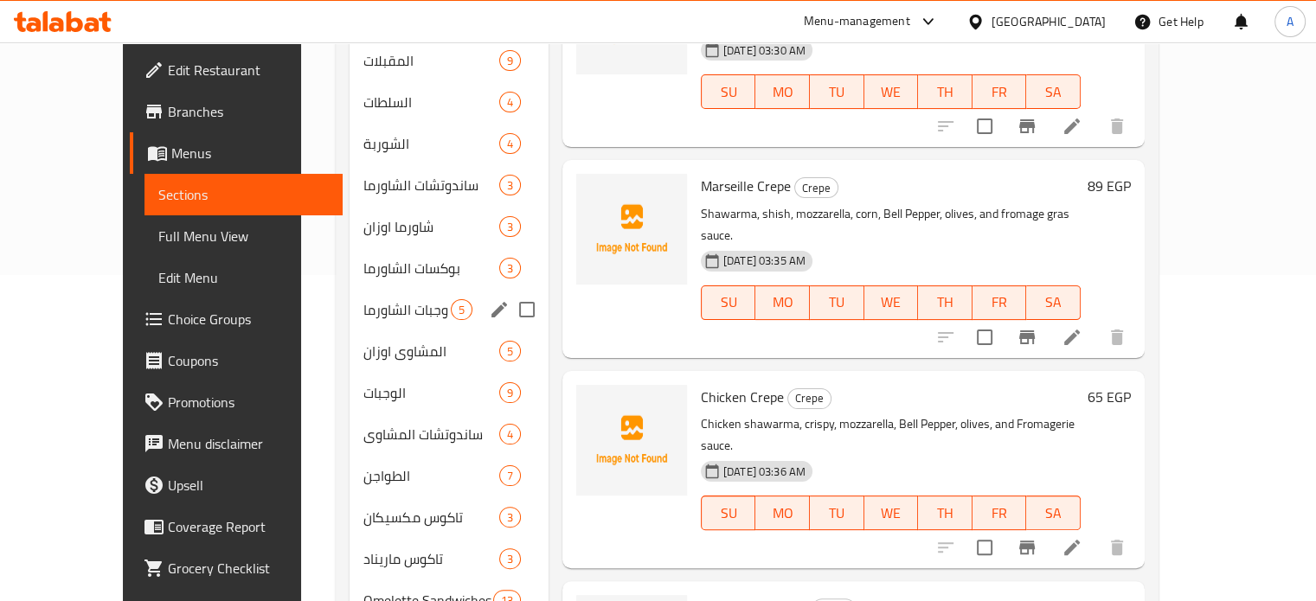
scroll to position [153, 0]
